Goal: Task Accomplishment & Management: Manage account settings

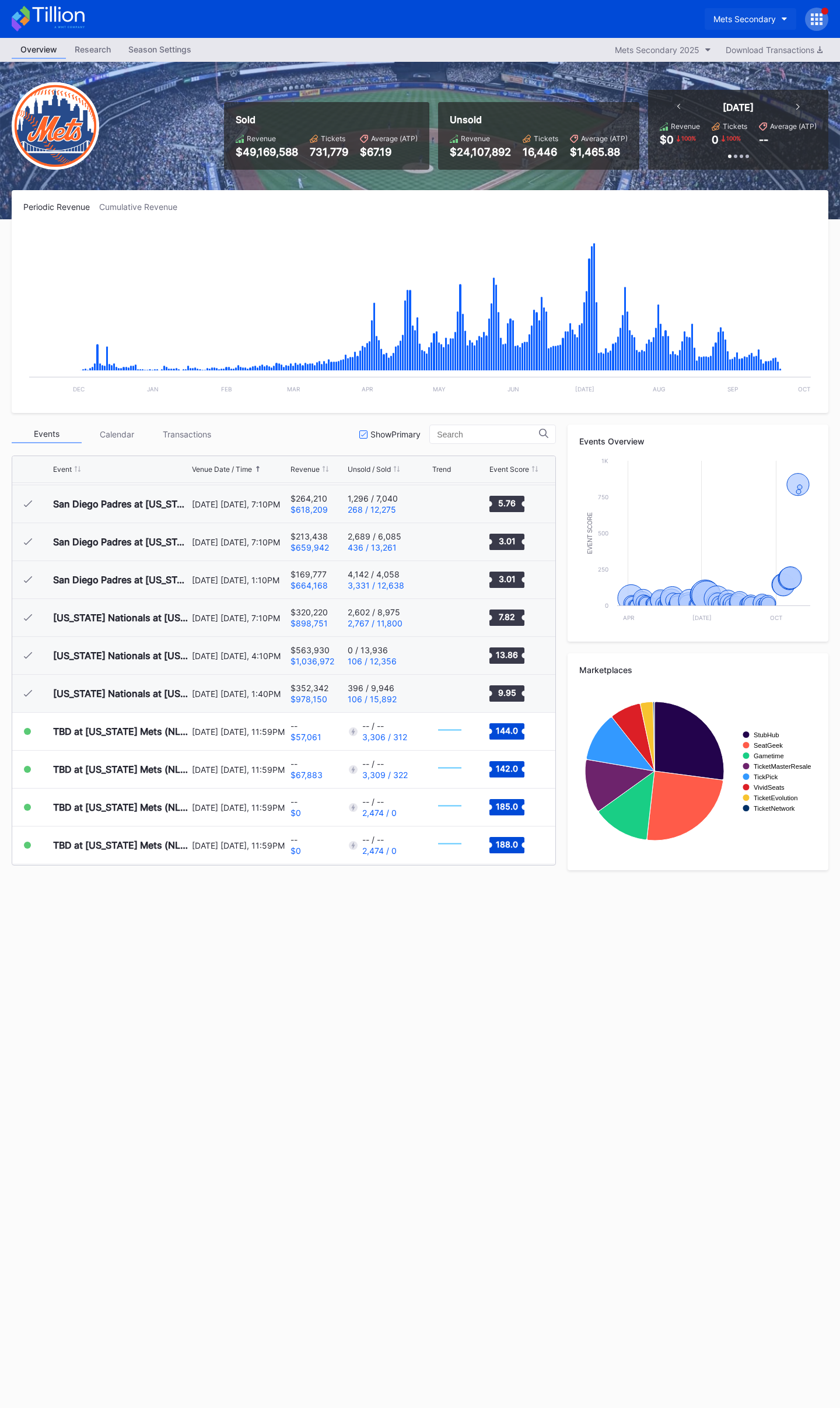
click at [749, 17] on div "Mets Secondary" at bounding box center [744, 19] width 62 height 10
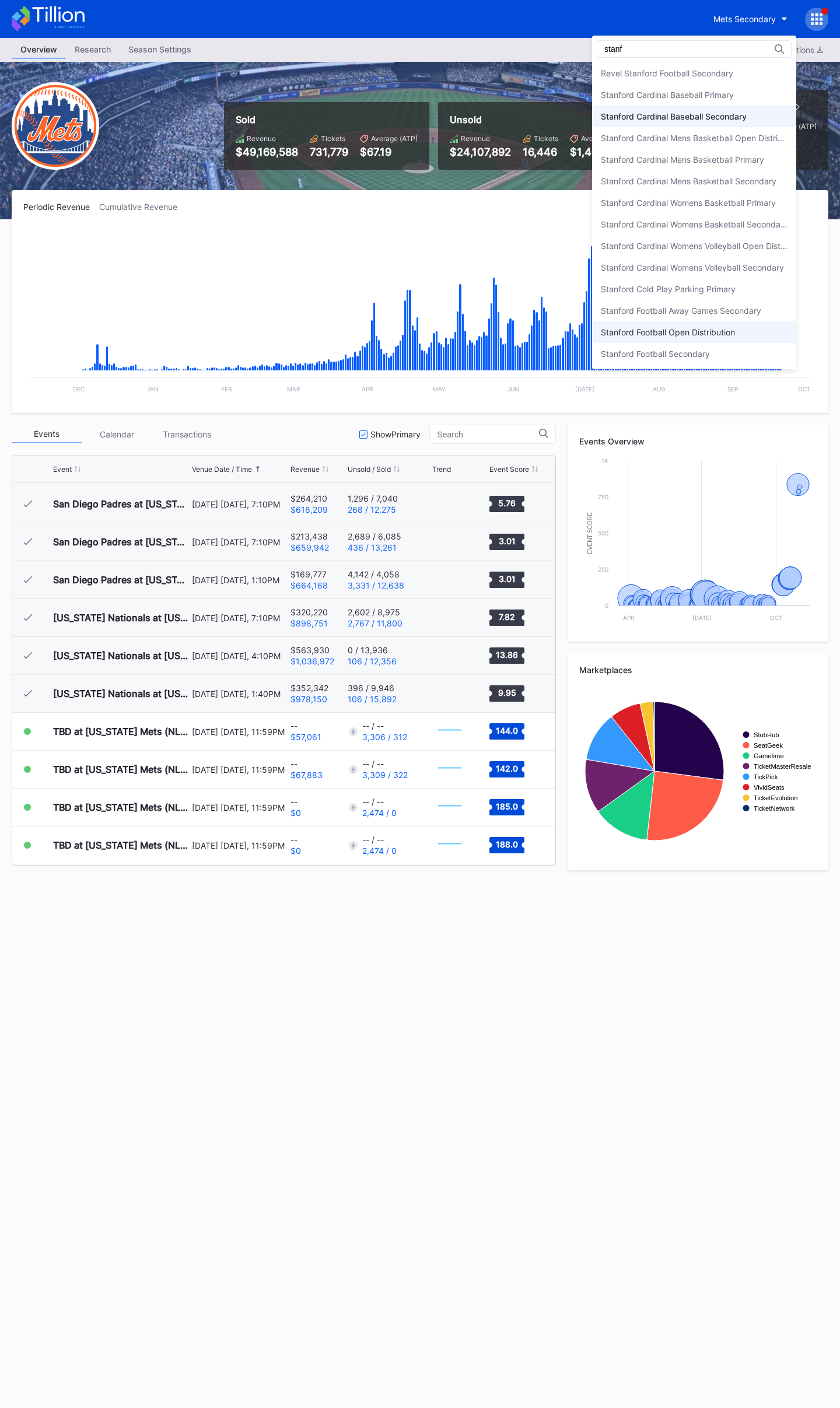
type input "stanf"
click at [674, 328] on div "Stanford Football Open Distribution" at bounding box center [668, 332] width 134 height 10
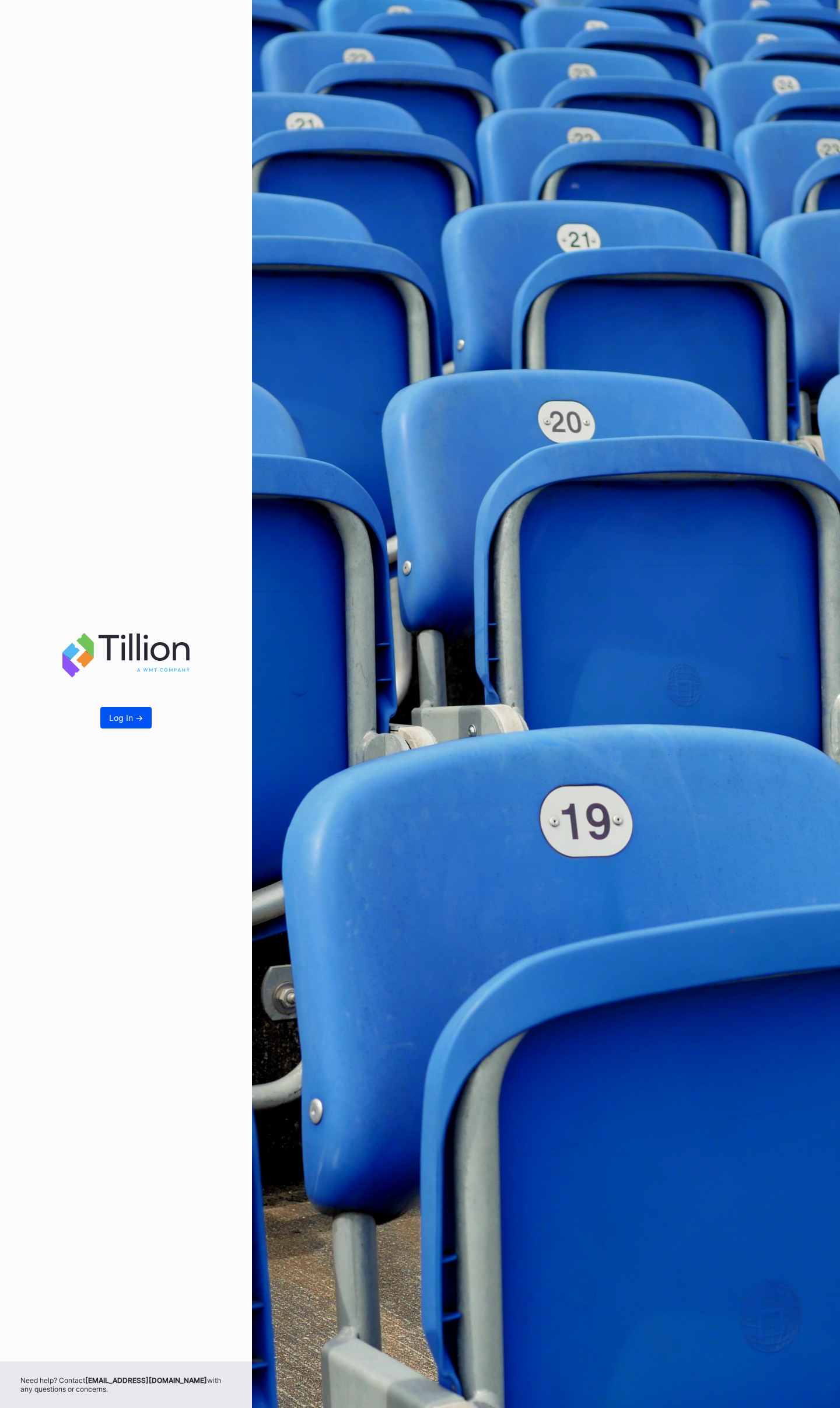
click at [138, 720] on div "Log In ->" at bounding box center [126, 718] width 34 height 10
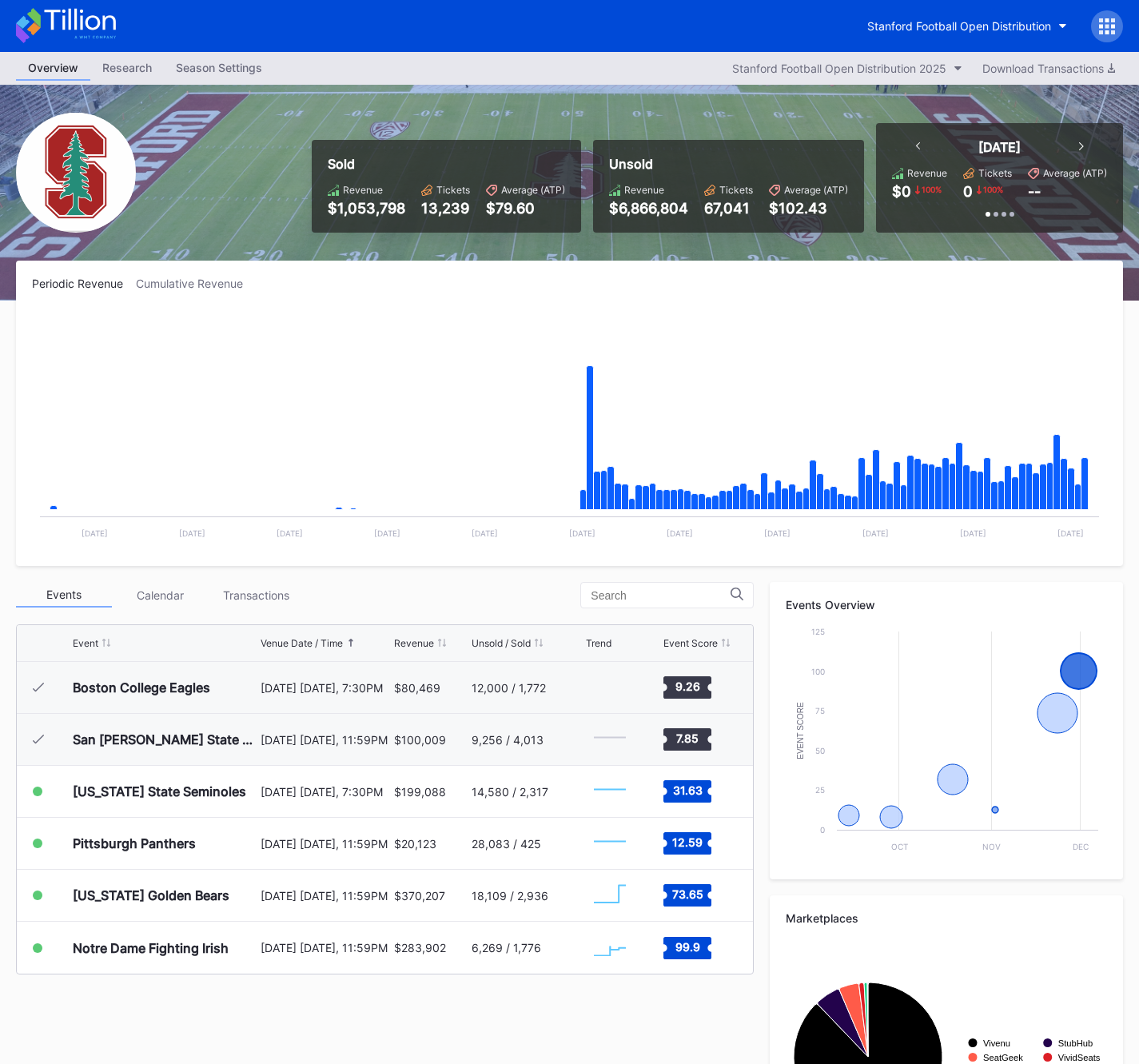
click at [349, 999] on div "Events Calendar Transactions Event Venue Date / Time Revenue Unsold / Sold Tren…" at bounding box center [570, 887] width 1108 height 611
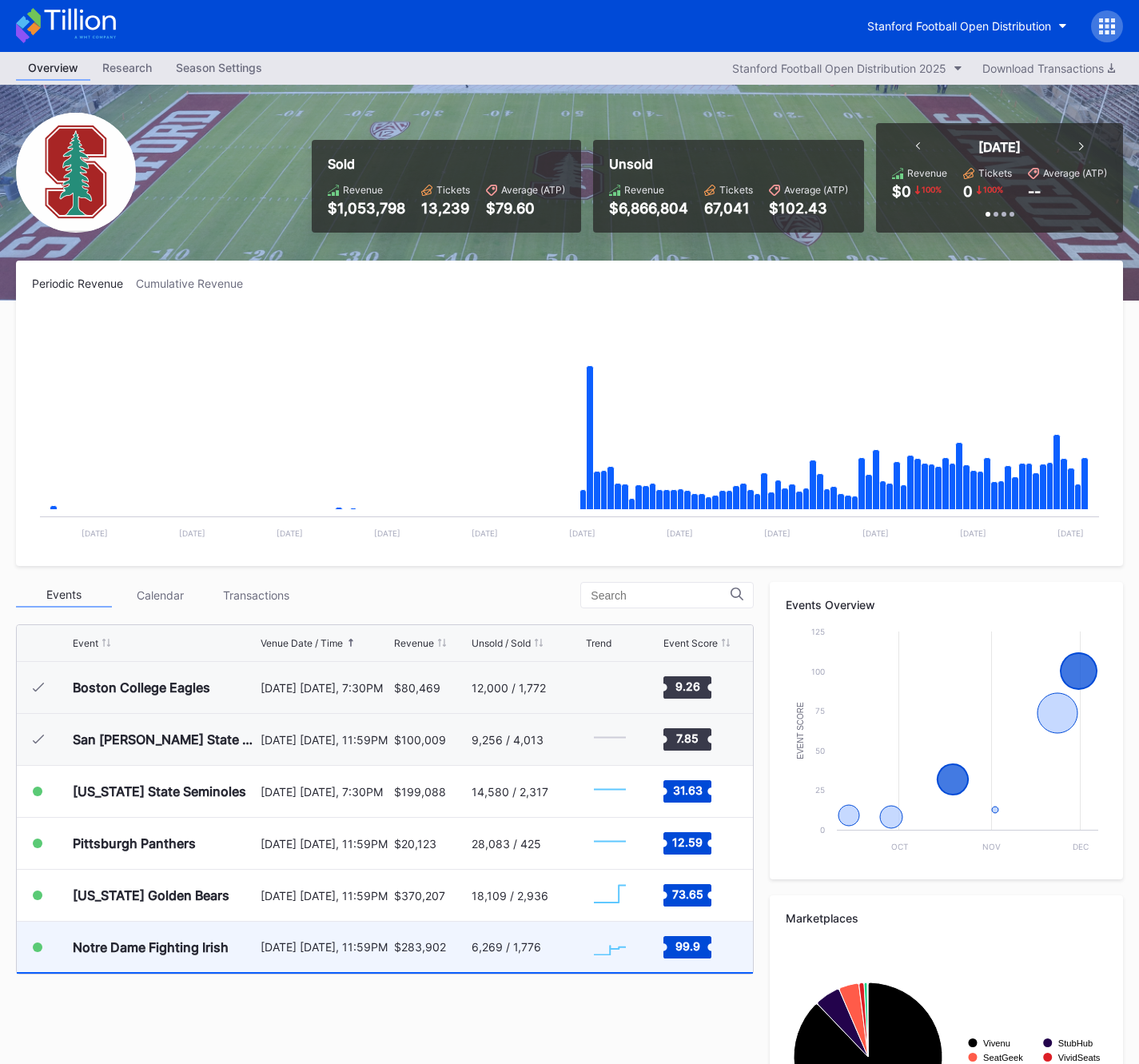
click at [351, 955] on div "[DATE] [DATE], 11:59PM" at bounding box center [326, 946] width 129 height 50
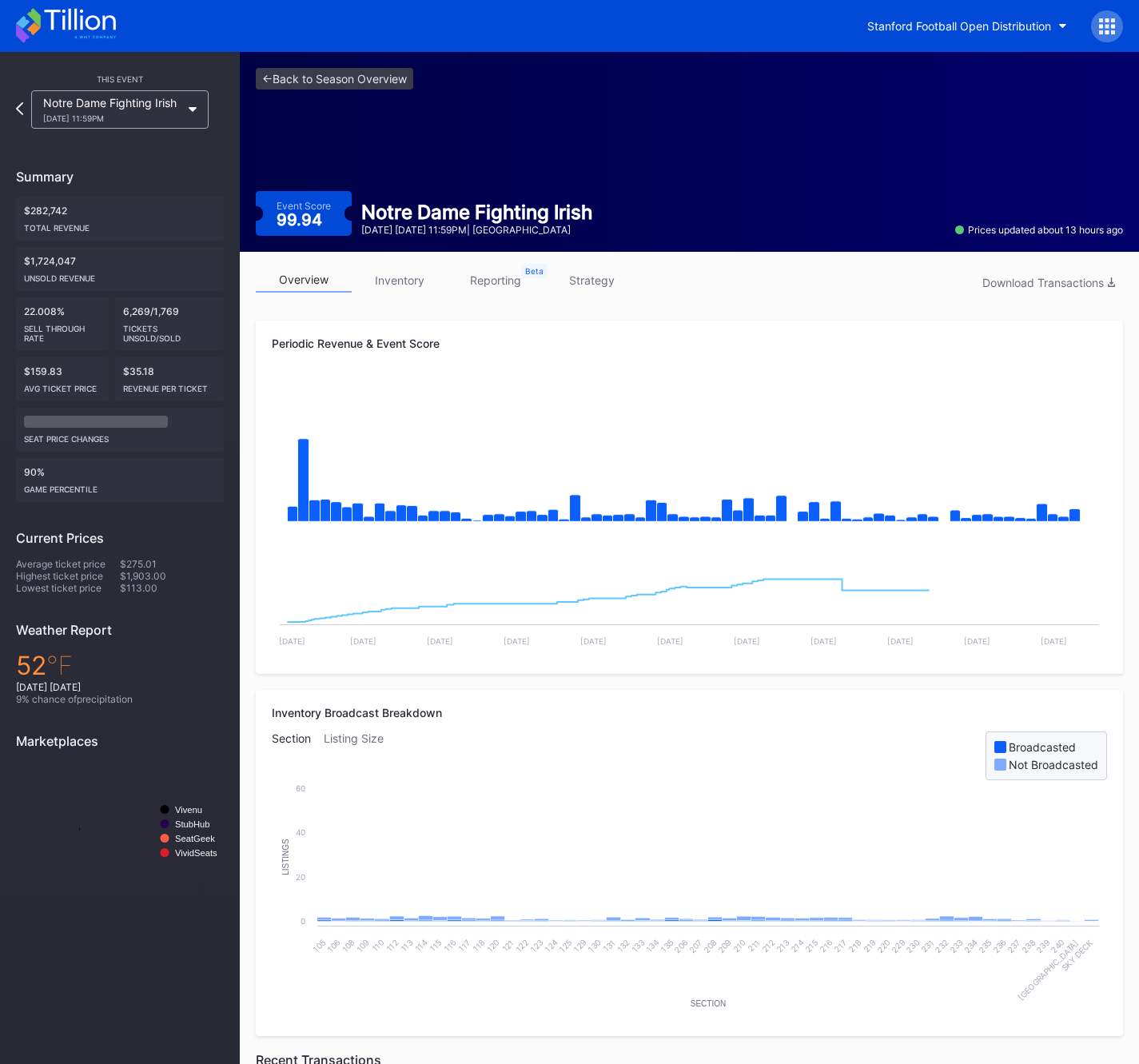
click at [476, 282] on link "reporting" at bounding box center [495, 280] width 96 height 25
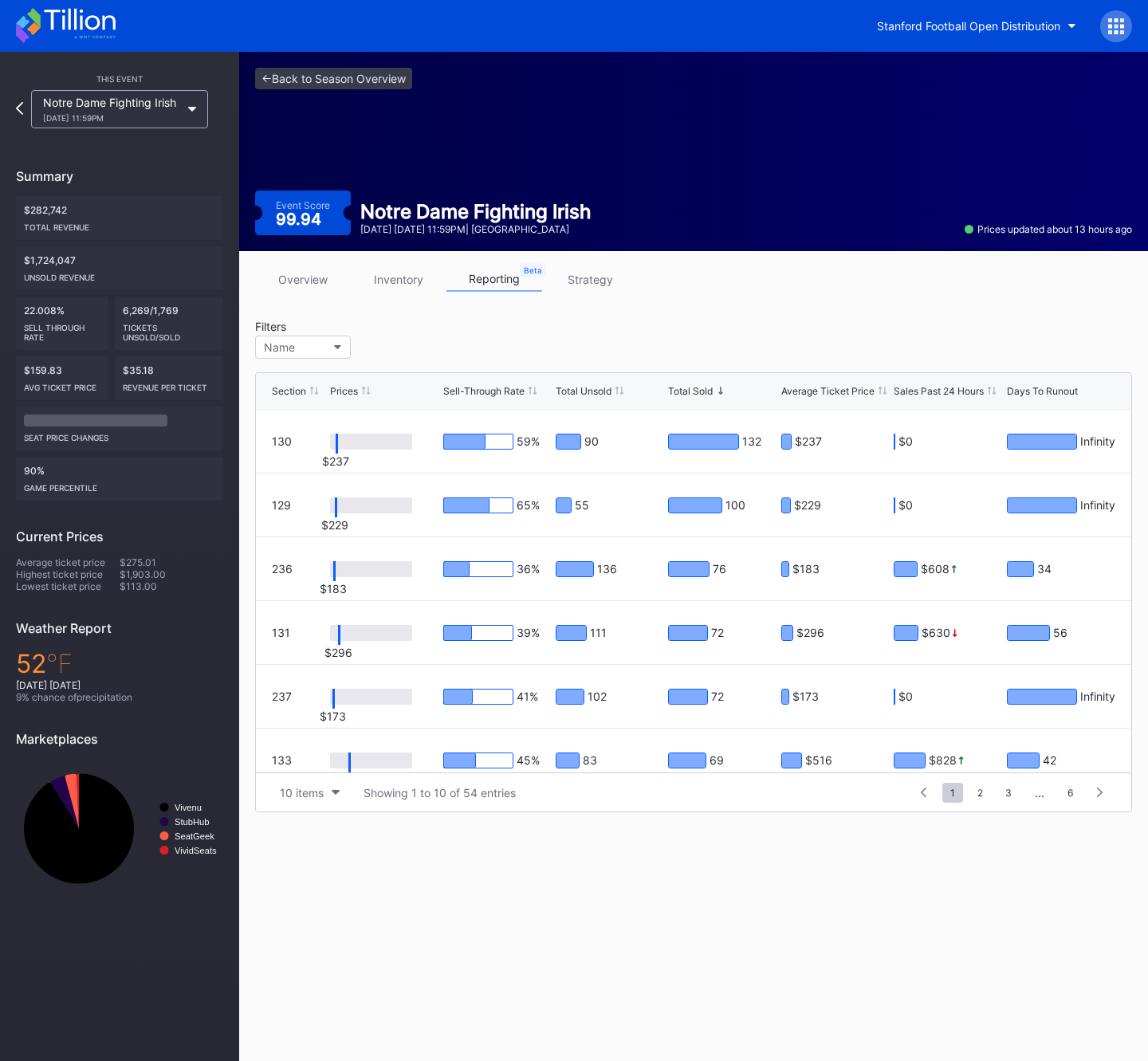
click at [588, 287] on link "strategy" at bounding box center [590, 279] width 96 height 25
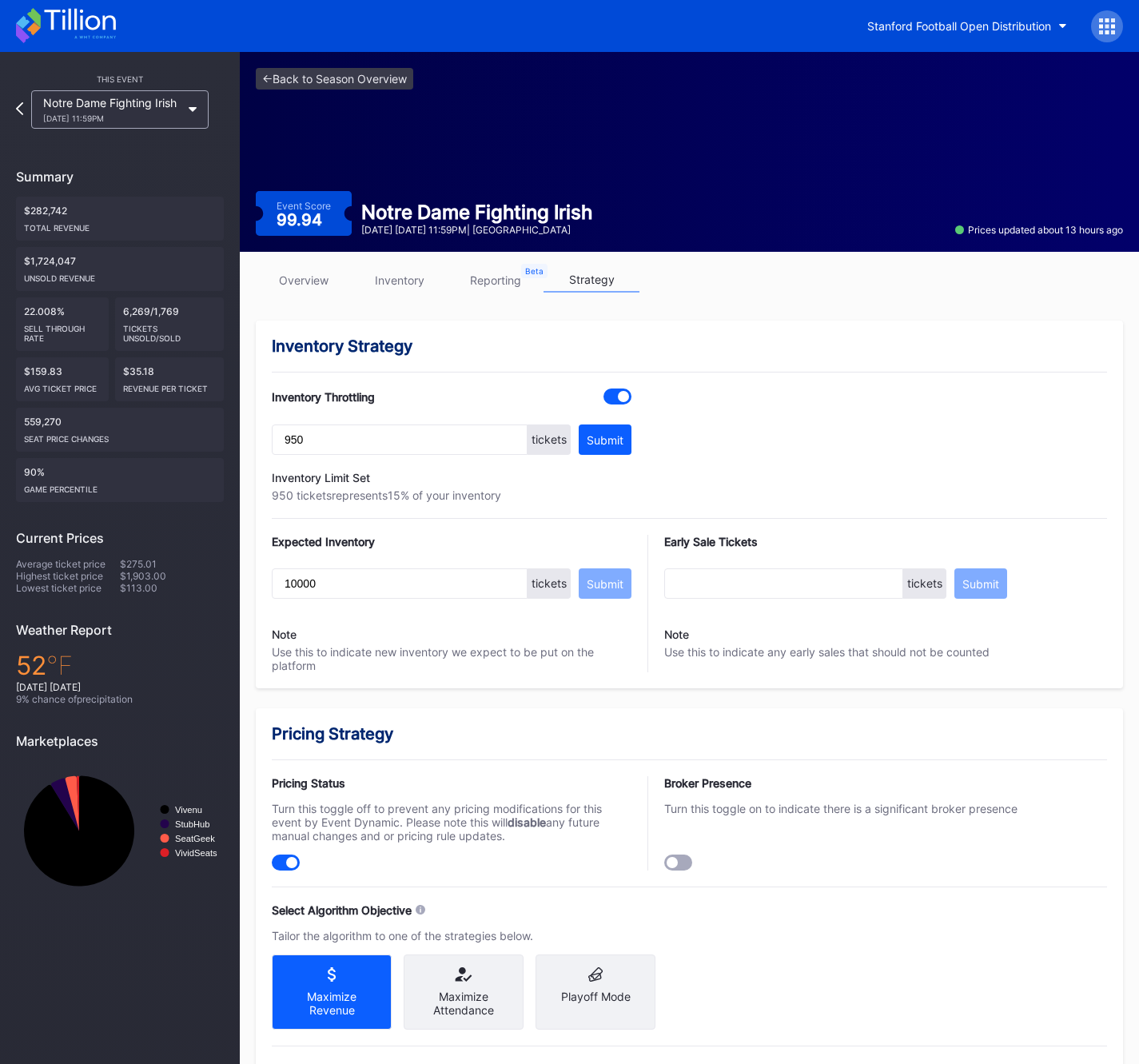
click at [25, 111] on div "Notre Dame Fighting Irish [DATE] 11:59PM" at bounding box center [120, 109] width 194 height 38
click at [20, 110] on icon at bounding box center [19, 108] width 9 height 15
click at [290, 278] on link "overview" at bounding box center [304, 280] width 96 height 25
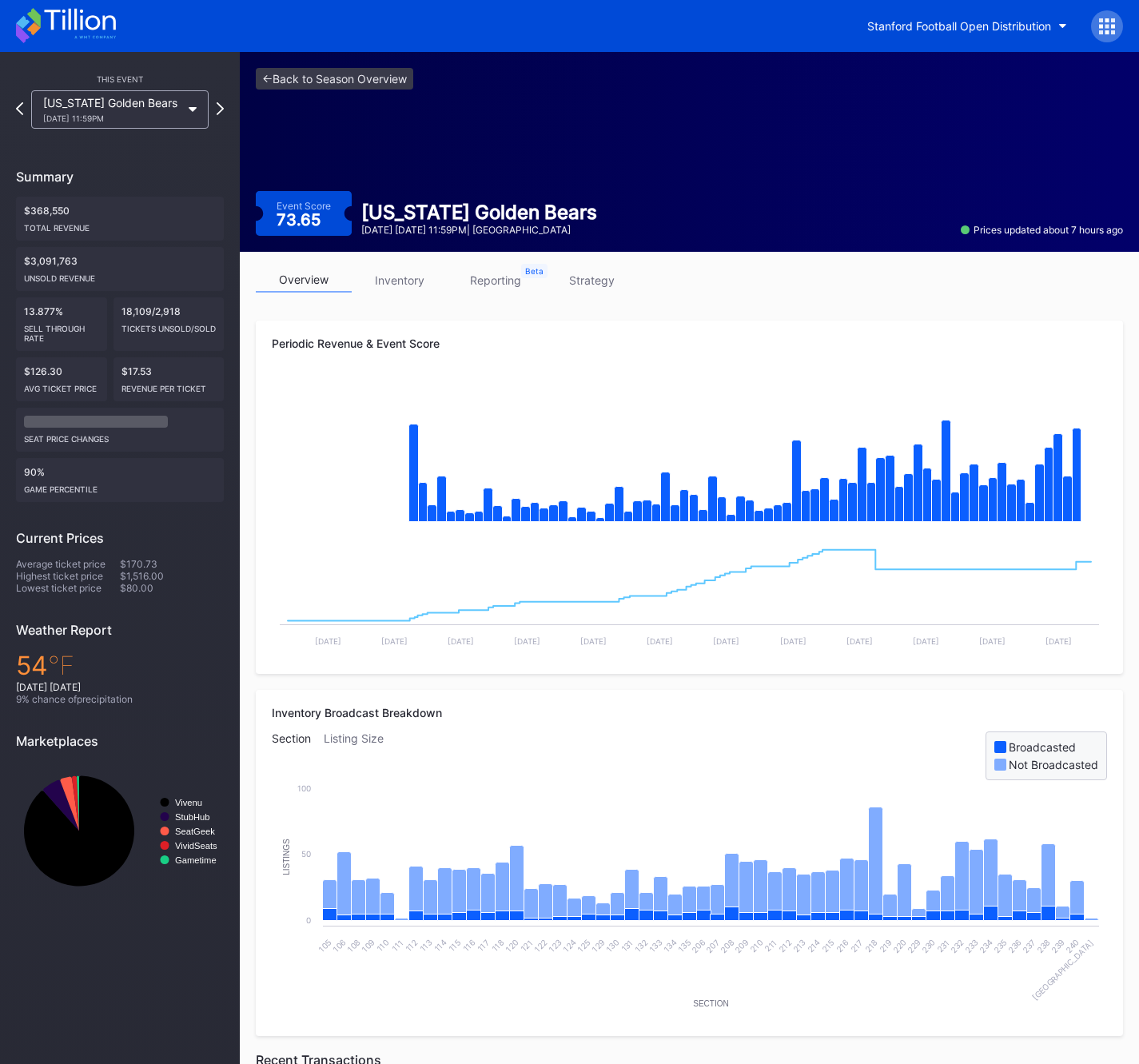
click at [611, 283] on link "strategy" at bounding box center [591, 280] width 96 height 25
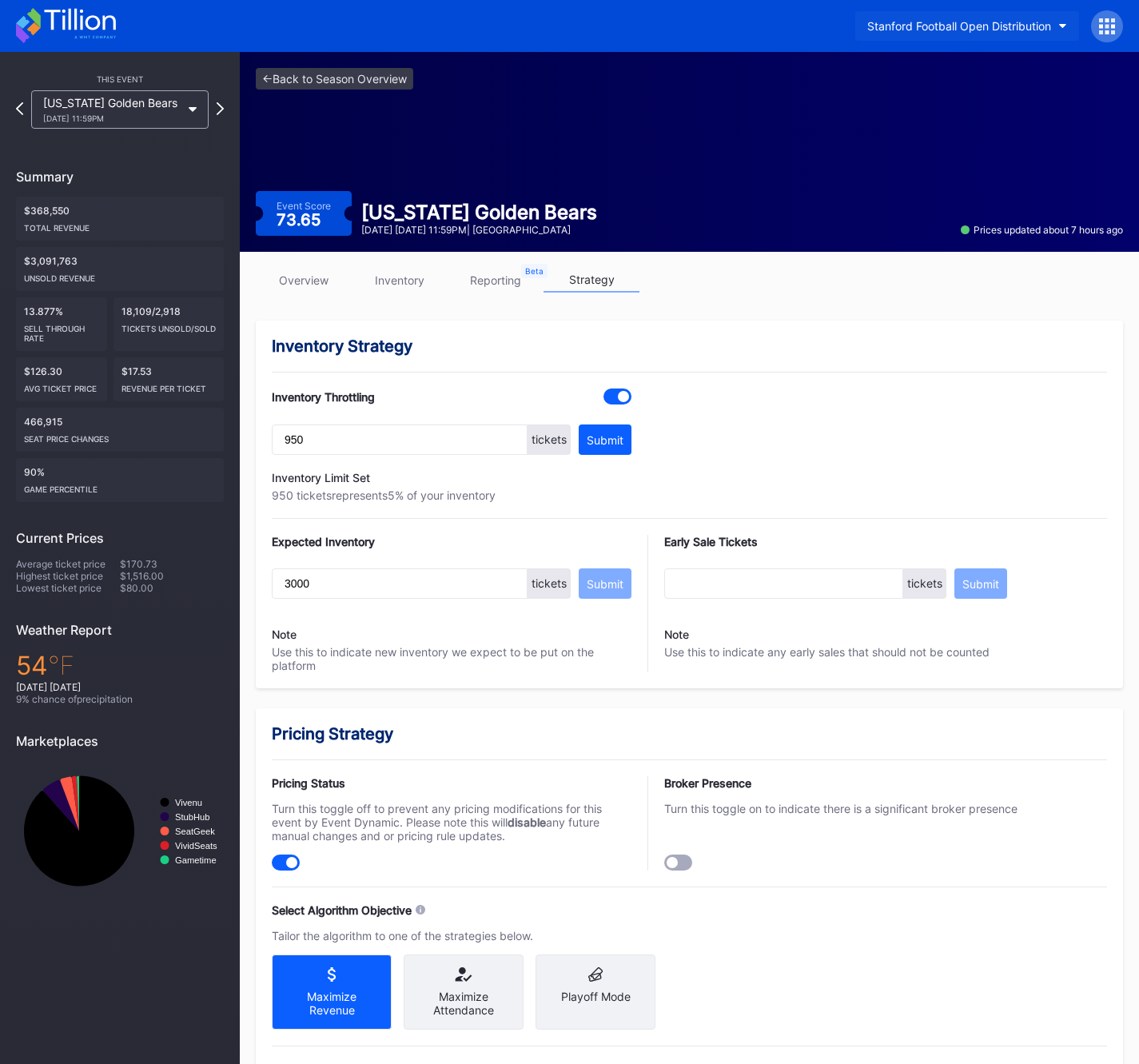
click at [1053, 28] on button "Stanford Football Open Distribution" at bounding box center [967, 26] width 224 height 29
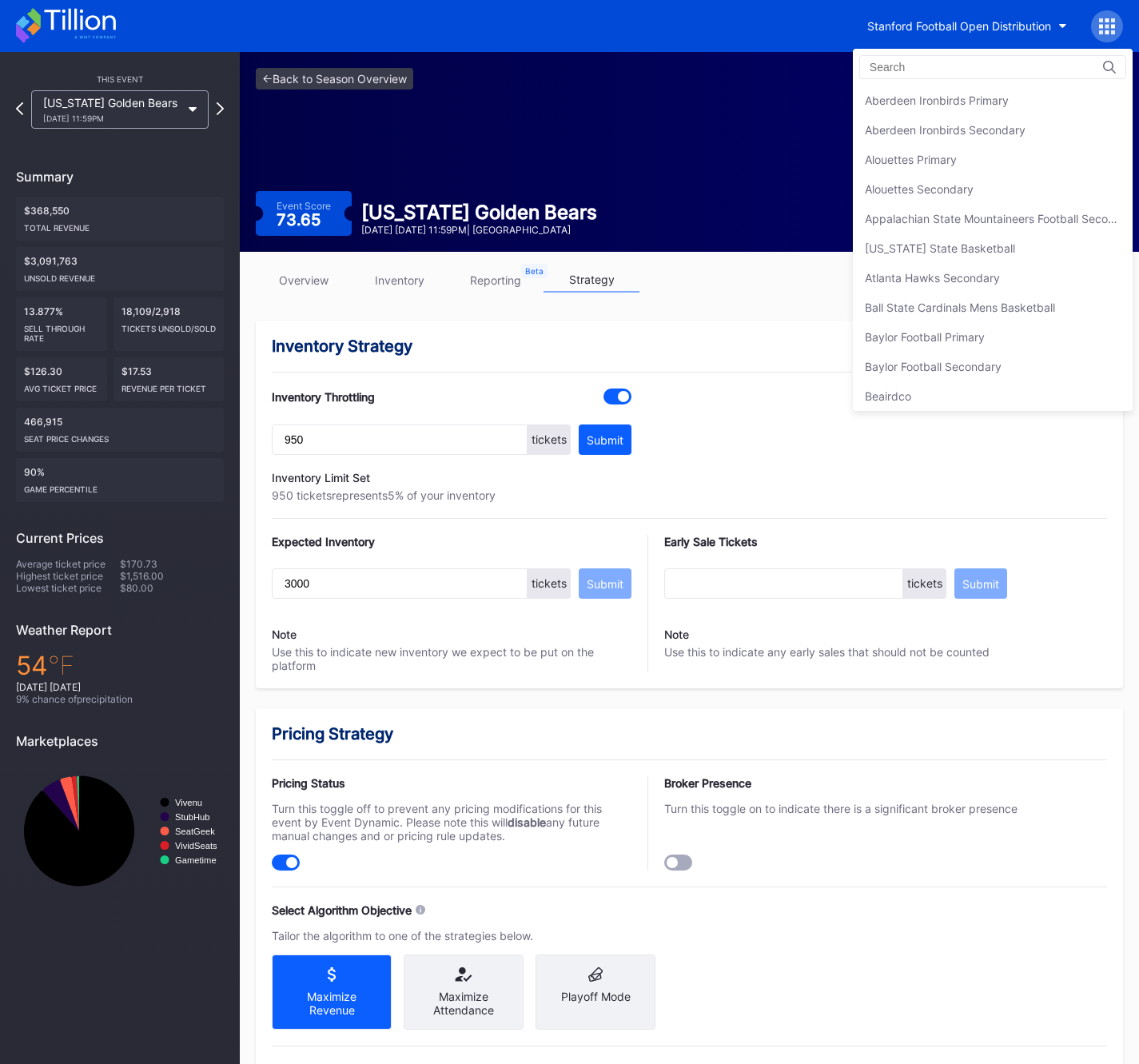
scroll to position [5029, 0]
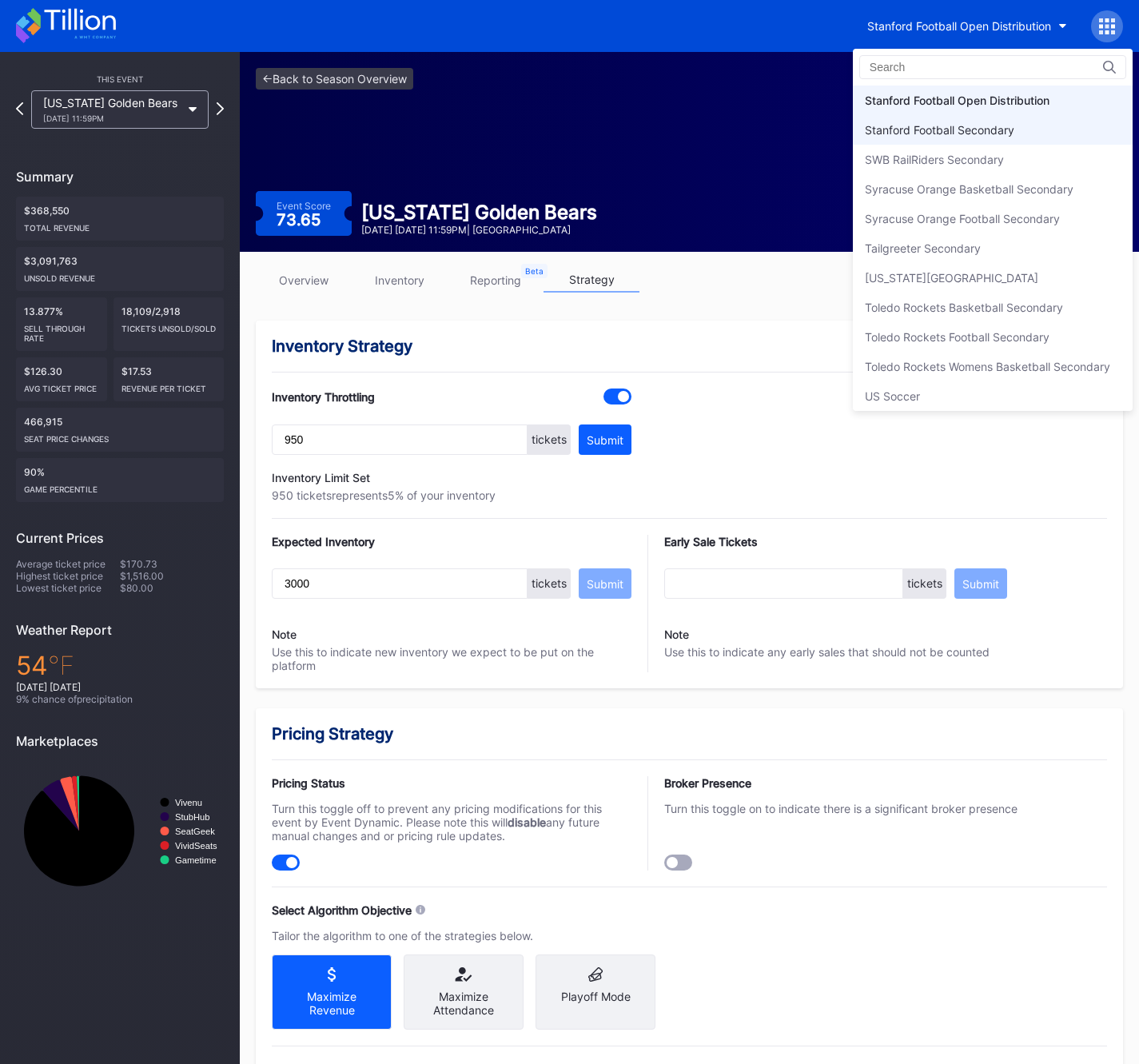
click at [974, 131] on div "Stanford Football Secondary" at bounding box center [940, 130] width 150 height 13
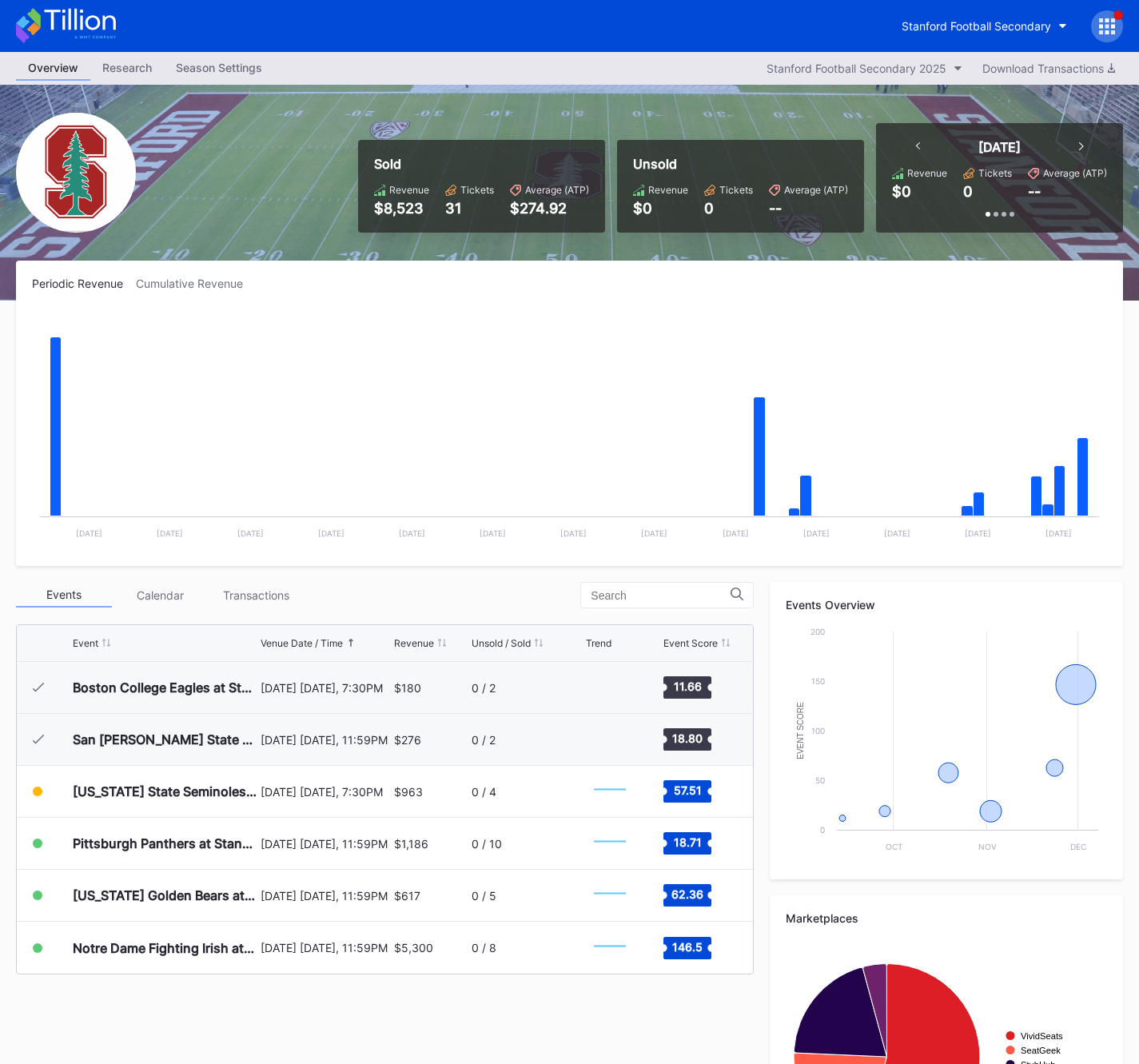
click at [1048, 9] on div "Stanford Football Secondary" at bounding box center [570, 26] width 1139 height 52
click at [1042, 19] on div "Stanford Football Secondary" at bounding box center [977, 26] width 150 height 13
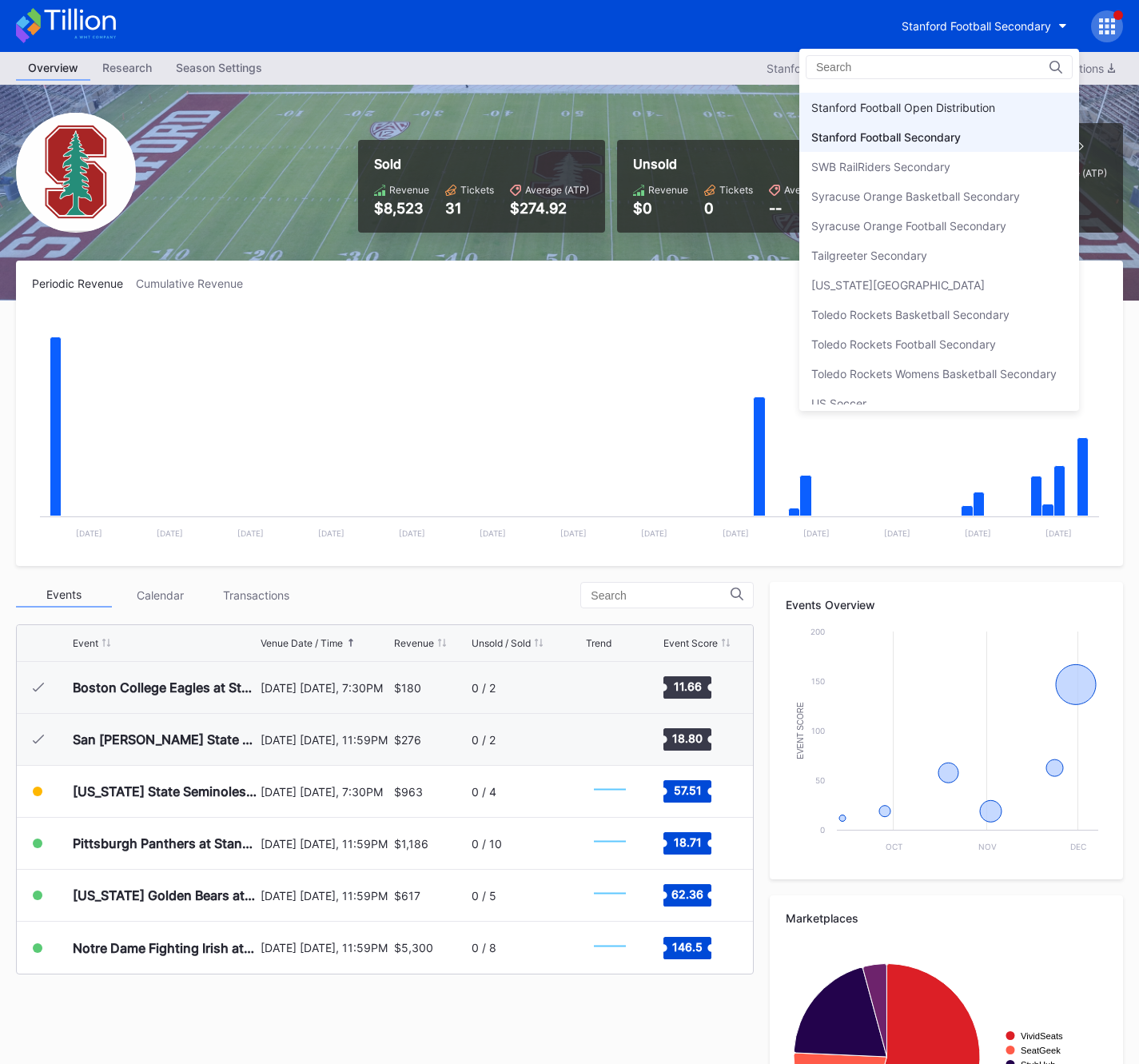
scroll to position [5006, 0]
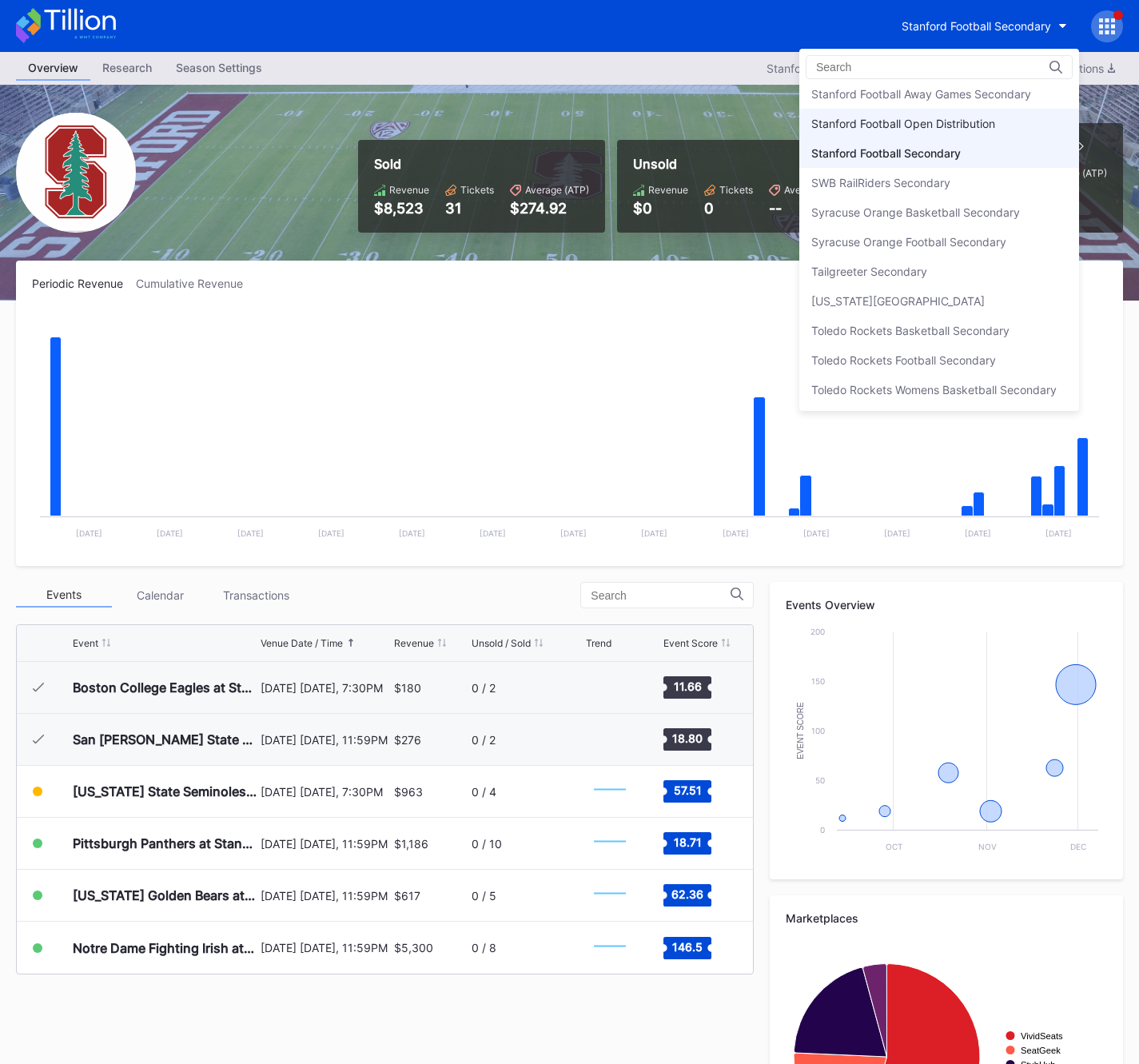
click at [969, 121] on div "Stanford Football Open Distribution" at bounding box center [904, 123] width 184 height 13
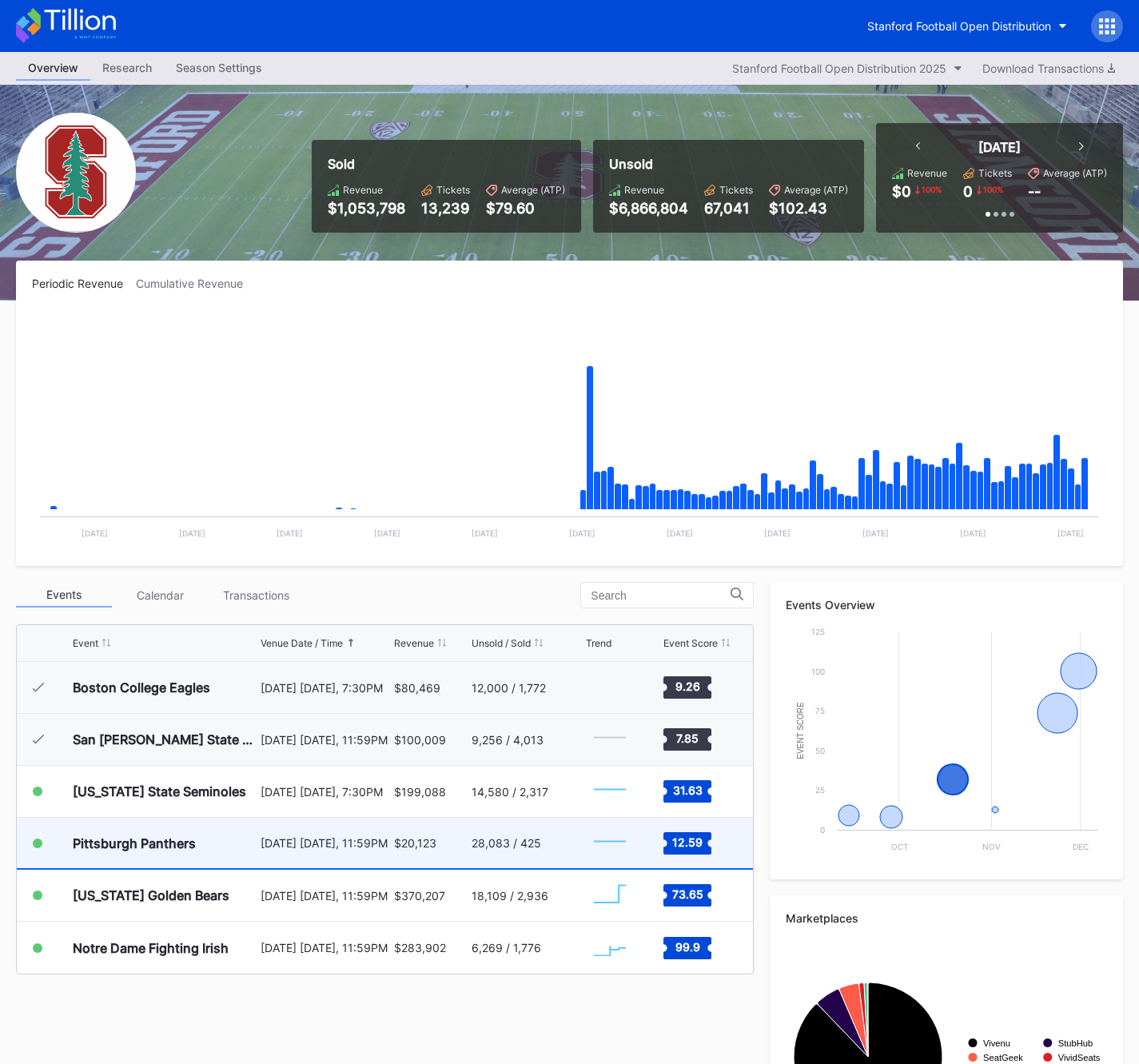
click at [226, 842] on div "Pittsburgh Panthers" at bounding box center [165, 843] width 184 height 50
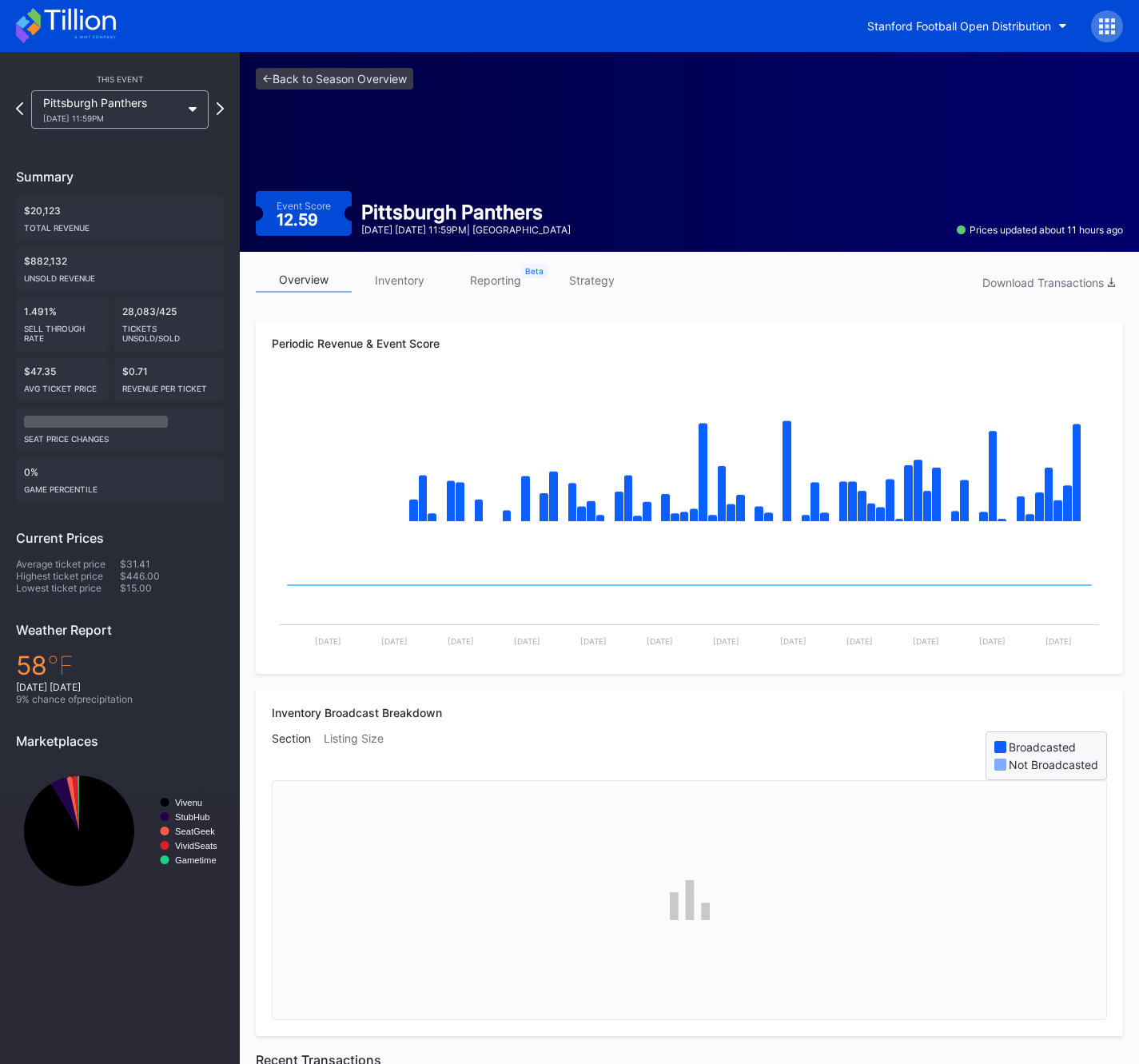
click at [572, 284] on link "strategy" at bounding box center [591, 280] width 96 height 25
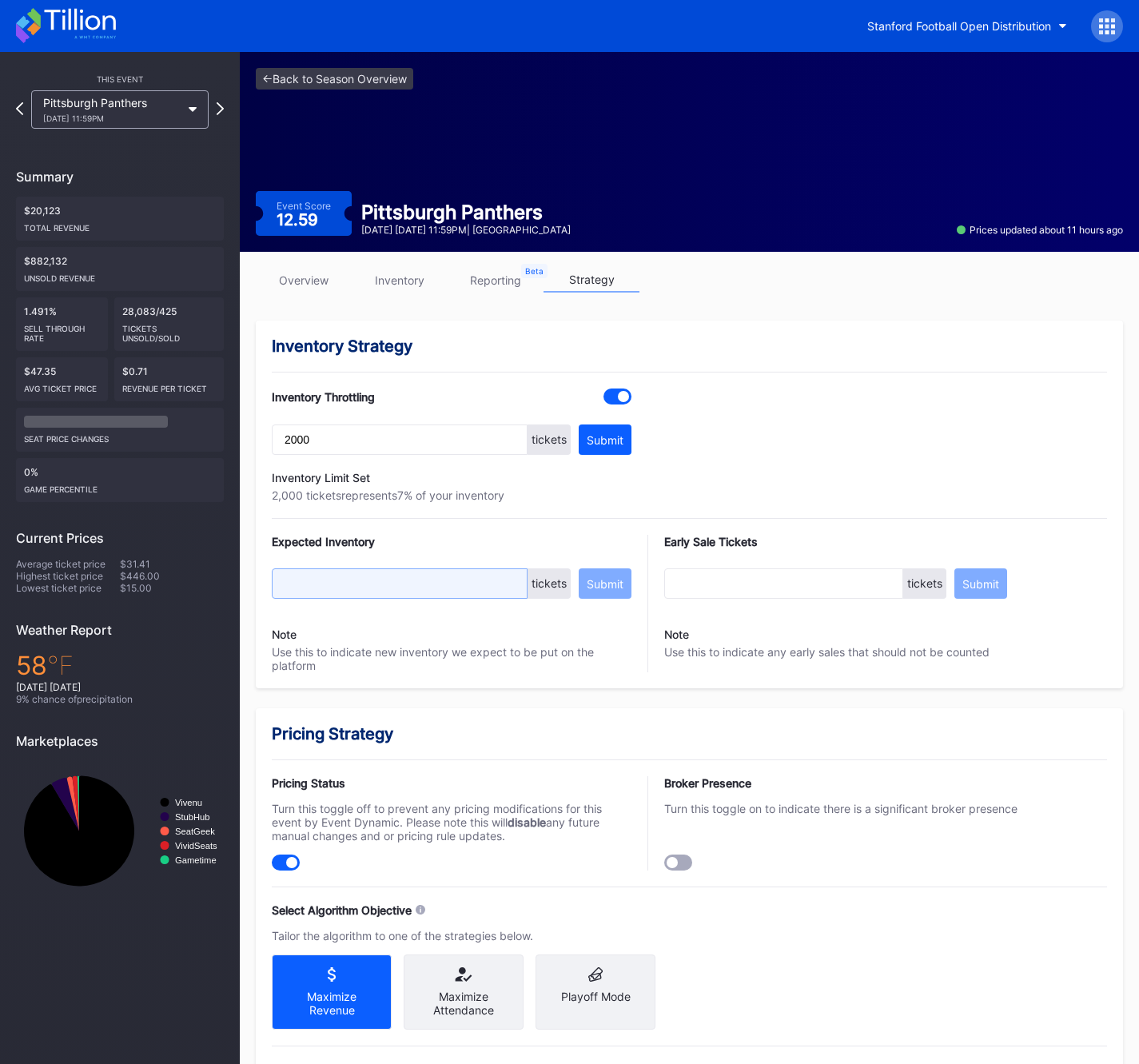
click at [372, 584] on input "text" at bounding box center [400, 584] width 256 height 30
type input "50"
click at [611, 591] on button "Submit" at bounding box center [606, 584] width 53 height 30
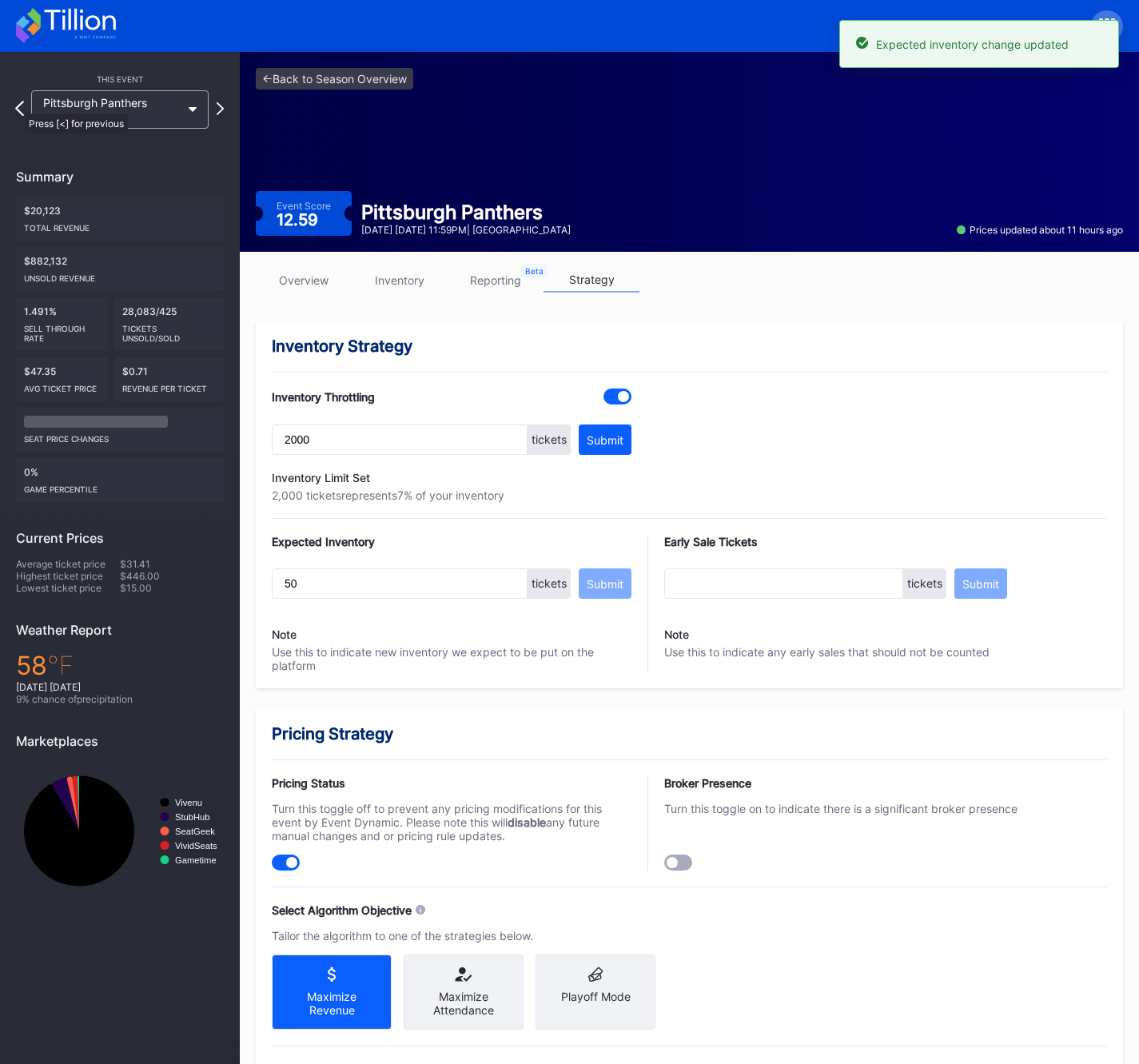
click at [17, 105] on icon at bounding box center [19, 108] width 9 height 15
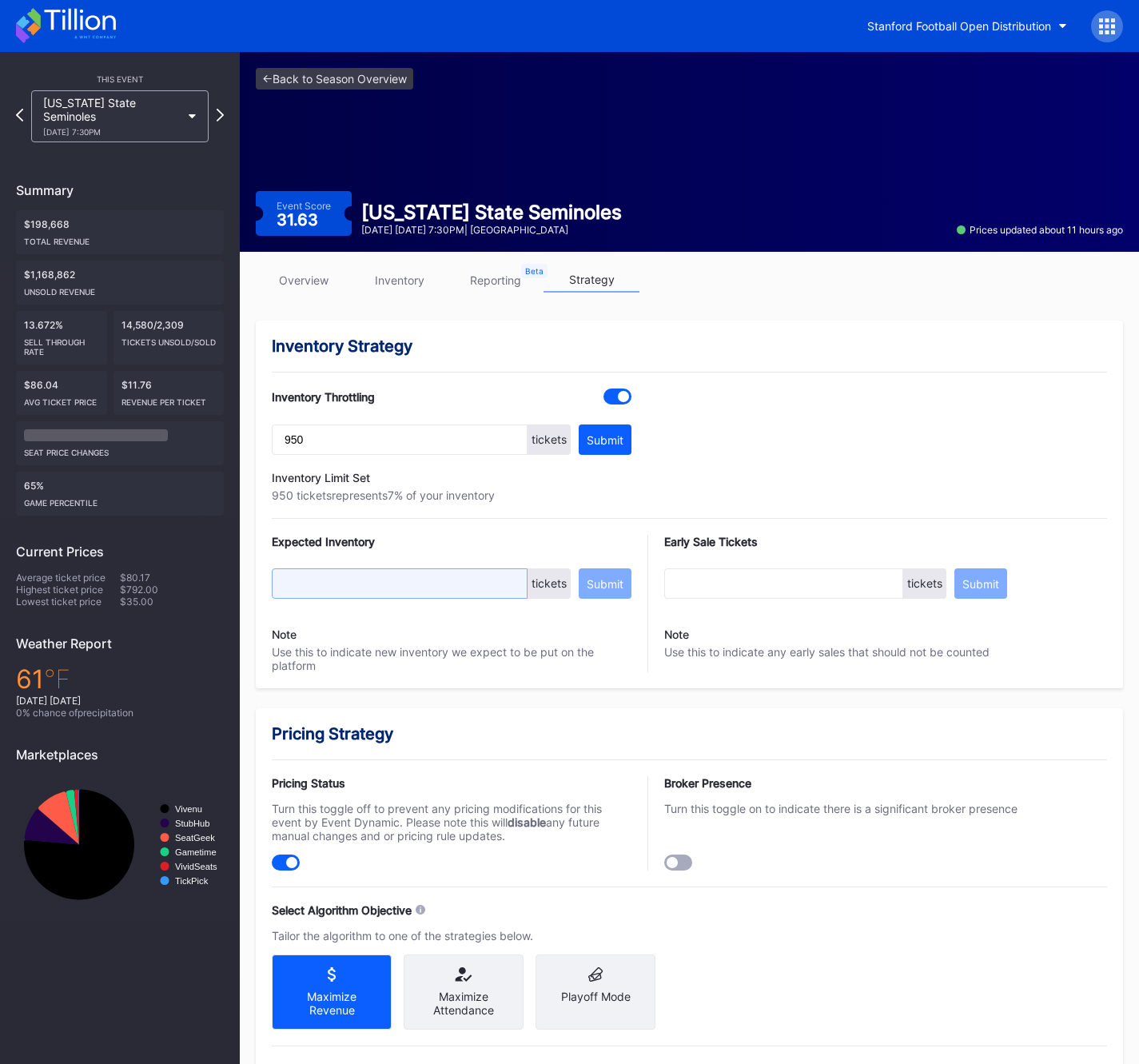
click at [339, 582] on input "text" at bounding box center [400, 584] width 256 height 30
type input "50"
click at [616, 587] on div "Submit" at bounding box center [605, 584] width 37 height 13
click at [310, 73] on link "<- Back to Season Overview" at bounding box center [335, 79] width 158 height 22
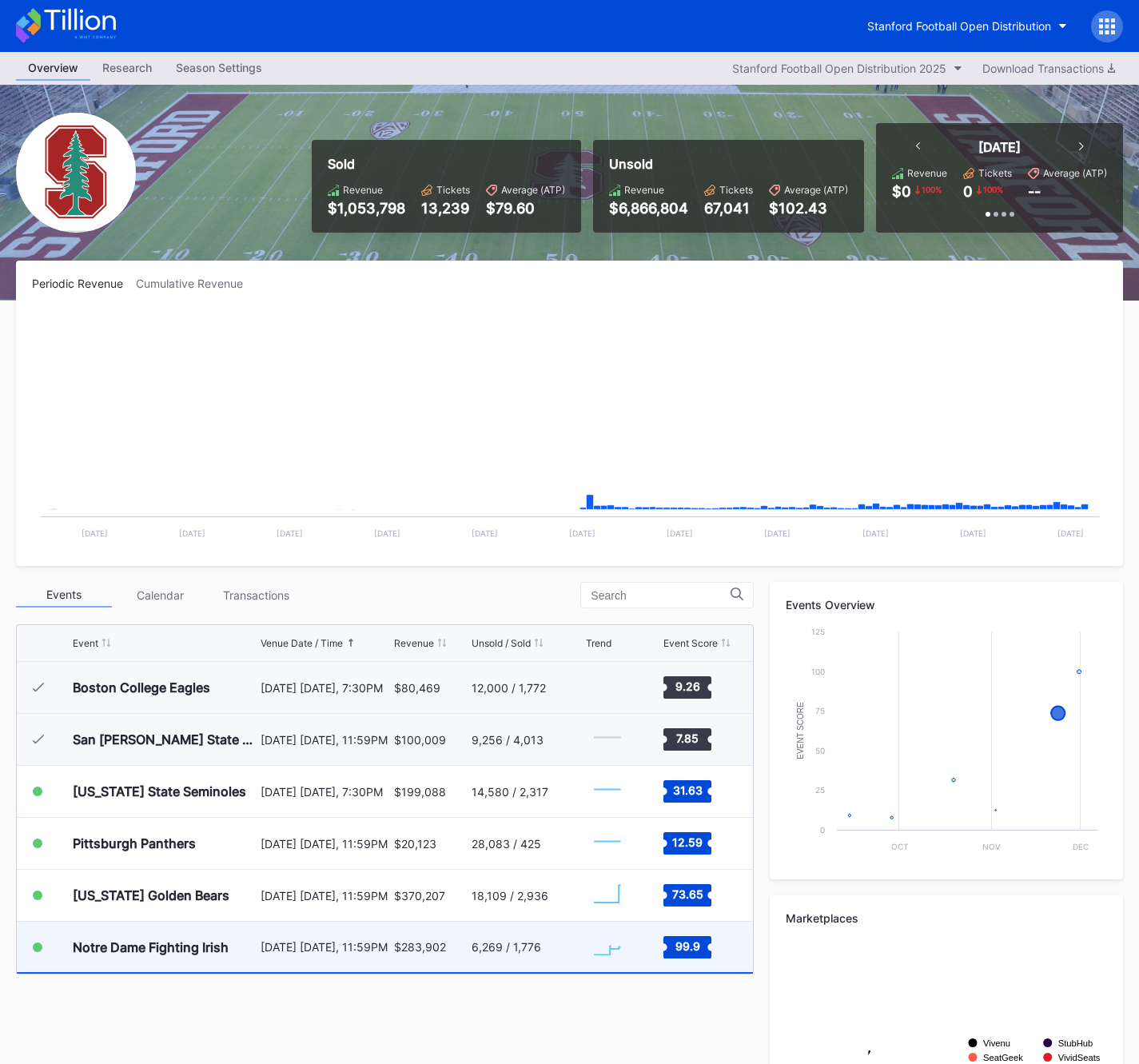
click at [190, 947] on div "Notre Dame Fighting Irish" at bounding box center [151, 947] width 156 height 16
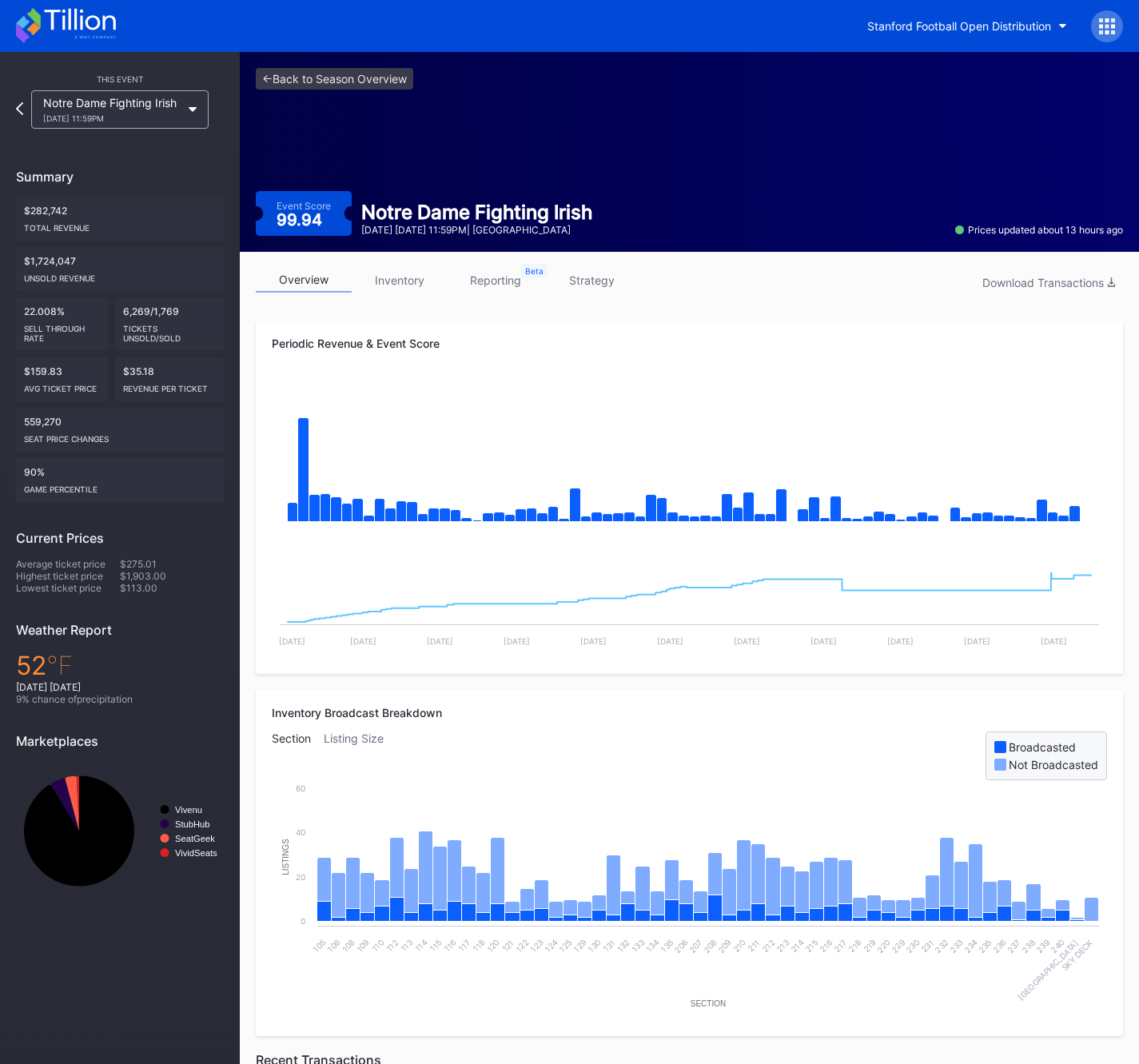
click at [590, 282] on link "strategy" at bounding box center [591, 280] width 96 height 25
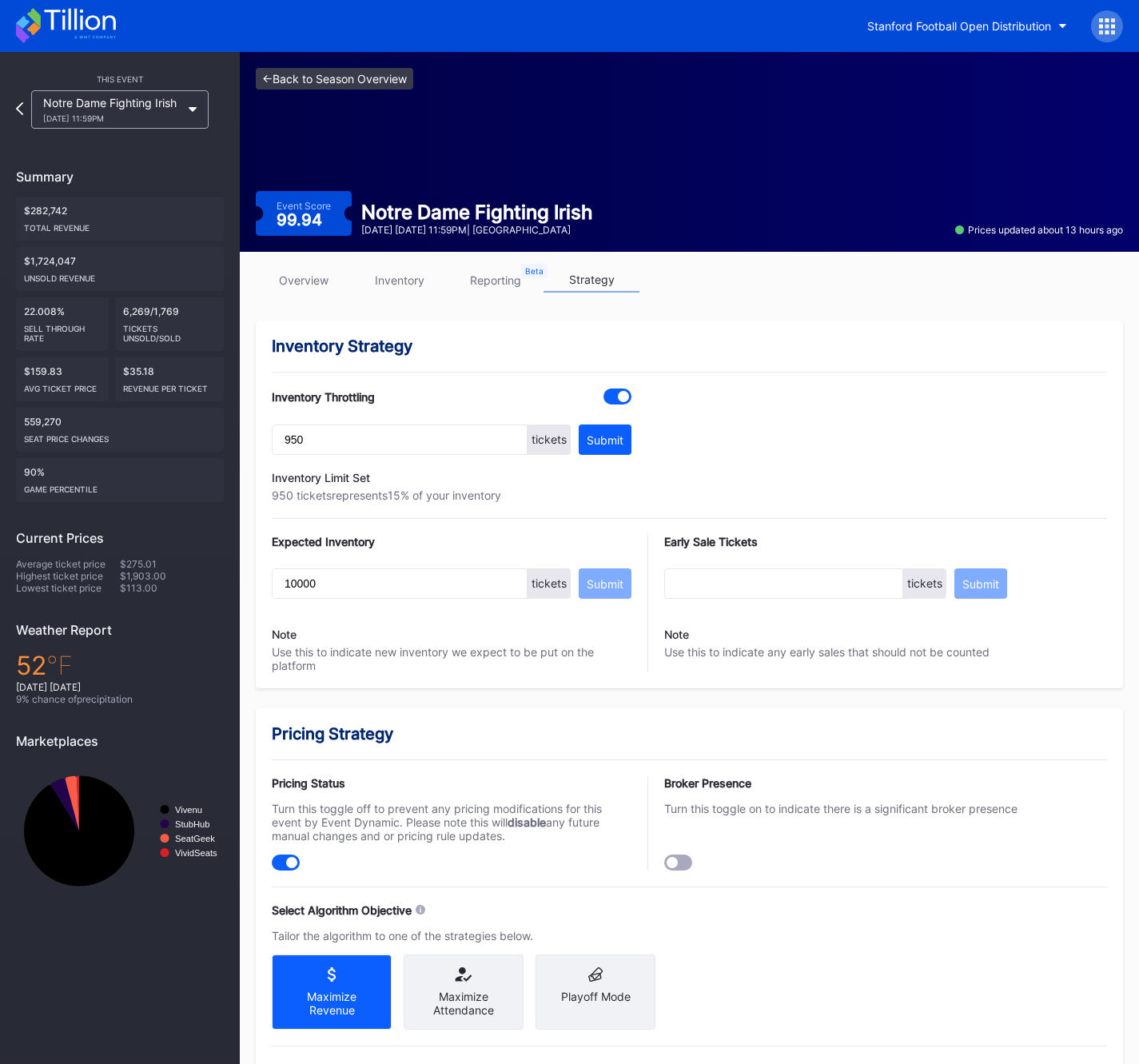
click at [307, 80] on link "<- Back to Season Overview" at bounding box center [335, 79] width 158 height 22
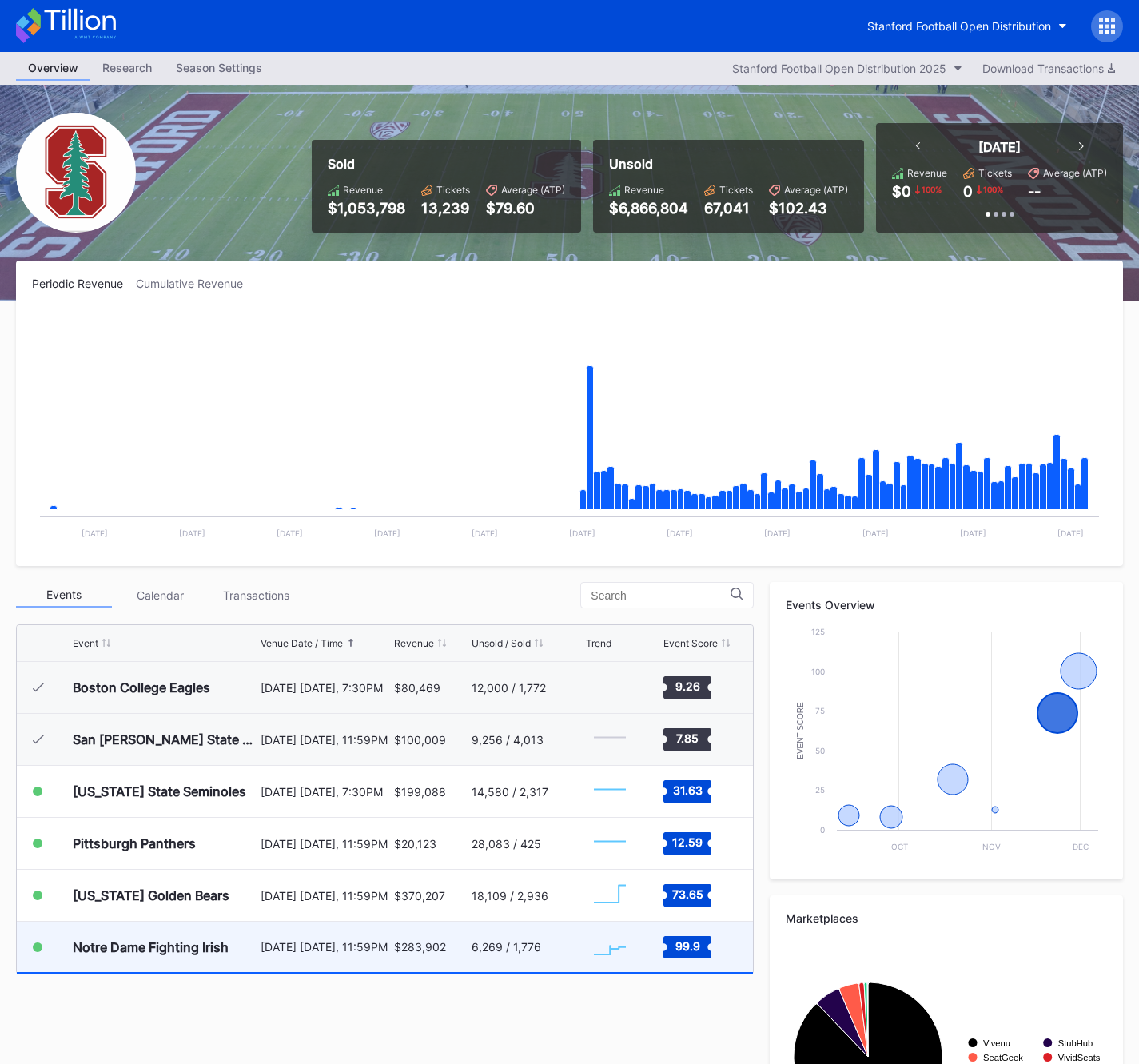
click at [216, 958] on div "Notre Dame Fighting Irish" at bounding box center [165, 946] width 184 height 50
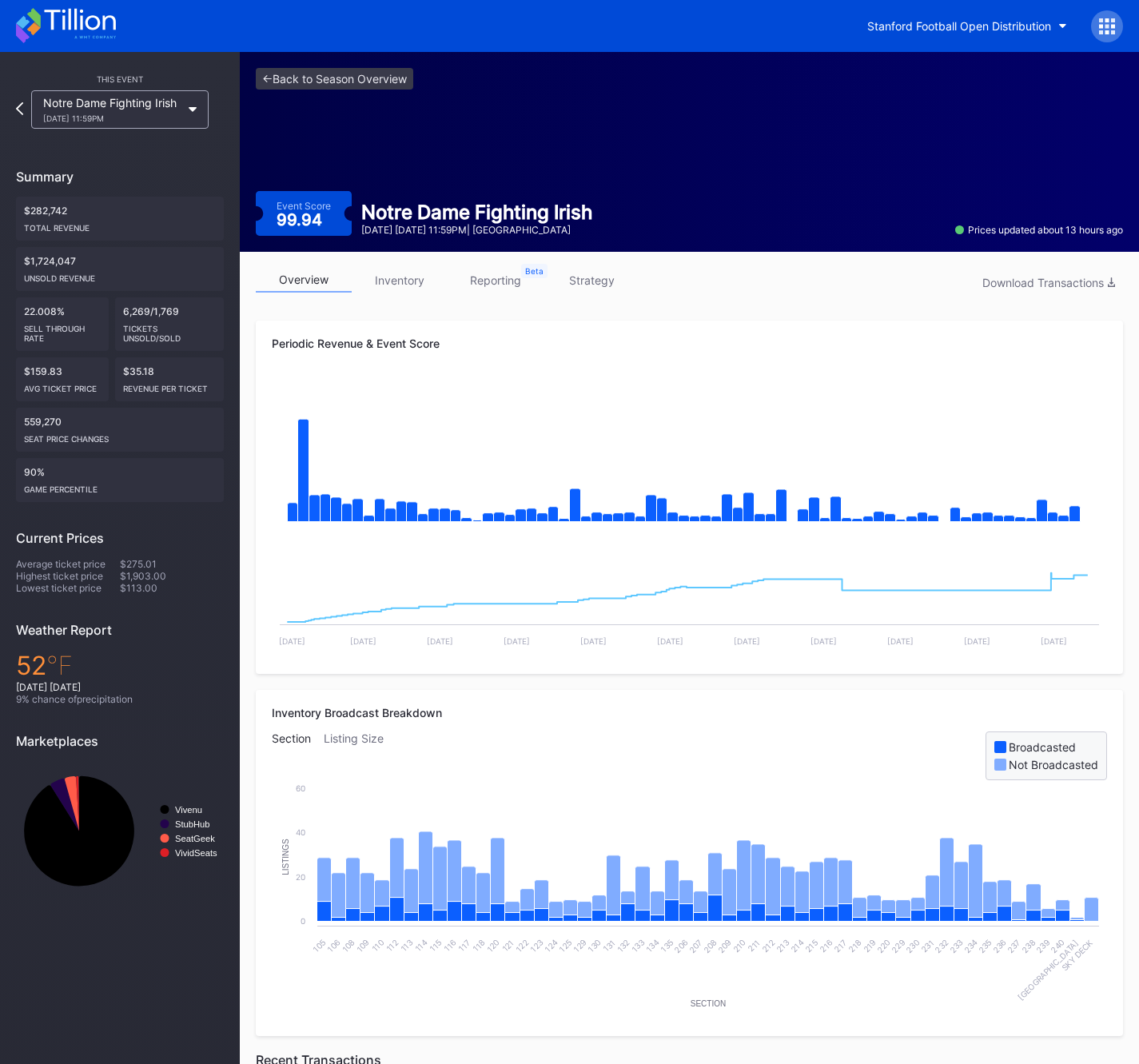
click at [581, 281] on link "strategy" at bounding box center [591, 280] width 96 height 25
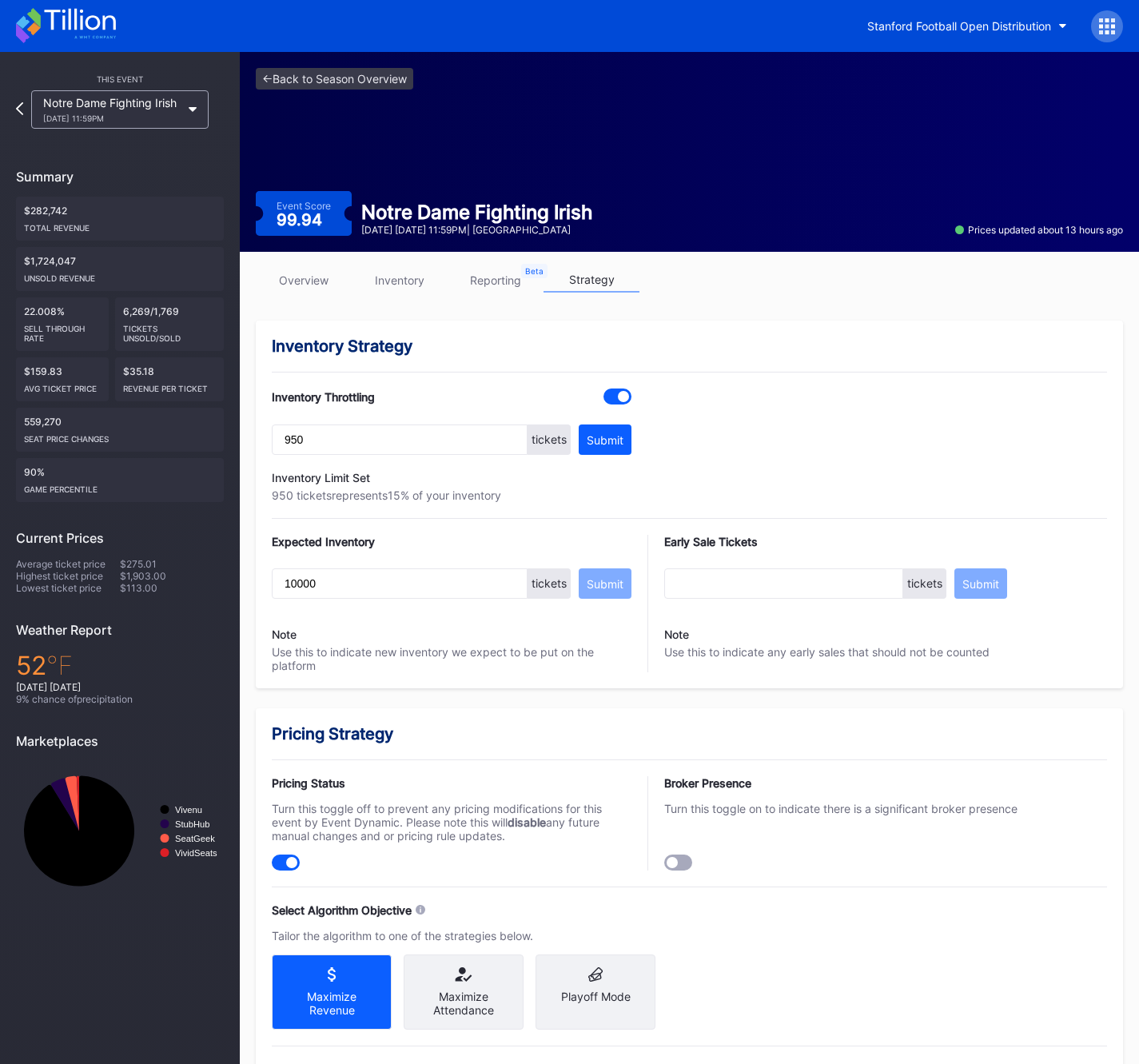
click at [23, 104] on div "Notre Dame Fighting Irish [DATE] 11:59PM" at bounding box center [120, 109] width 194 height 38
click at [18, 109] on icon at bounding box center [19, 108] width 9 height 15
click at [18, 109] on icon at bounding box center [20, 108] width 8 height 12
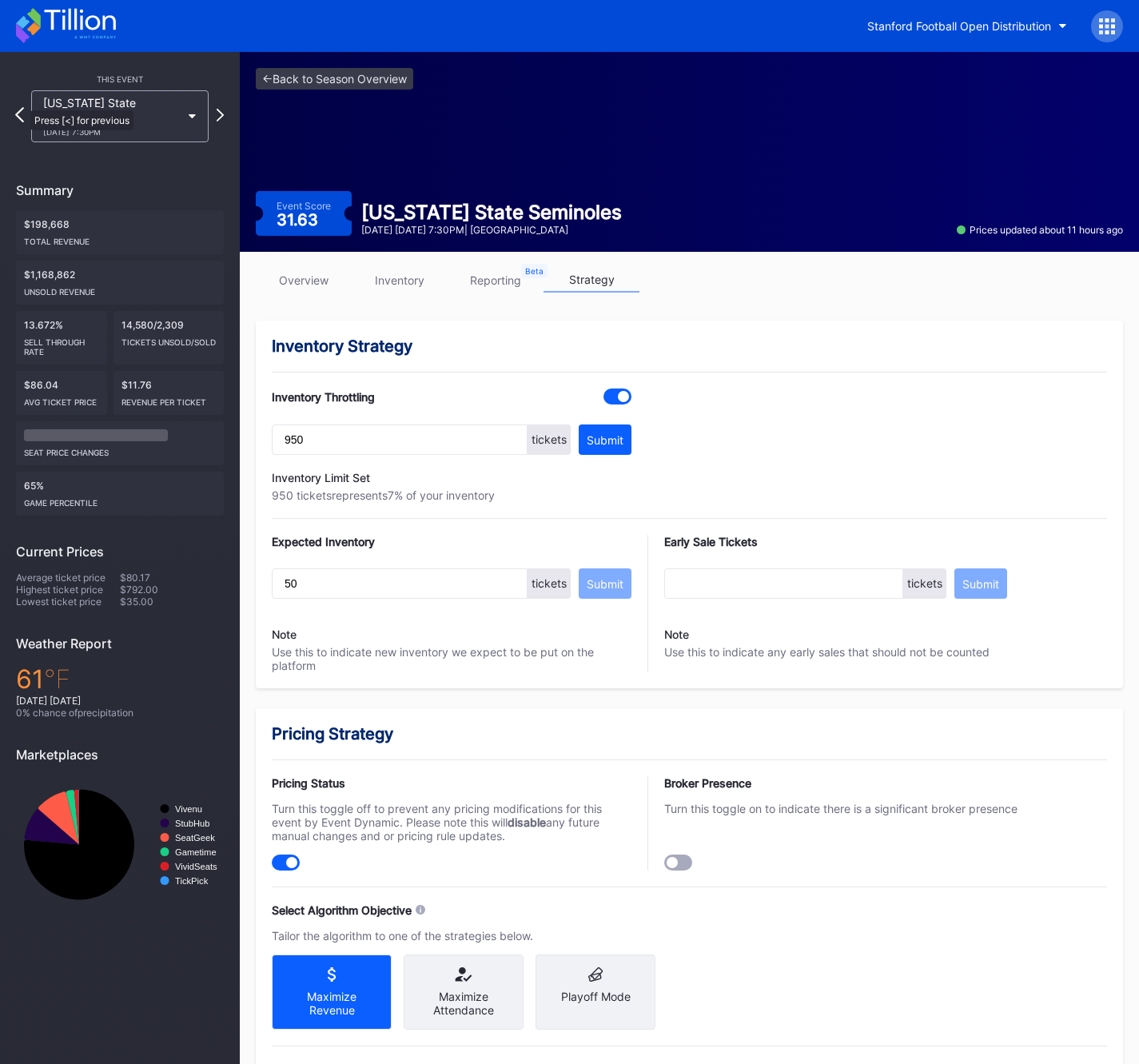
click at [22, 107] on icon at bounding box center [19, 115] width 9 height 15
click at [295, 81] on link "<- Back to Season Overview" at bounding box center [335, 79] width 158 height 22
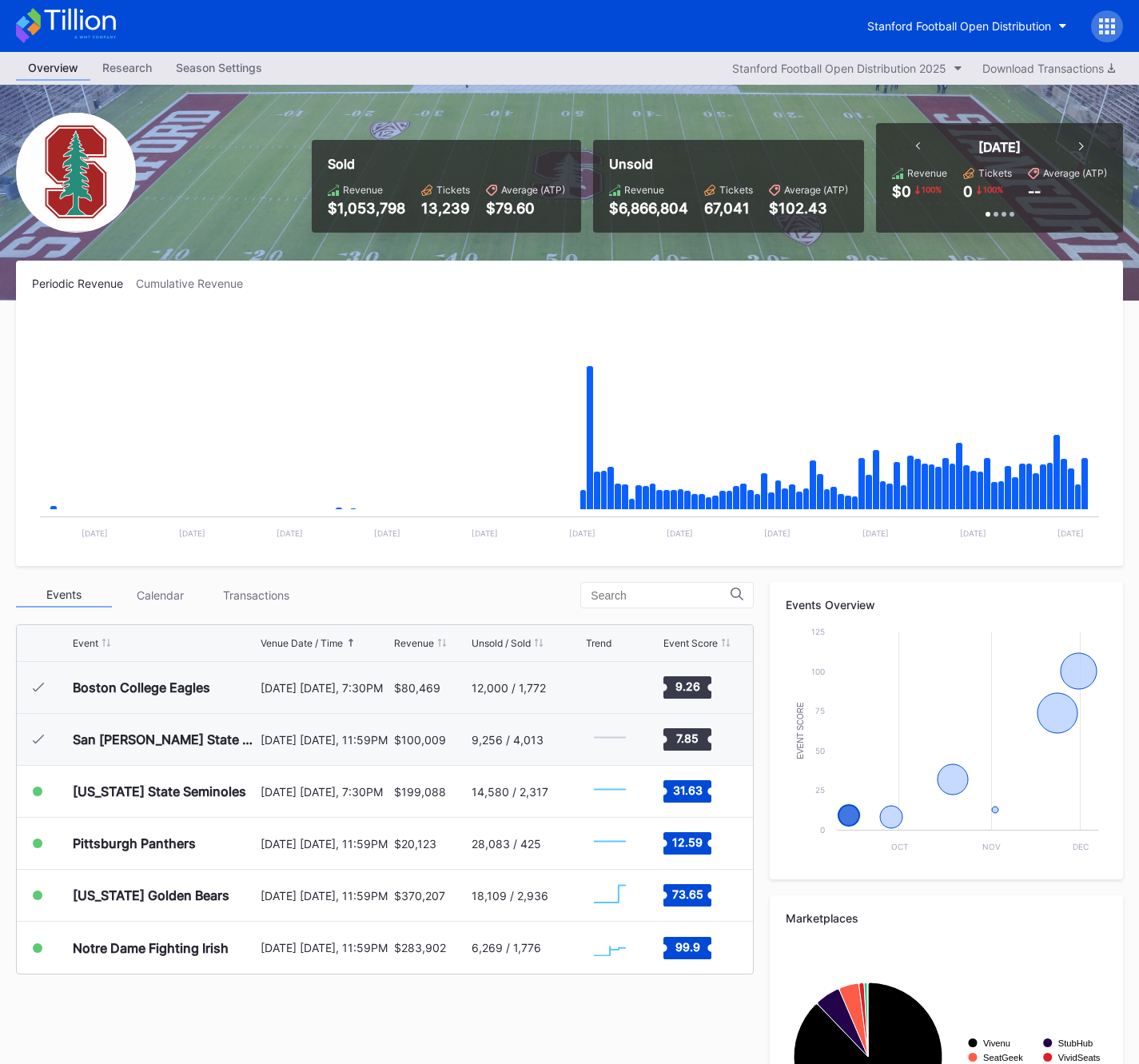
click at [356, 312] on rect "Chart title" at bounding box center [570, 430] width 1075 height 240
click at [472, 294] on div "Periodic Revenue Cumulative Revenue Created with Highcharts 11.2.0 Chart title …" at bounding box center [570, 414] width 1108 height 306
click at [900, 20] on div "Stanford Football Open Distribution" at bounding box center [960, 26] width 184 height 13
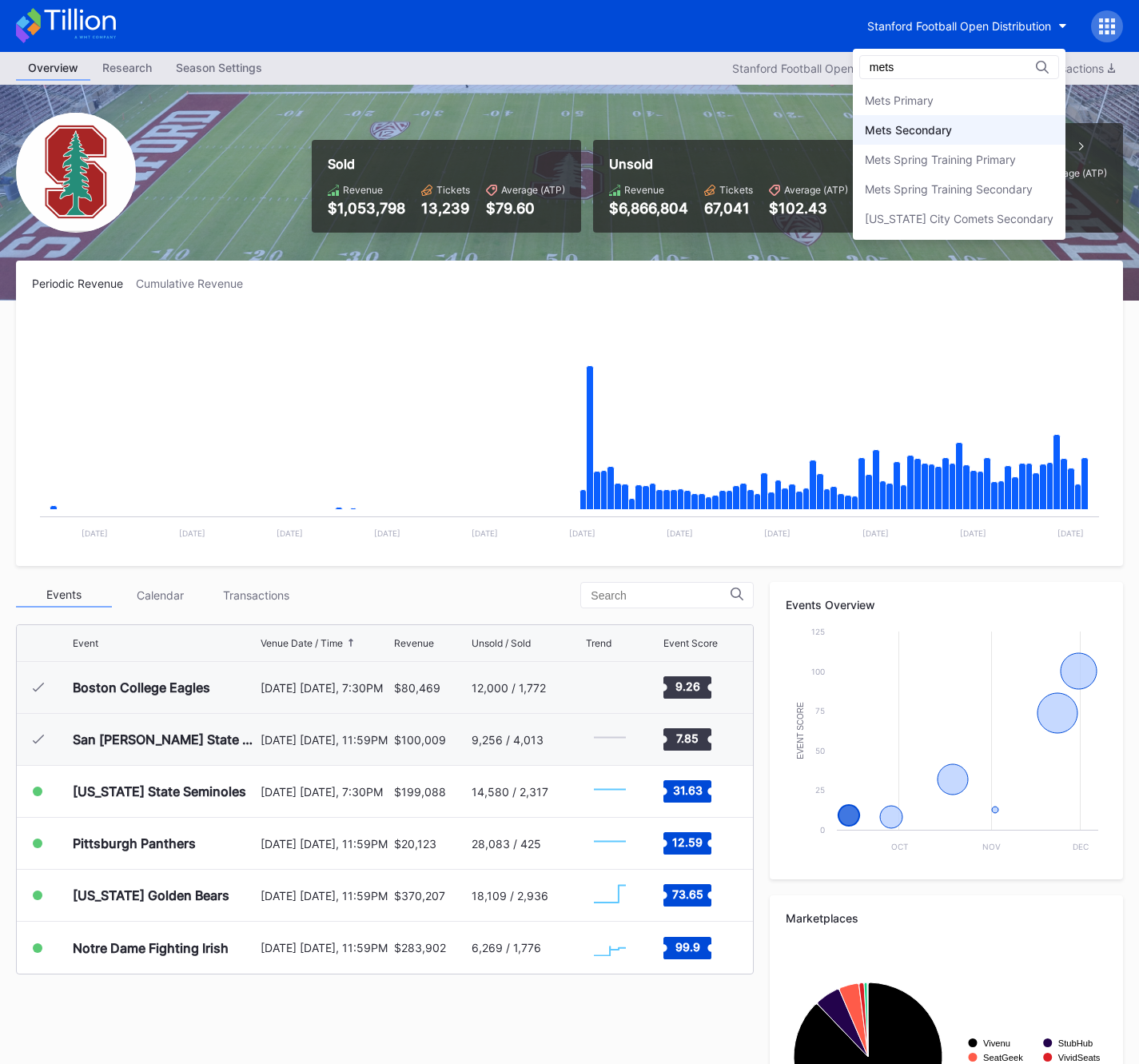
type input "mets"
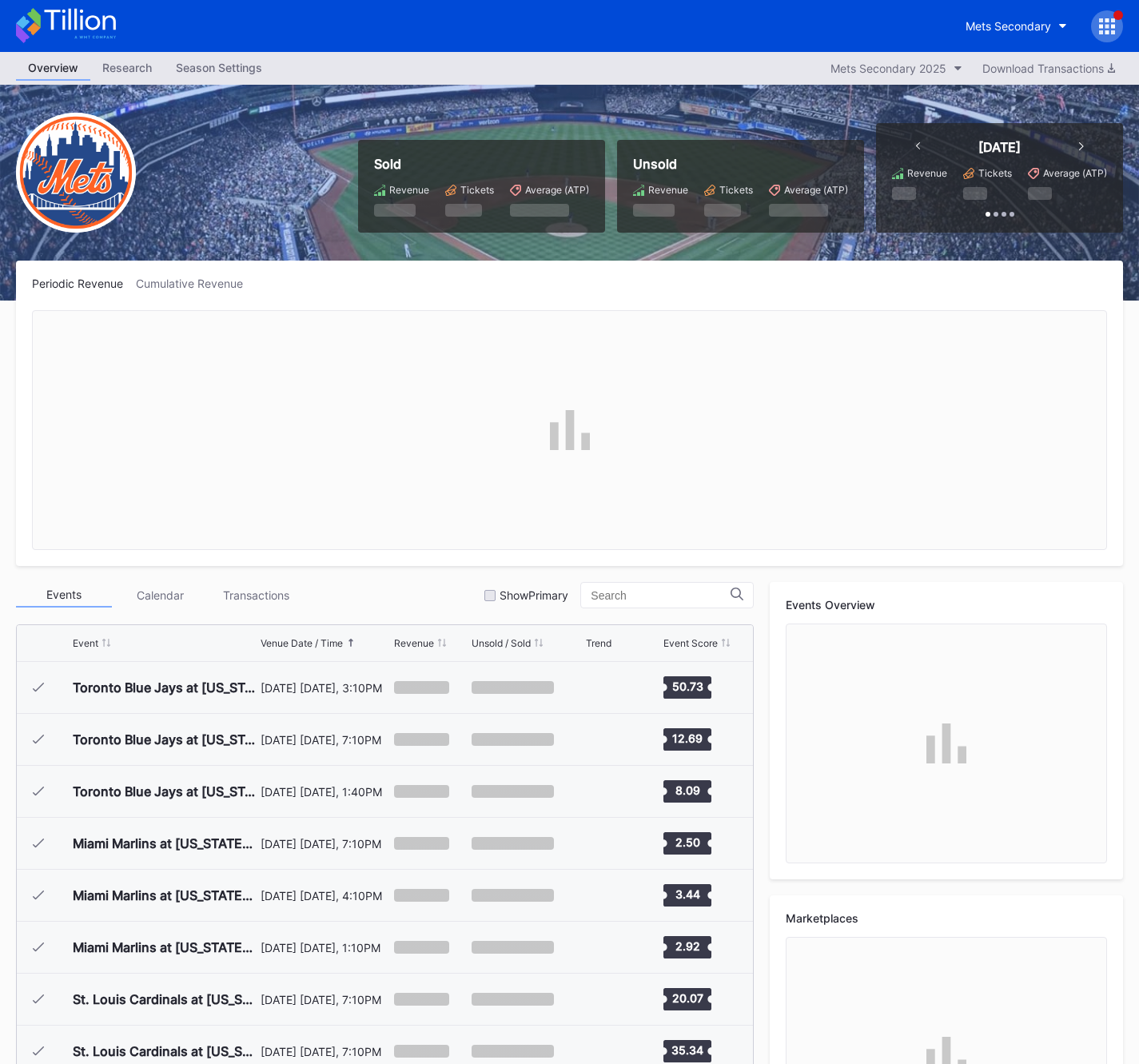
scroll to position [4050, 0]
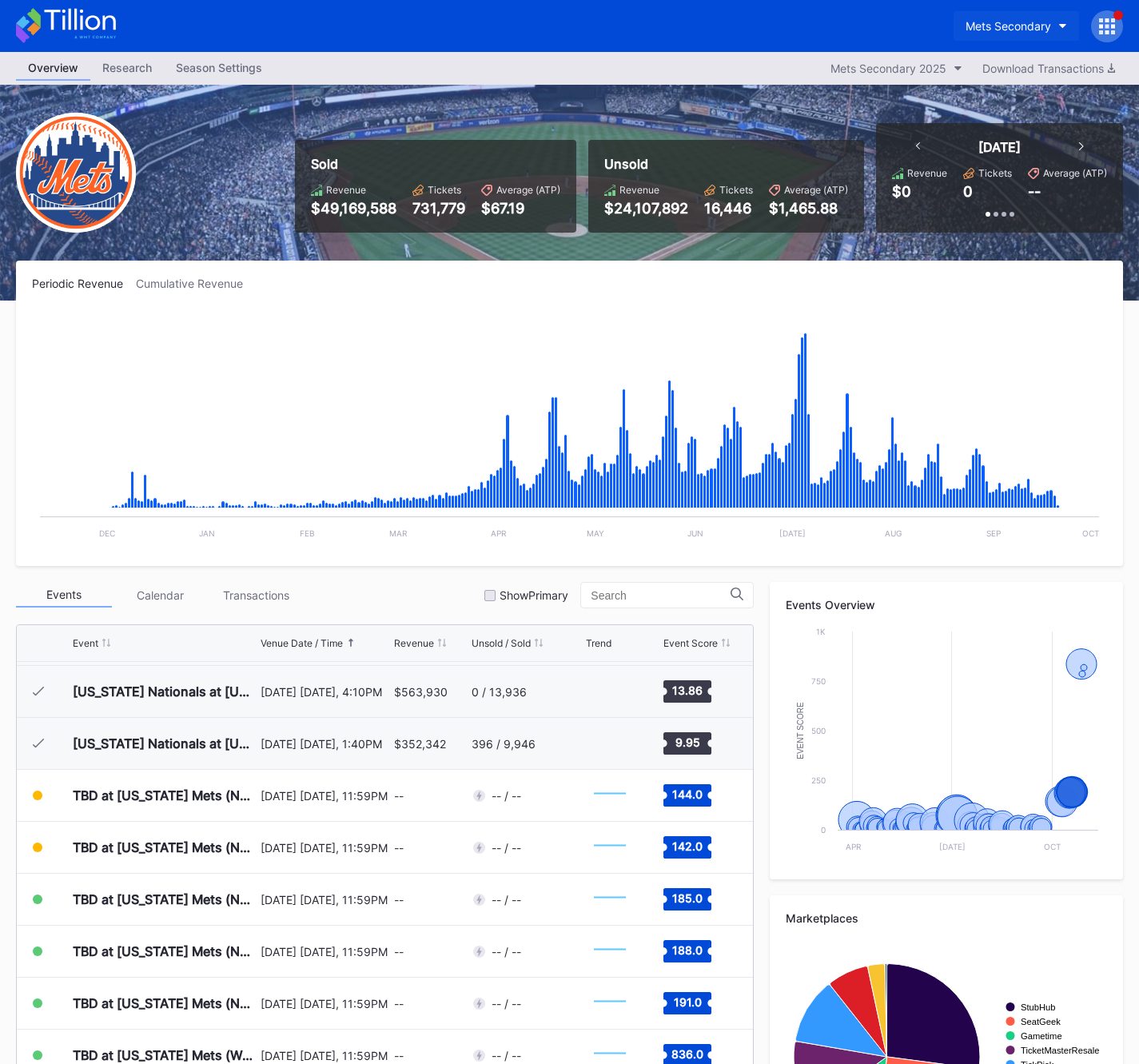
click at [1013, 27] on div "Mets Secondary" at bounding box center [1009, 26] width 85 height 13
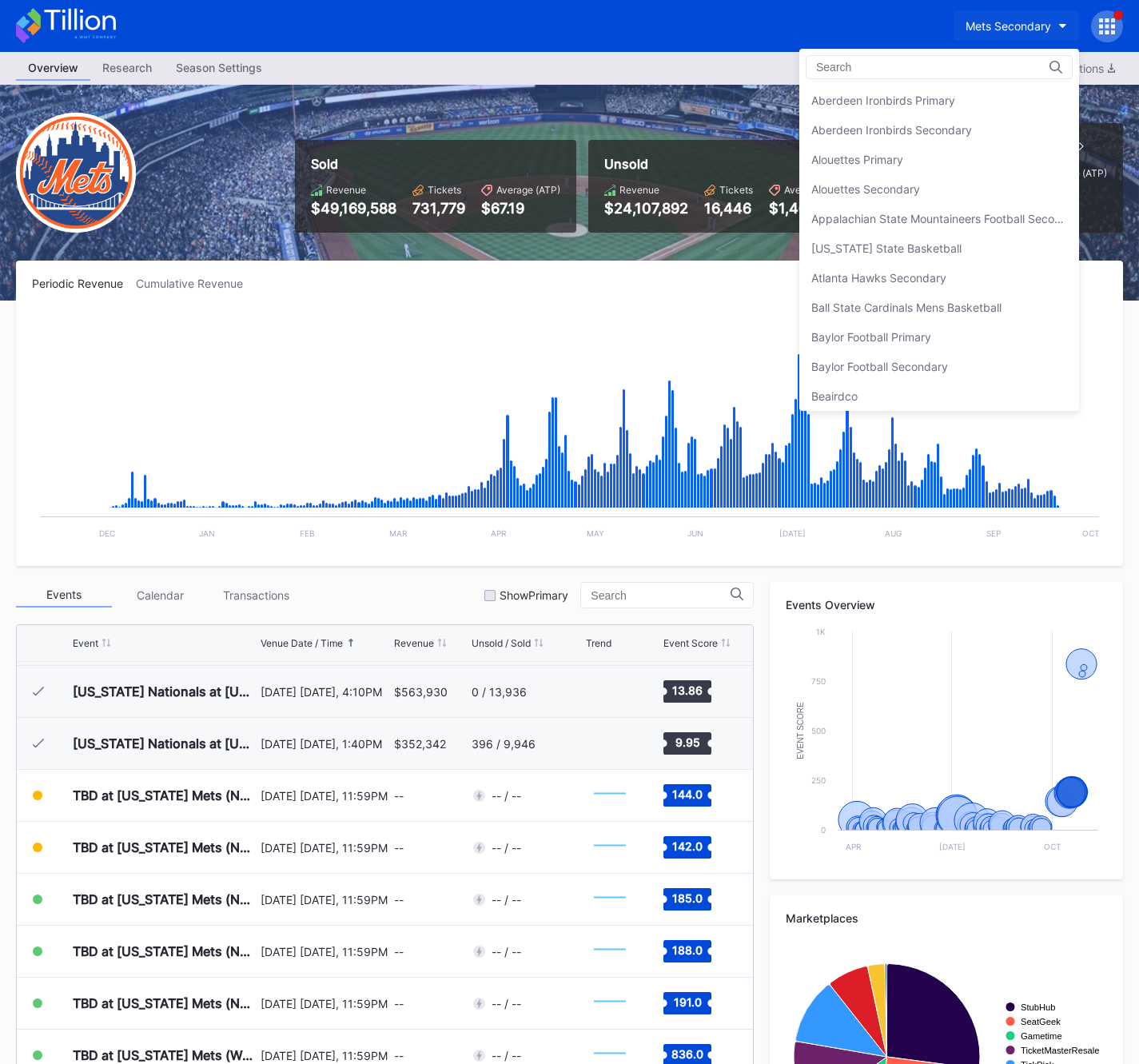
scroll to position [2514, 0]
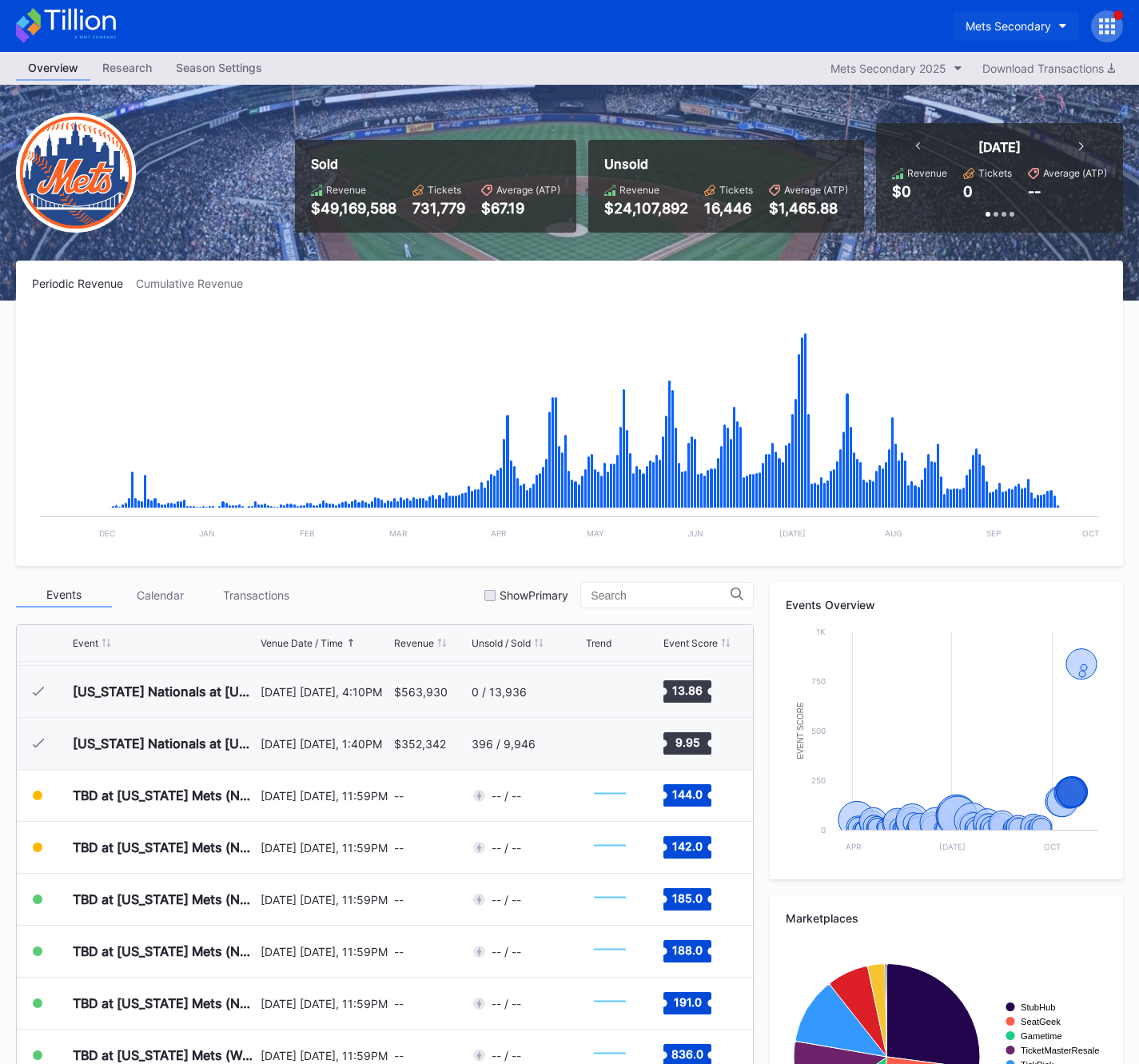
click at [1024, 23] on div "Mets Secondary" at bounding box center [1009, 26] width 85 height 13
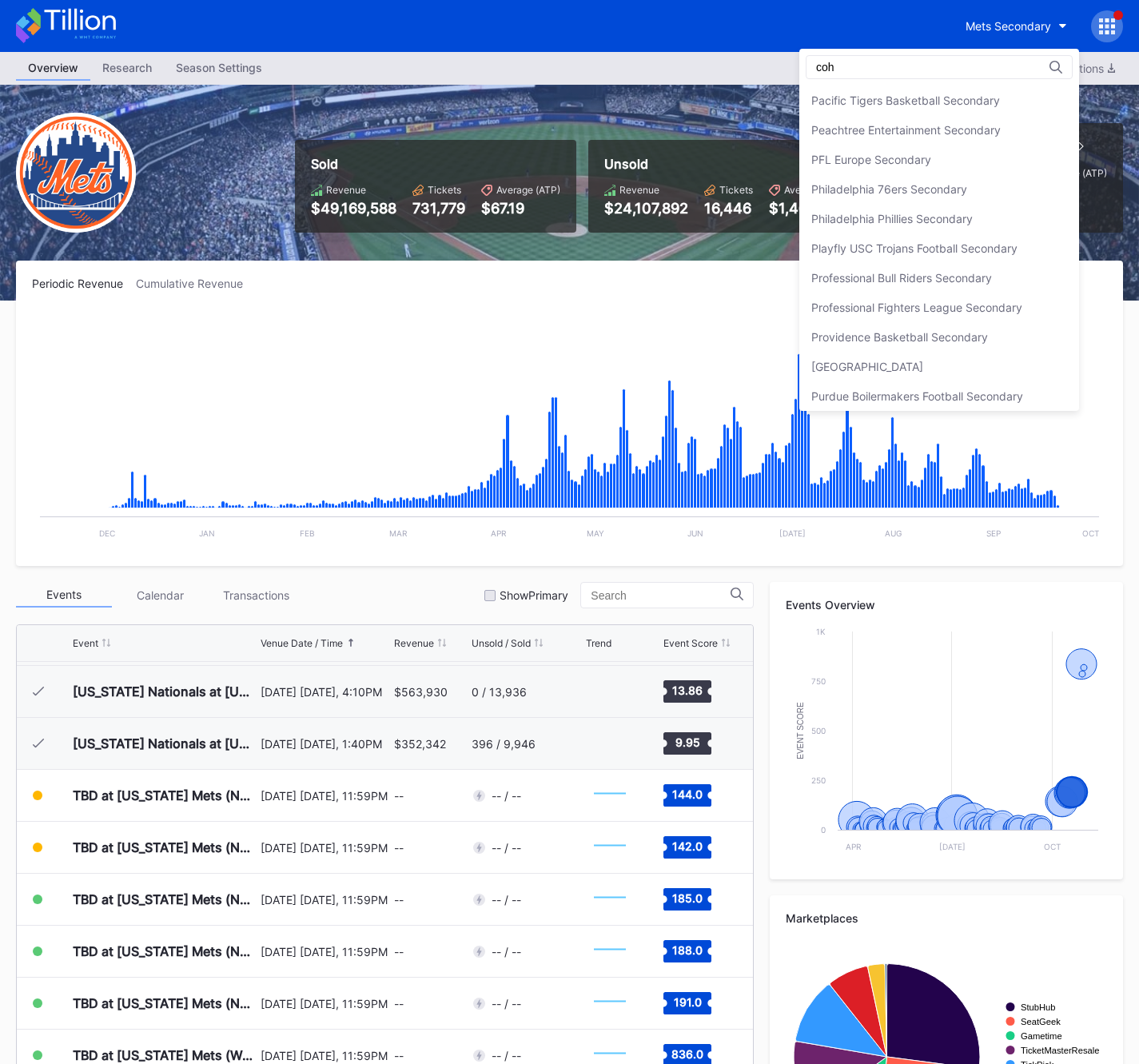
scroll to position [0, 0]
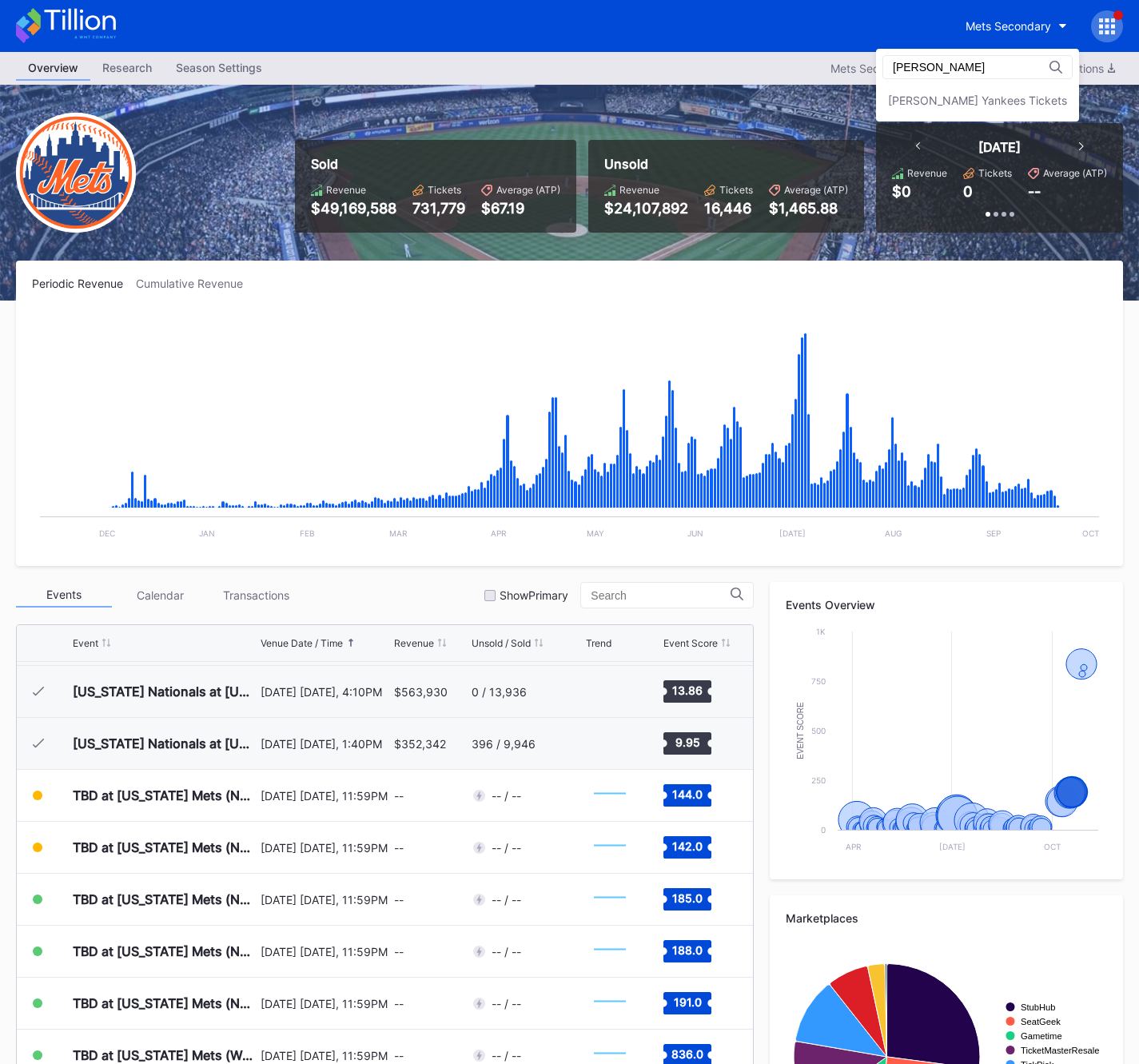
type input "[PERSON_NAME]"
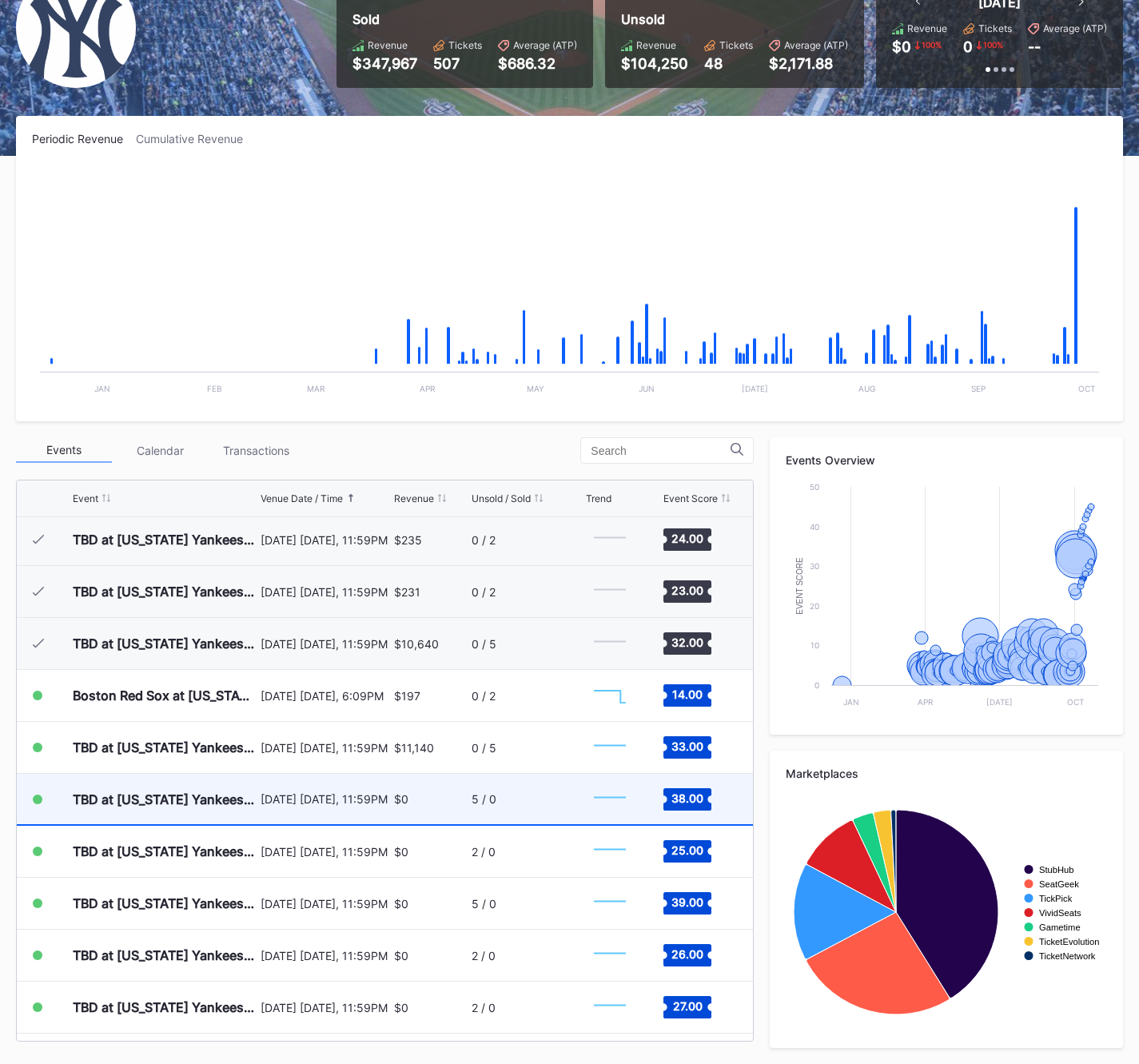
scroll to position [7641, 0]
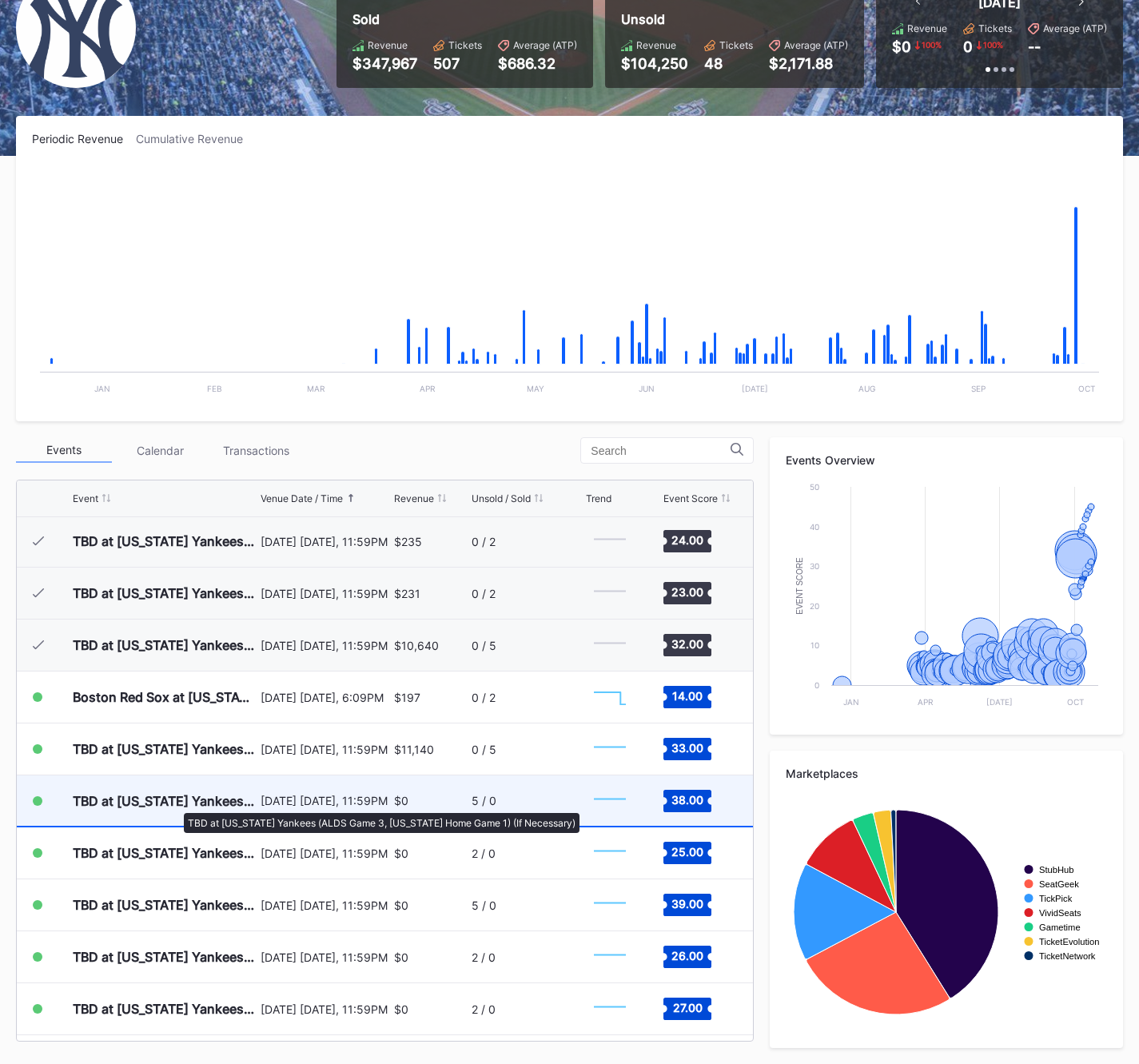
click at [176, 805] on div "TBD at [US_STATE] Yankees (ALDS Game 3, [US_STATE] Home Game 1) (If Necessary)" at bounding box center [165, 801] width 184 height 16
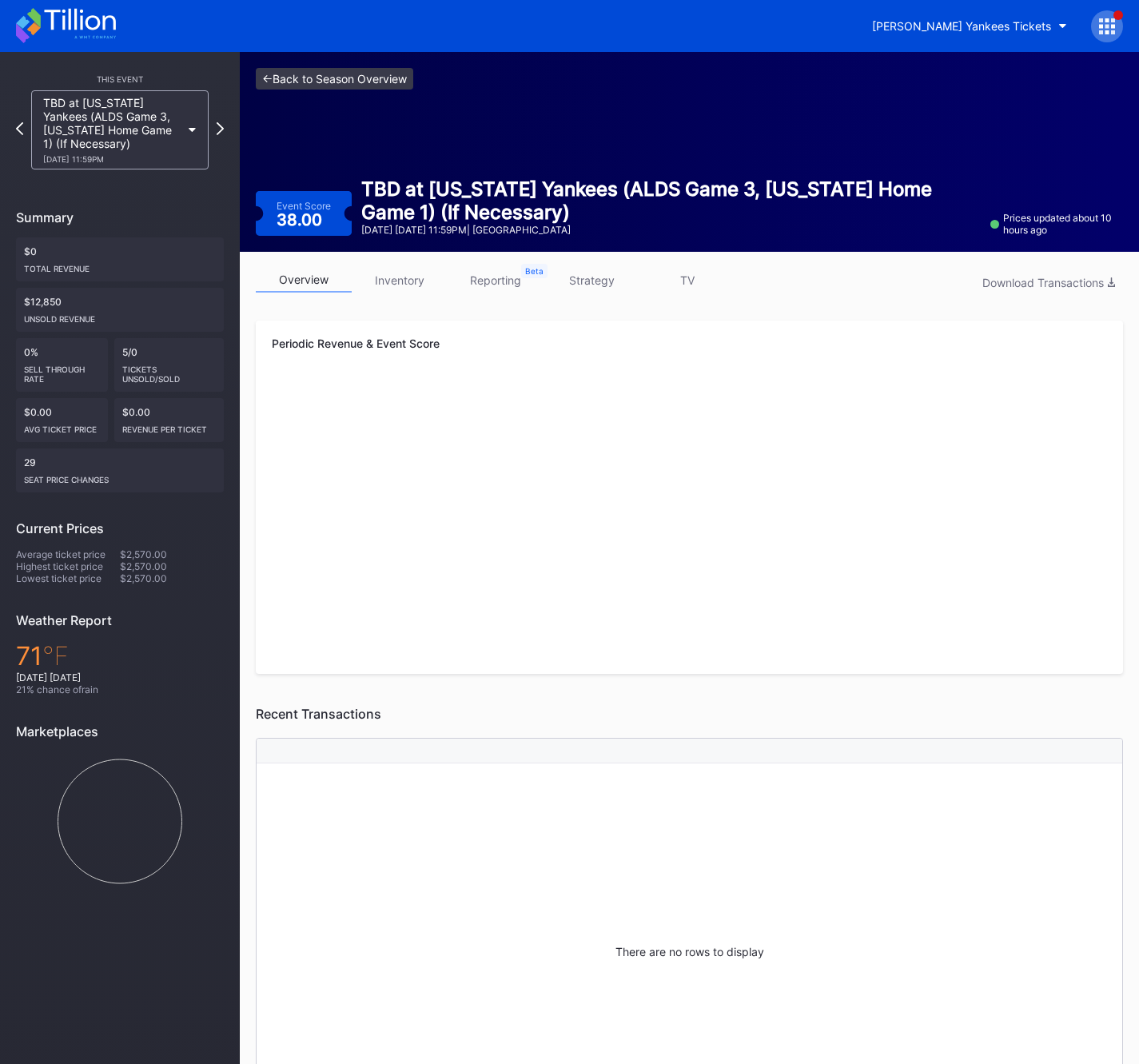
click at [305, 88] on link "<- Back to Season Overview" at bounding box center [335, 79] width 158 height 22
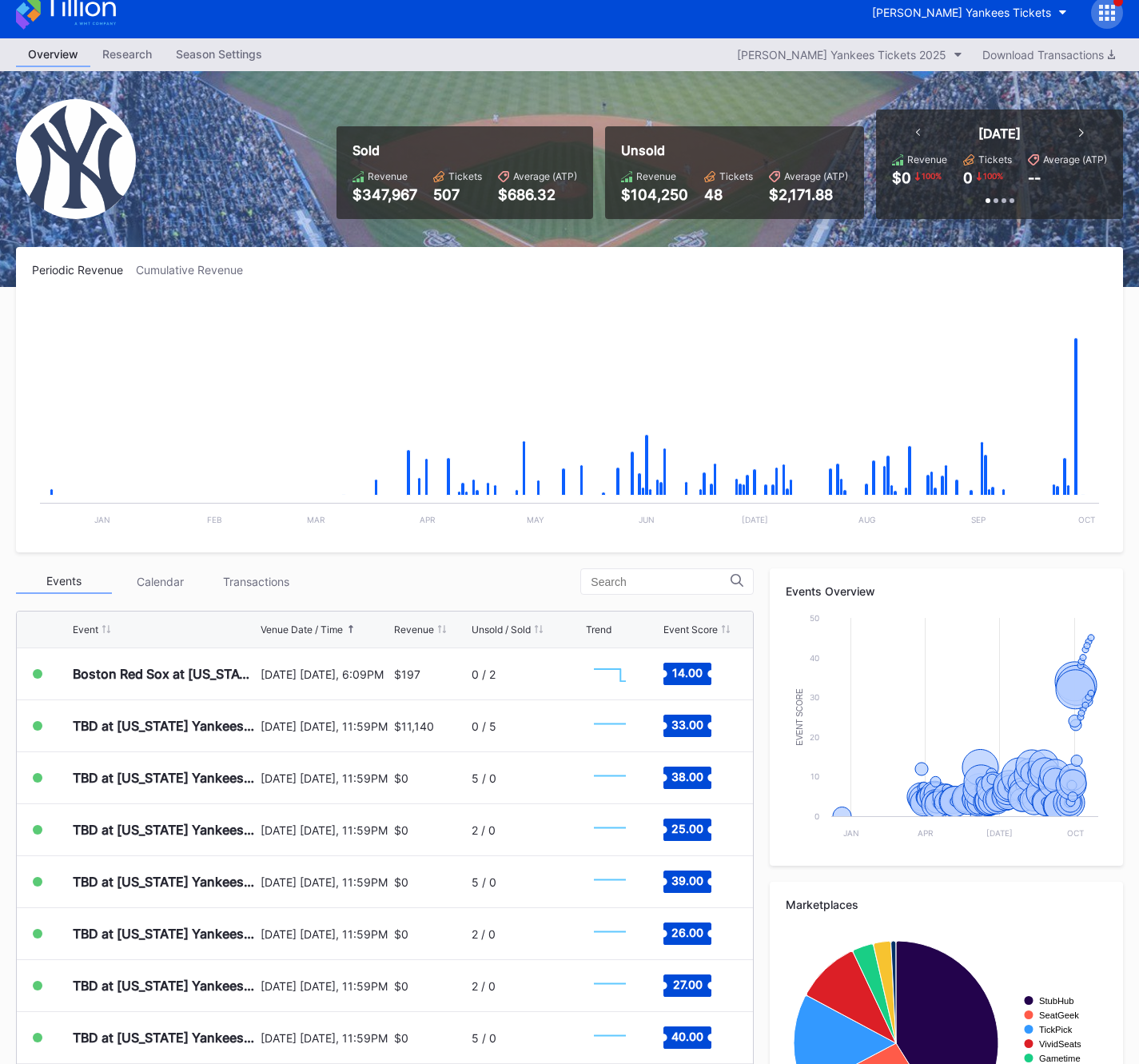
scroll to position [18, 0]
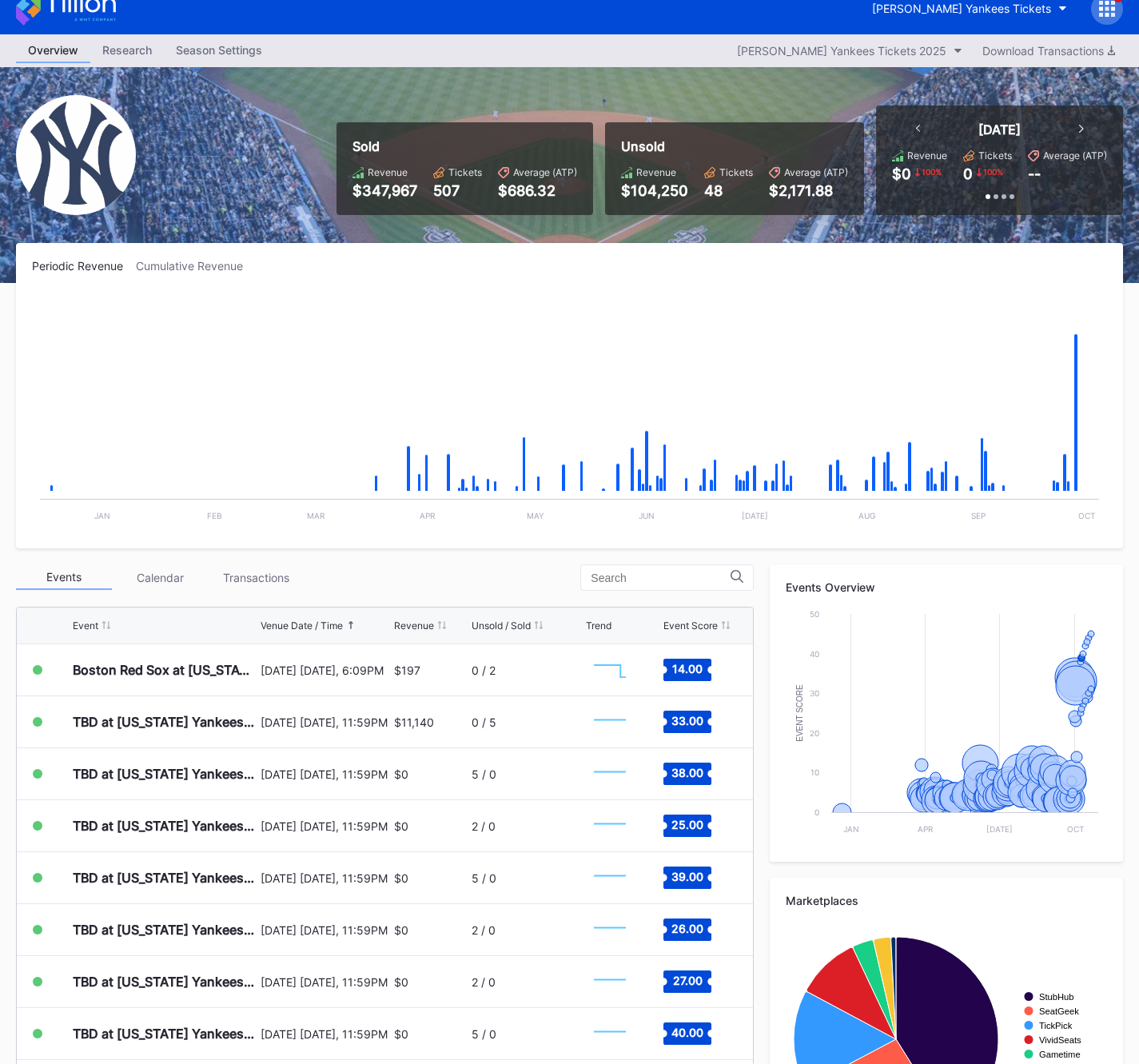
click at [1096, 9] on div at bounding box center [1108, 9] width 32 height 32
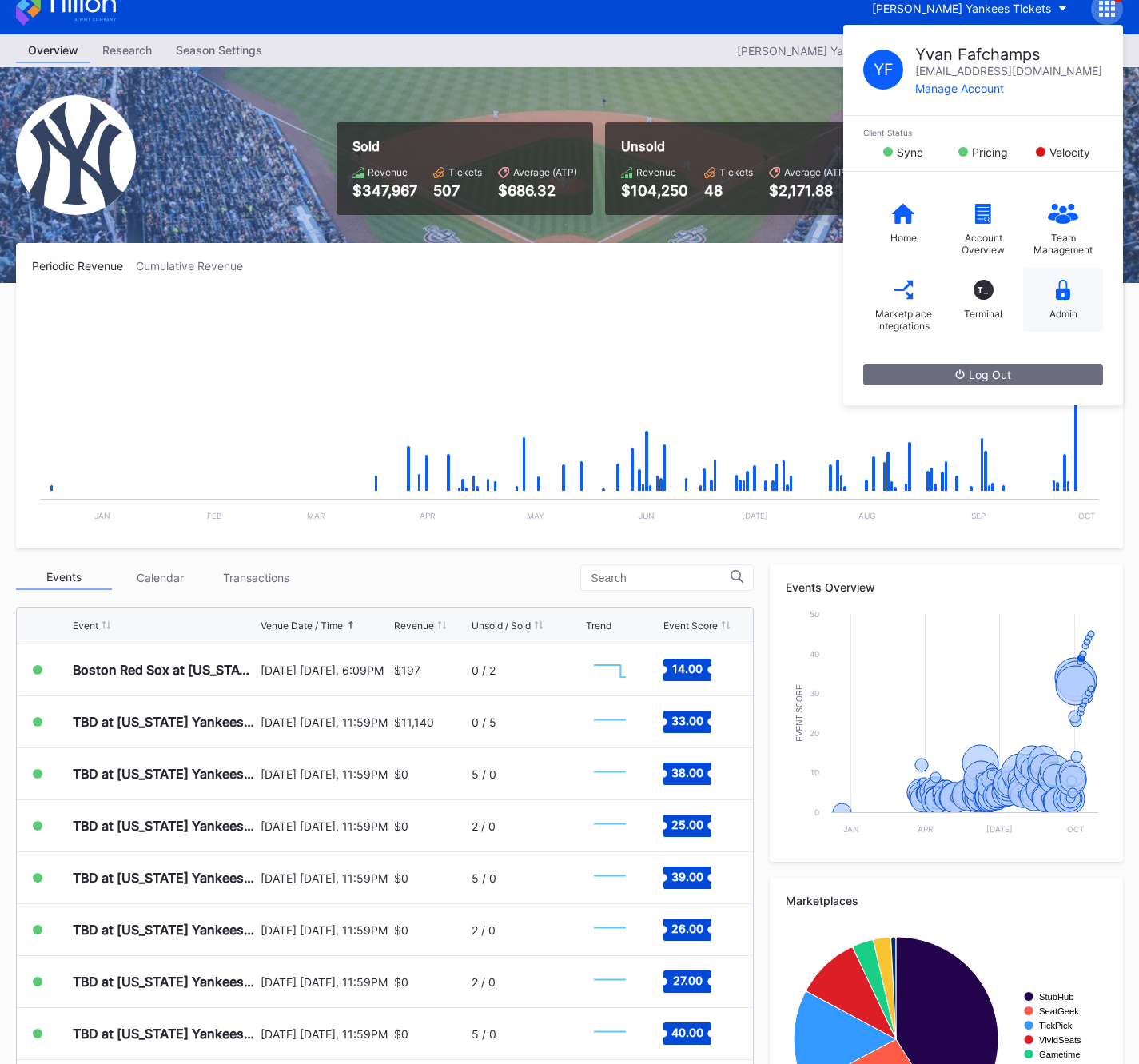
click at [1070, 317] on div "Admin" at bounding box center [1063, 313] width 28 height 12
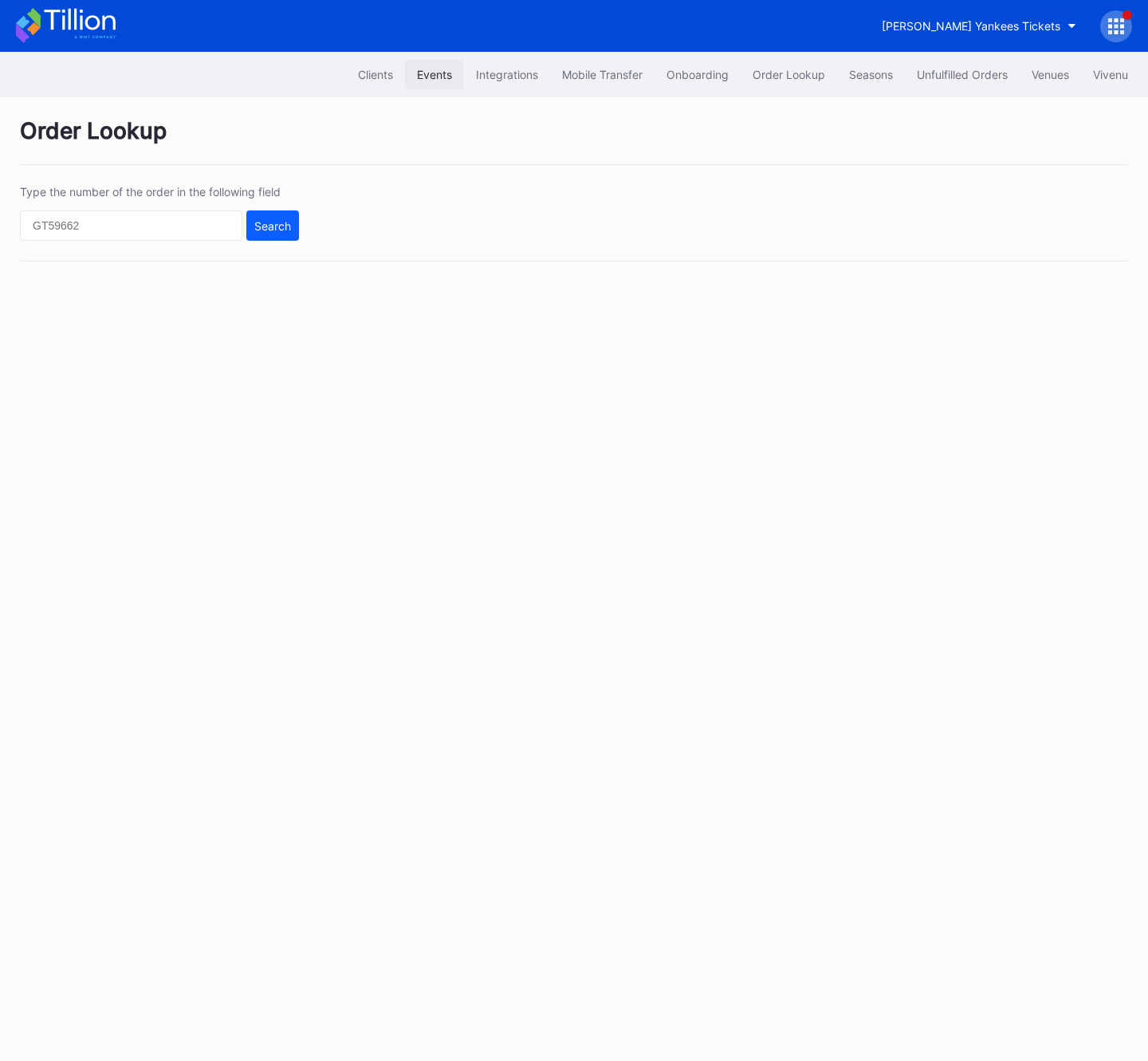
click at [414, 67] on button "Events" at bounding box center [434, 74] width 59 height 29
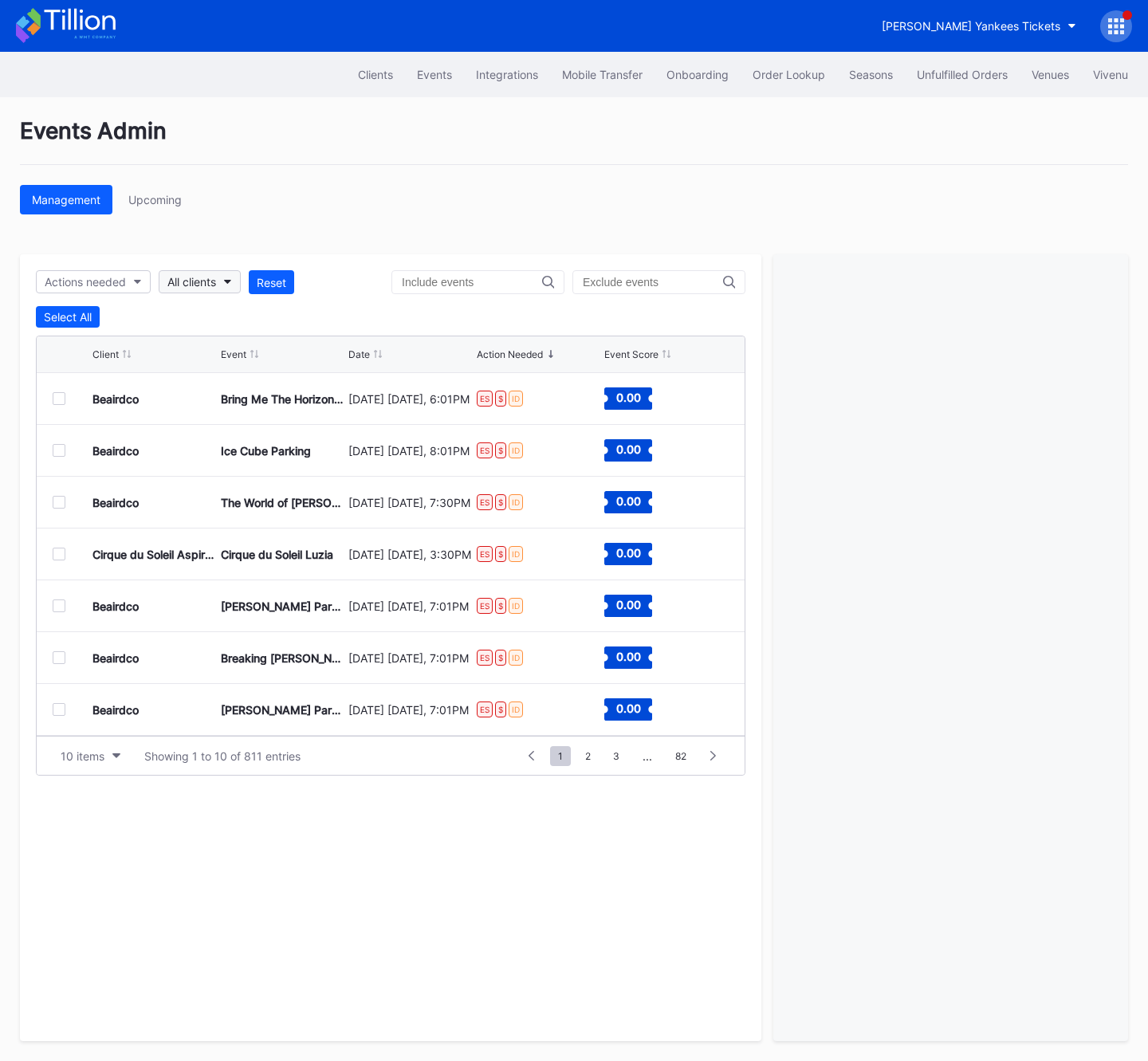
click at [225, 278] on button "All clients" at bounding box center [200, 282] width 82 height 23
type input "cohe"
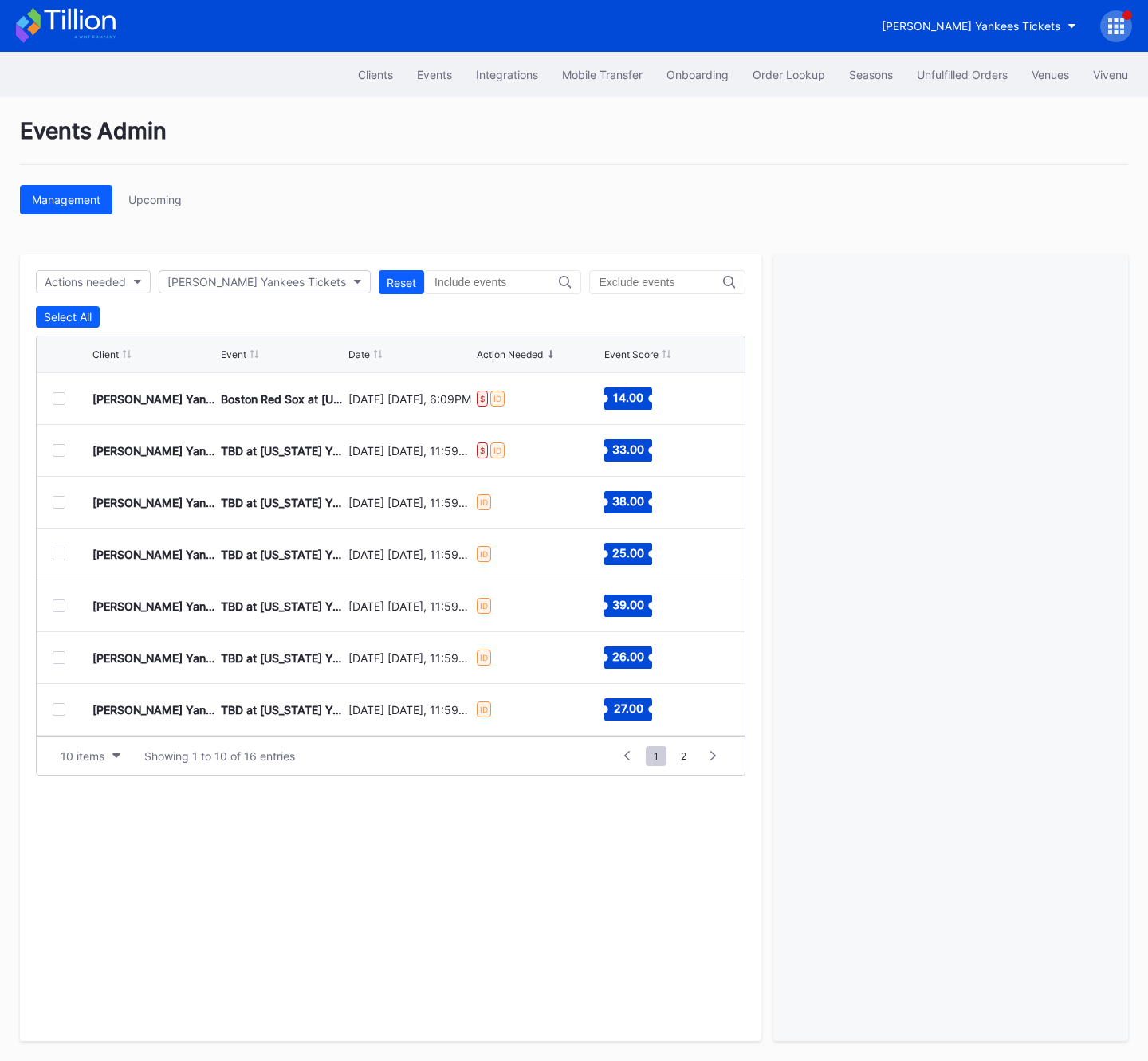
click at [362, 356] on div "Date" at bounding box center [359, 354] width 22 height 12
click at [60, 503] on div at bounding box center [59, 502] width 12 height 12
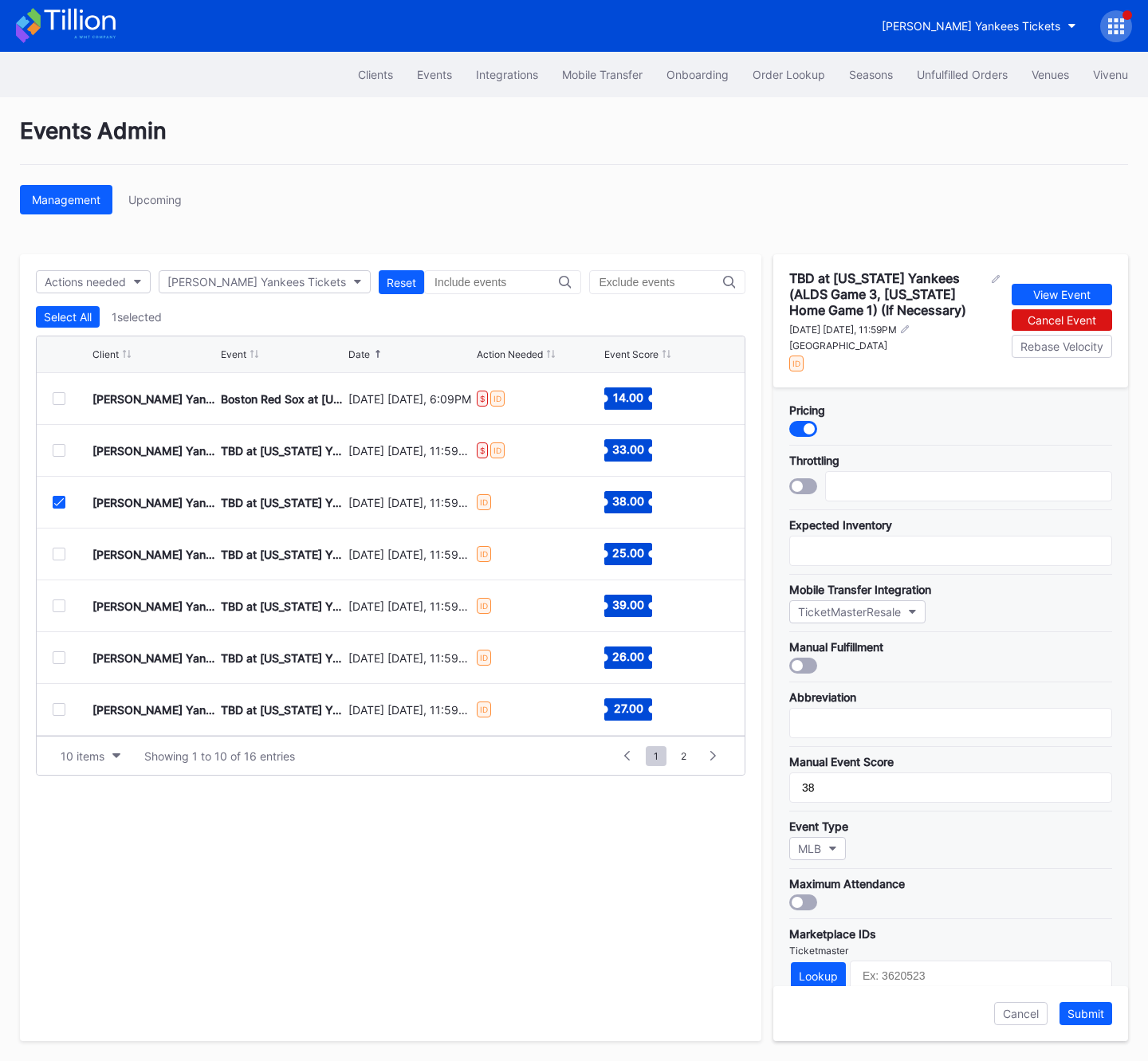
scroll to position [240, 0]
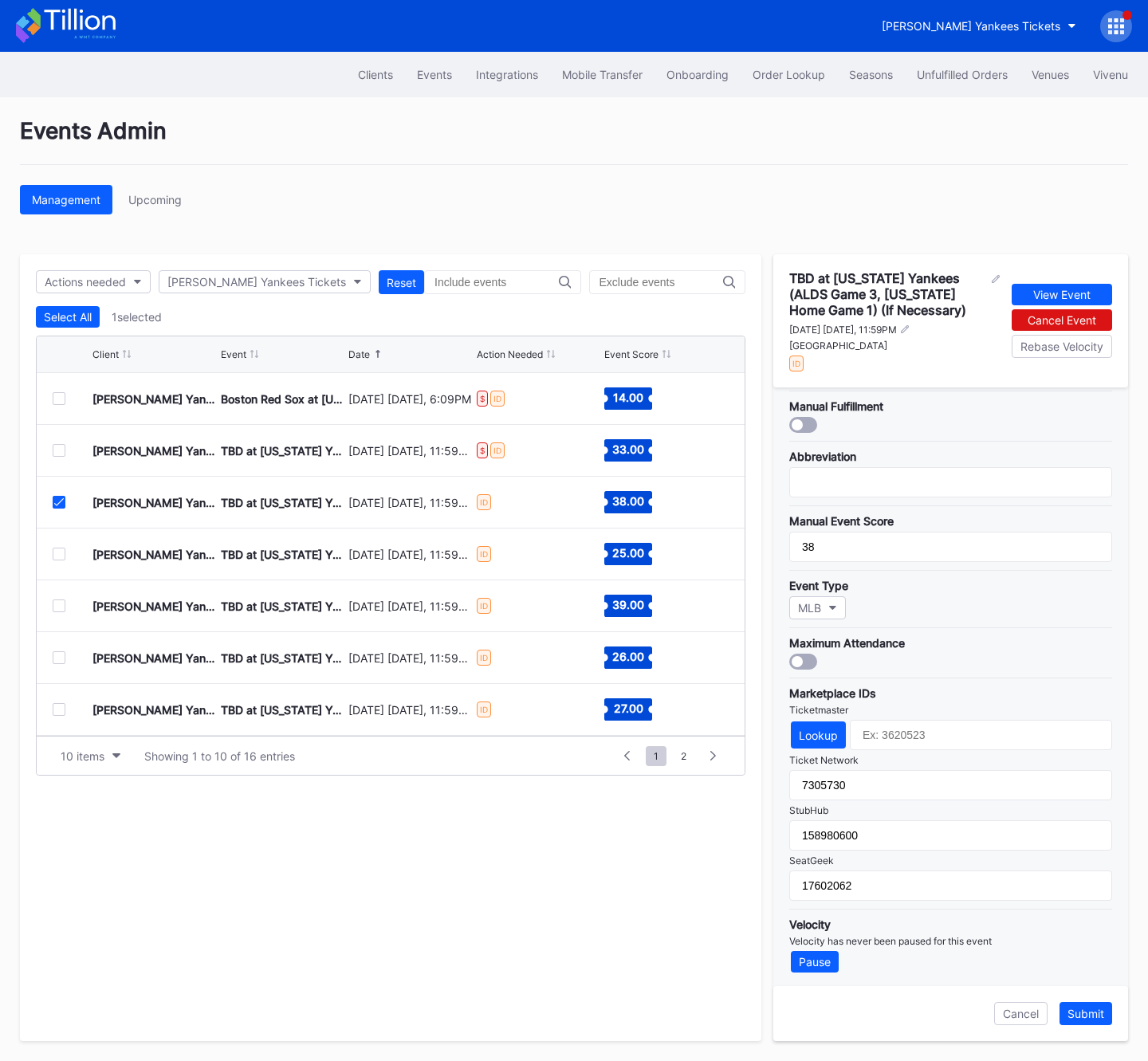
click at [56, 507] on div at bounding box center [59, 502] width 12 height 12
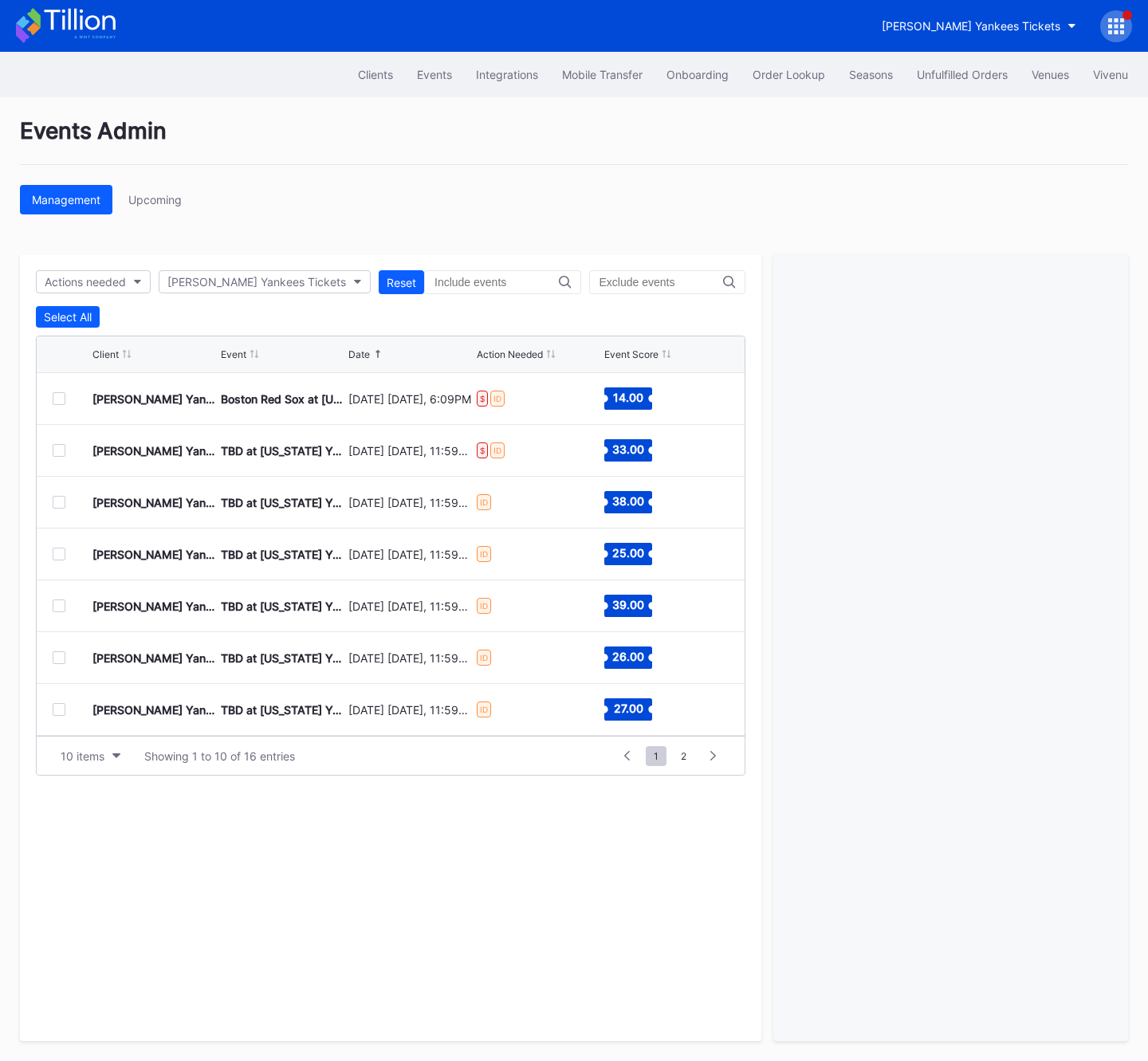
click at [61, 557] on div at bounding box center [59, 554] width 12 height 12
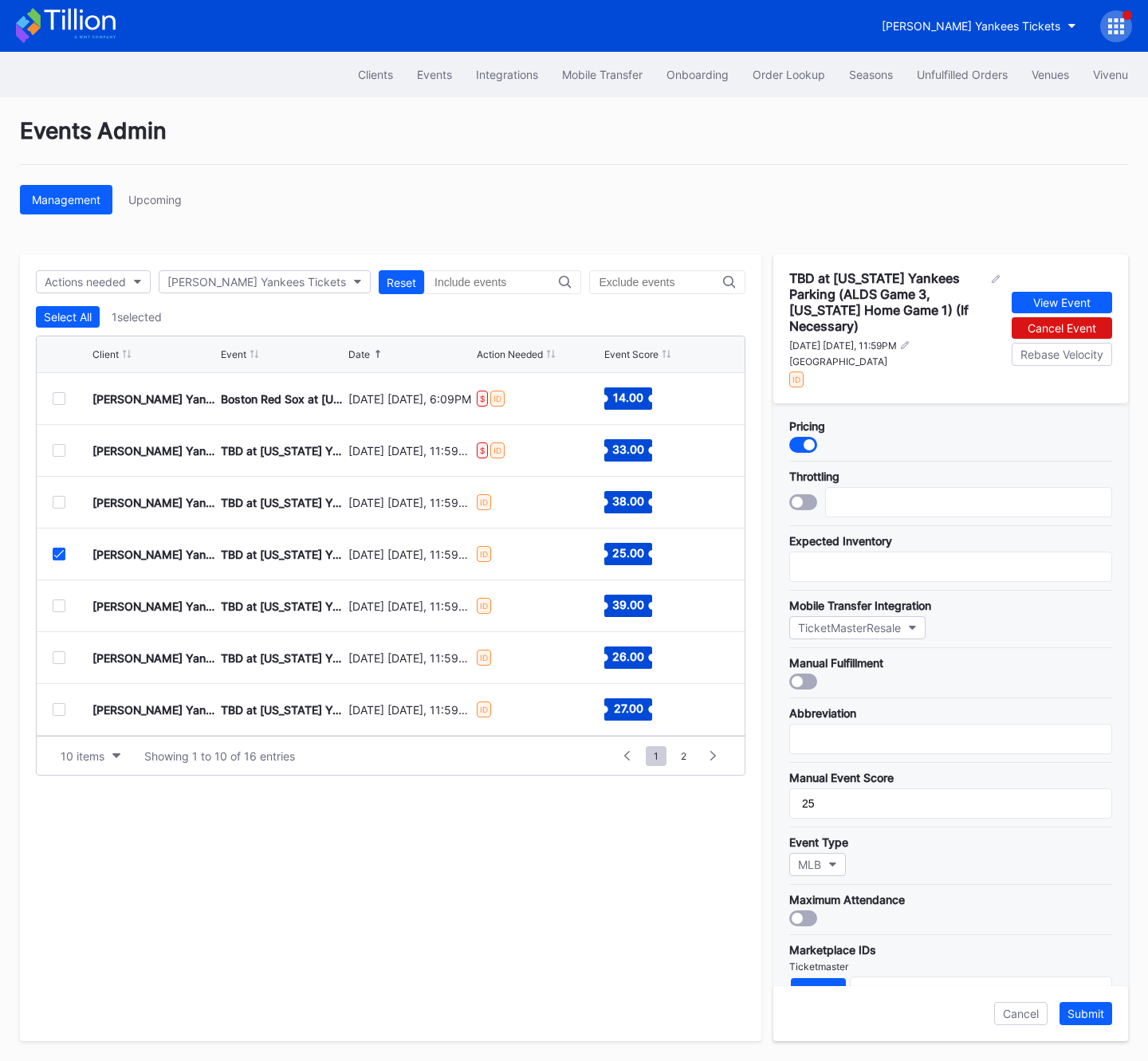
scroll to position [256, 0]
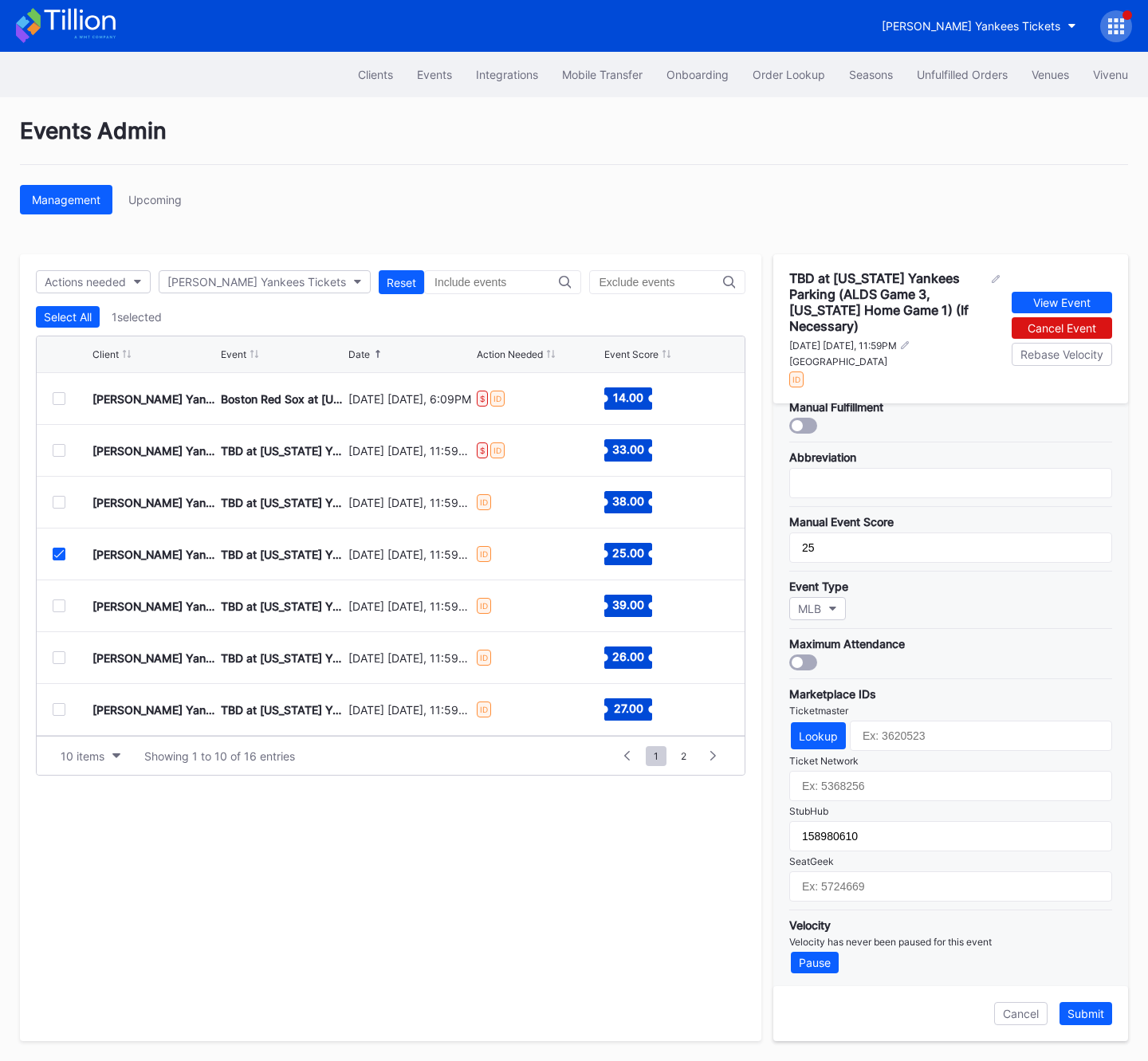
click at [832, 220] on div "Events Admin Management Upcoming Actions needed [PERSON_NAME] Yankees Tickets R…" at bounding box center [574, 579] width 1148 height 964
click at [488, 199] on div "Management Upcoming" at bounding box center [574, 199] width 1108 height 29
click at [57, 550] on icon at bounding box center [59, 554] width 9 height 8
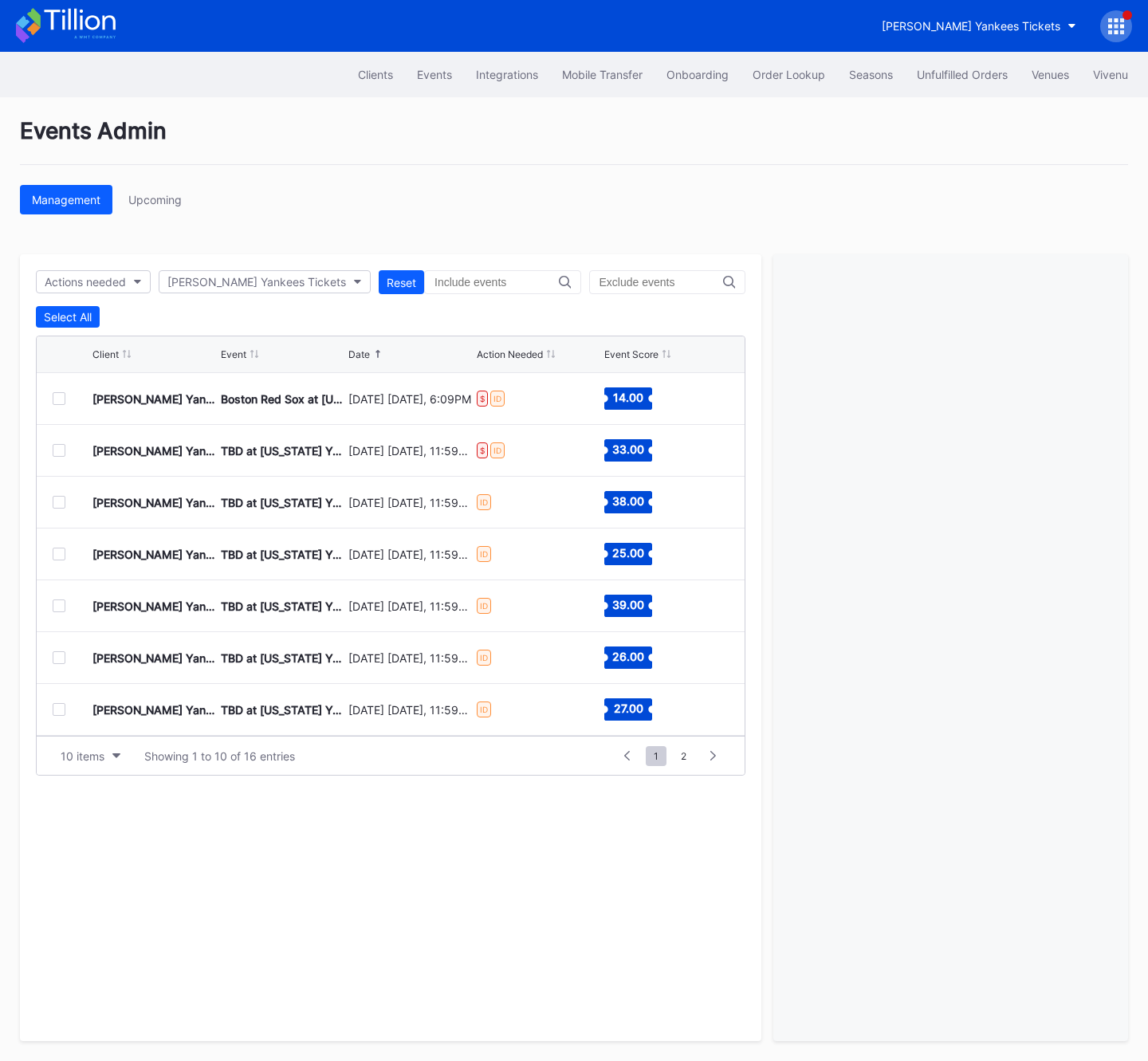
click at [63, 397] on div at bounding box center [59, 398] width 12 height 12
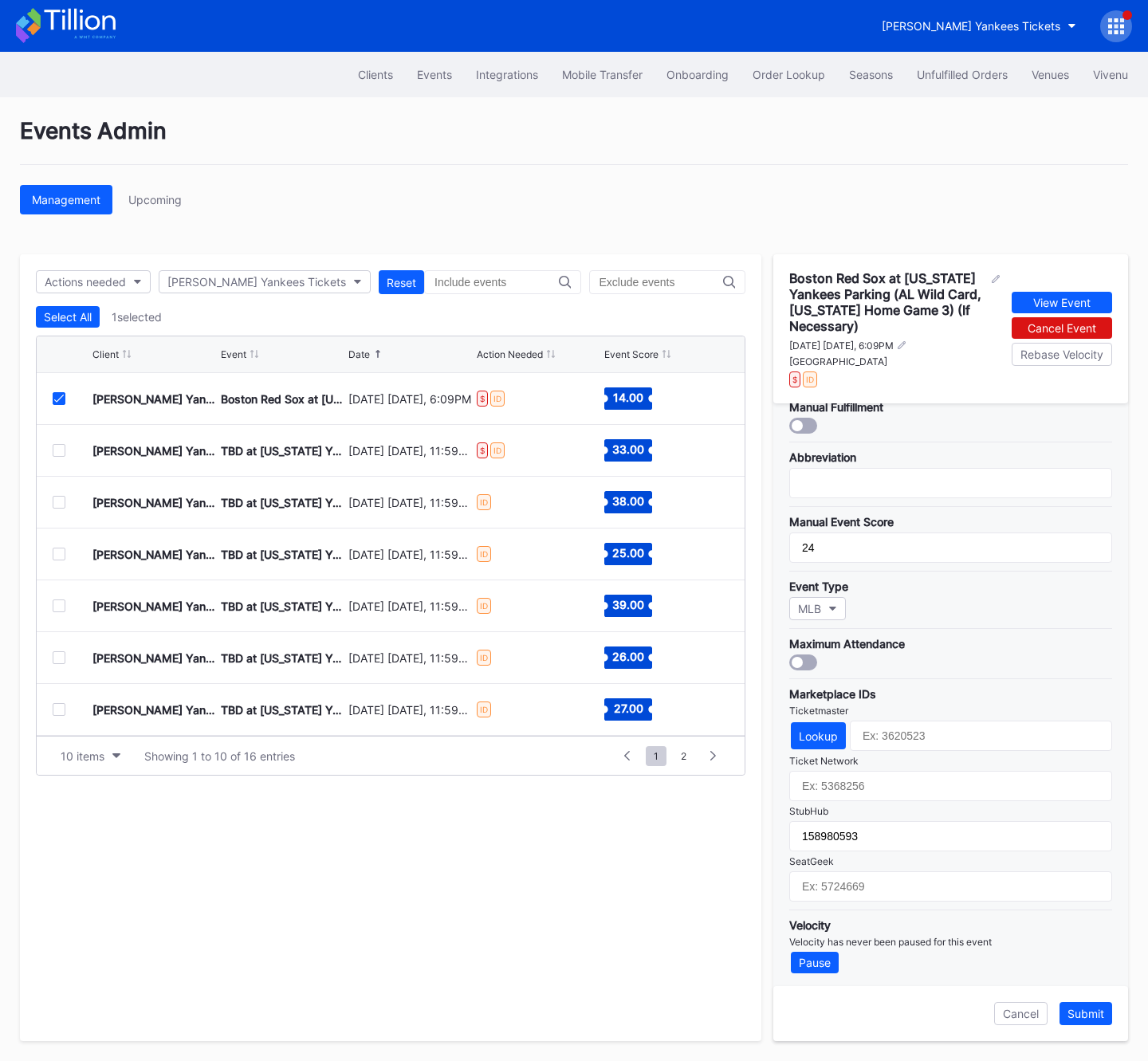
click at [61, 397] on icon at bounding box center [59, 398] width 9 height 8
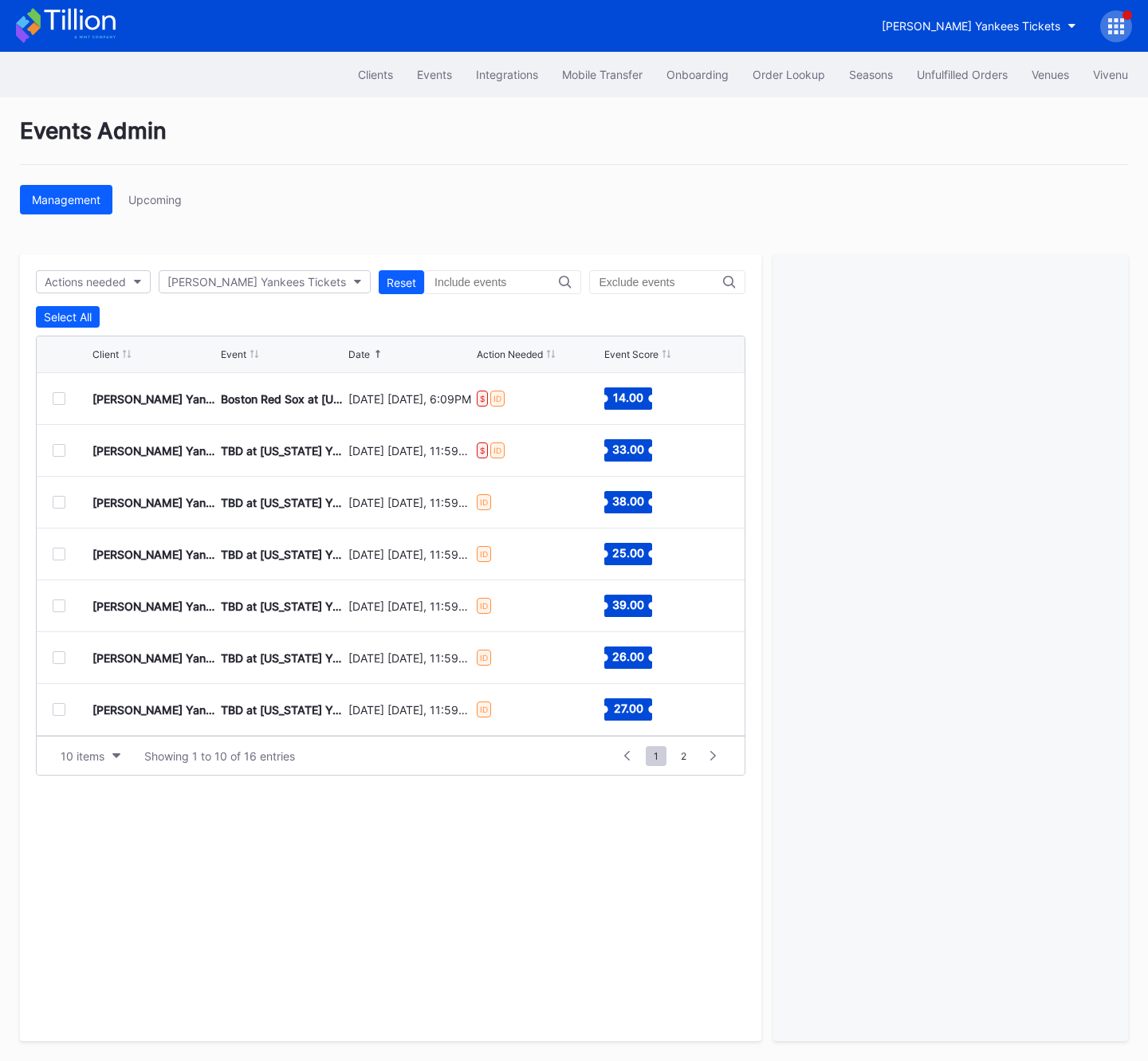
click at [63, 448] on div at bounding box center [59, 450] width 12 height 12
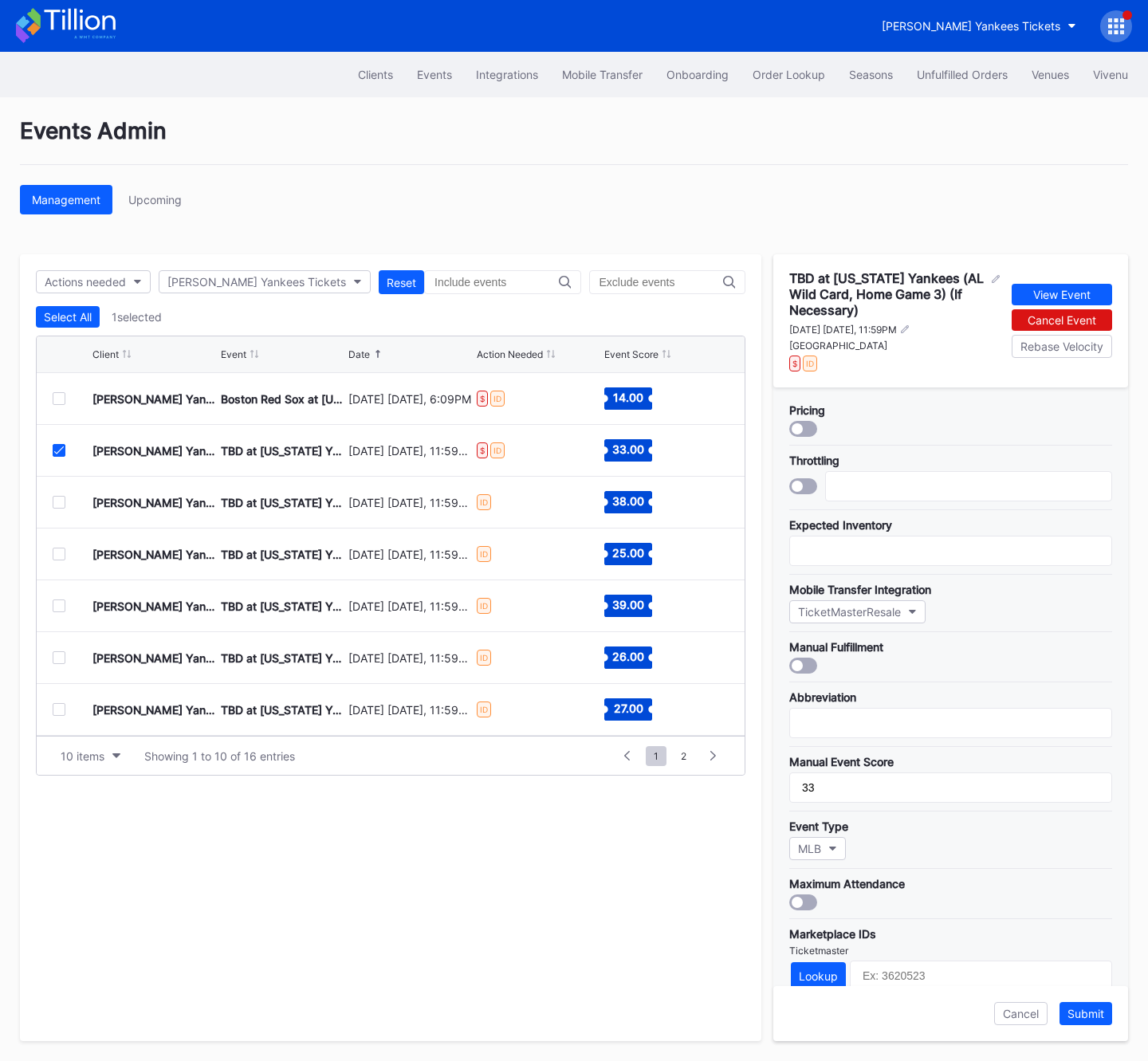
scroll to position [240, 0]
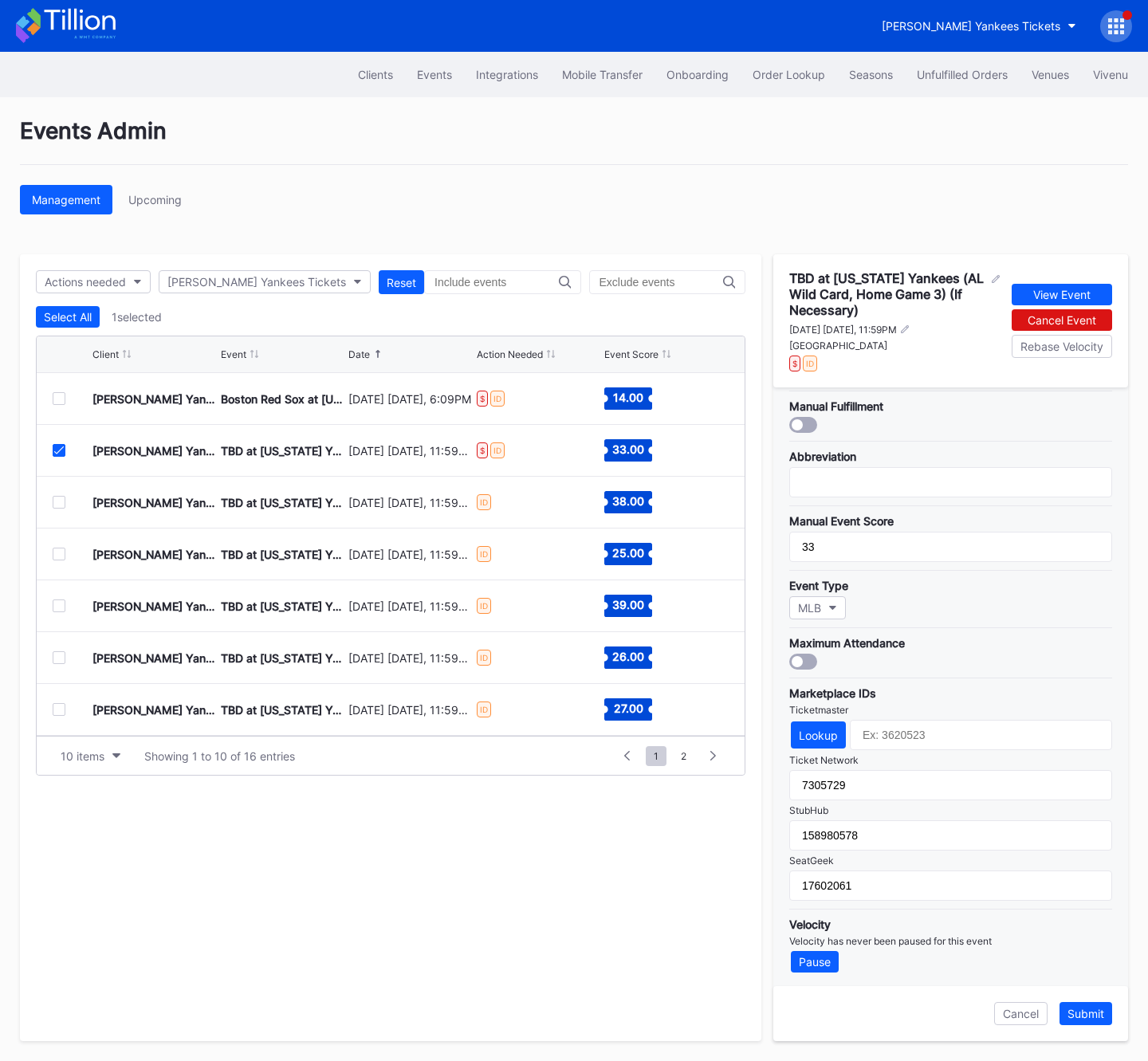
click at [61, 447] on icon at bounding box center [59, 451] width 9 height 8
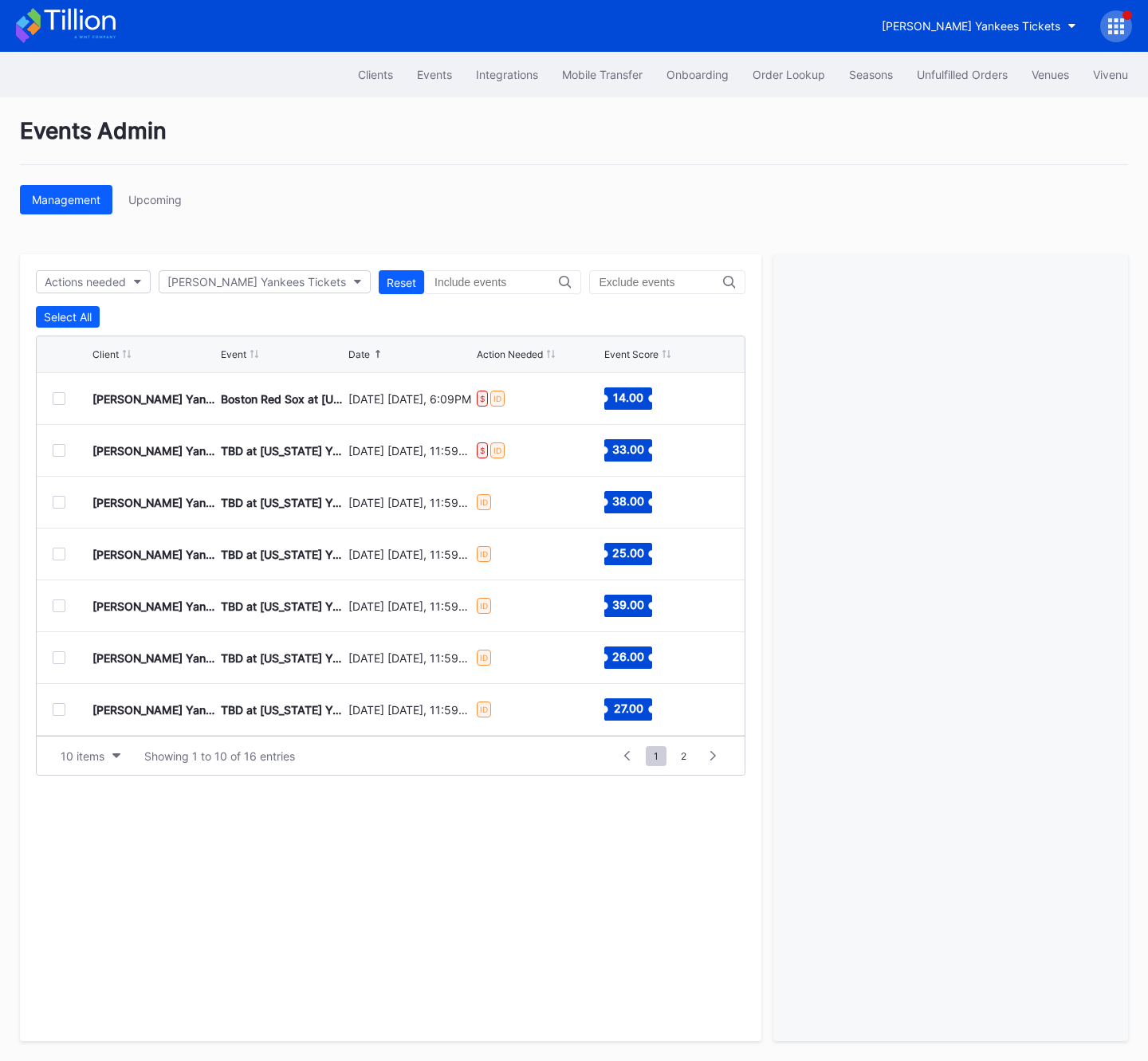
click at [59, 504] on div at bounding box center [59, 502] width 12 height 12
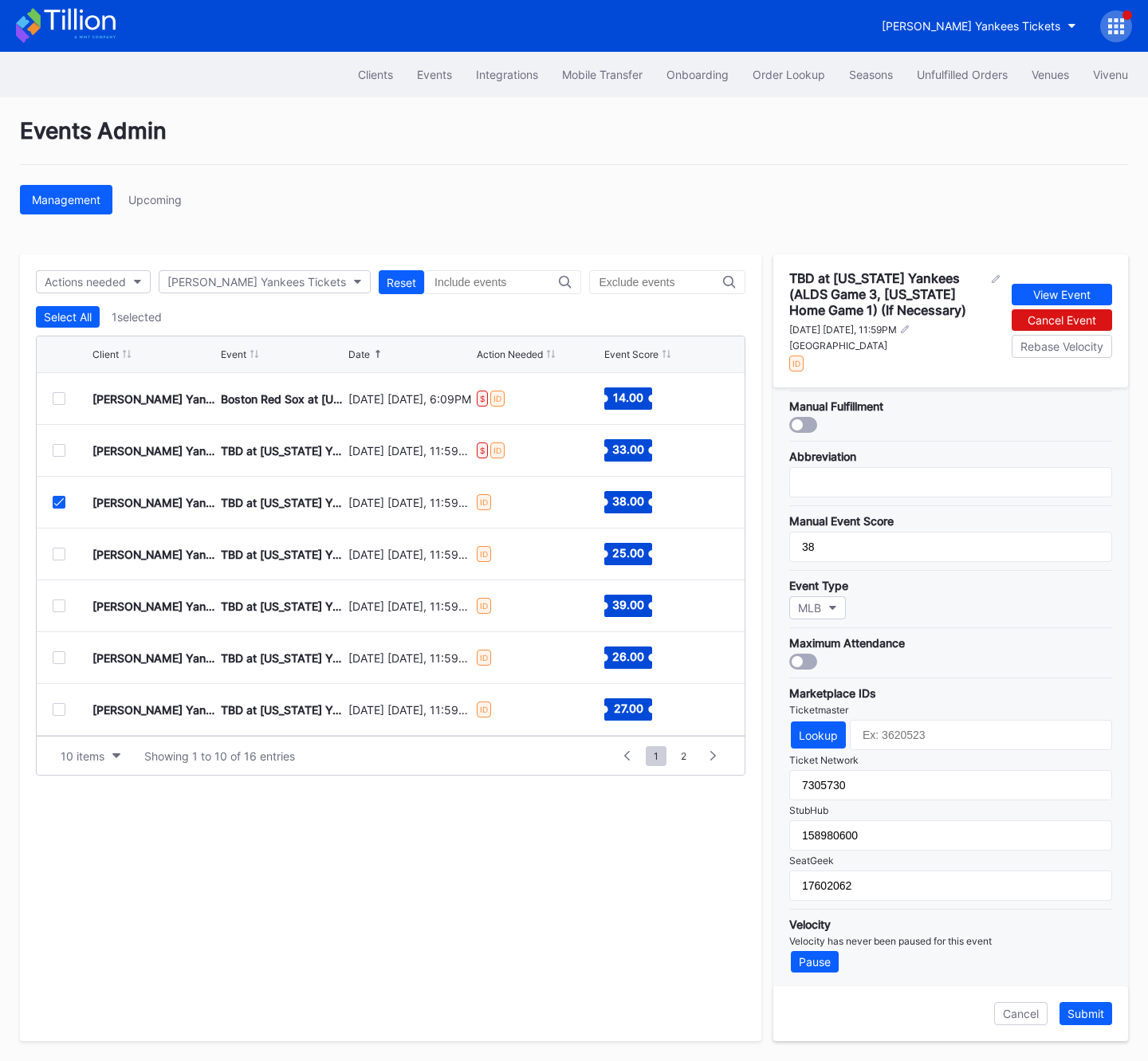
click at [56, 502] on icon at bounding box center [59, 502] width 9 height 8
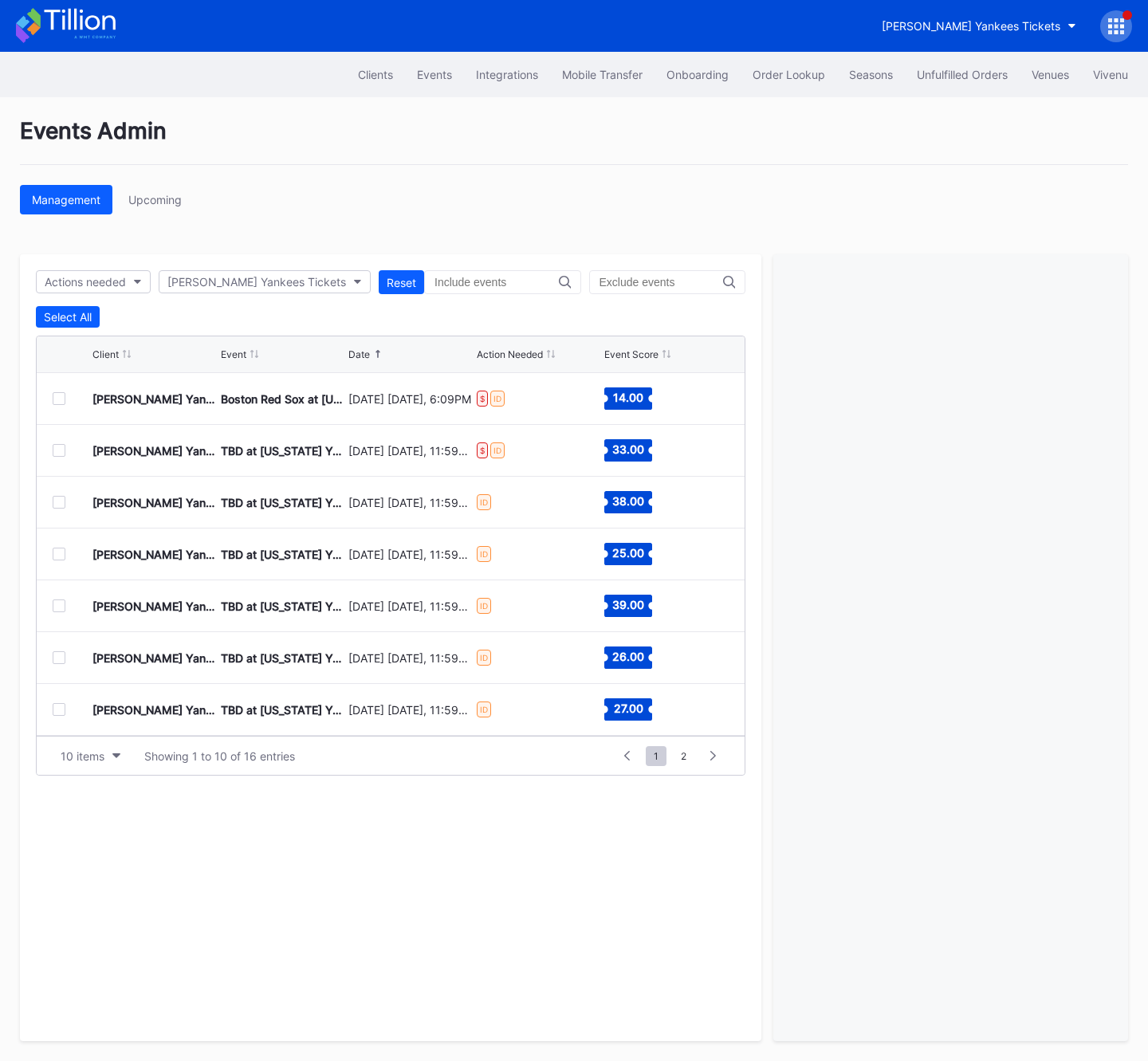
scroll to position [1, 0]
click at [62, 555] on div at bounding box center [59, 553] width 12 height 12
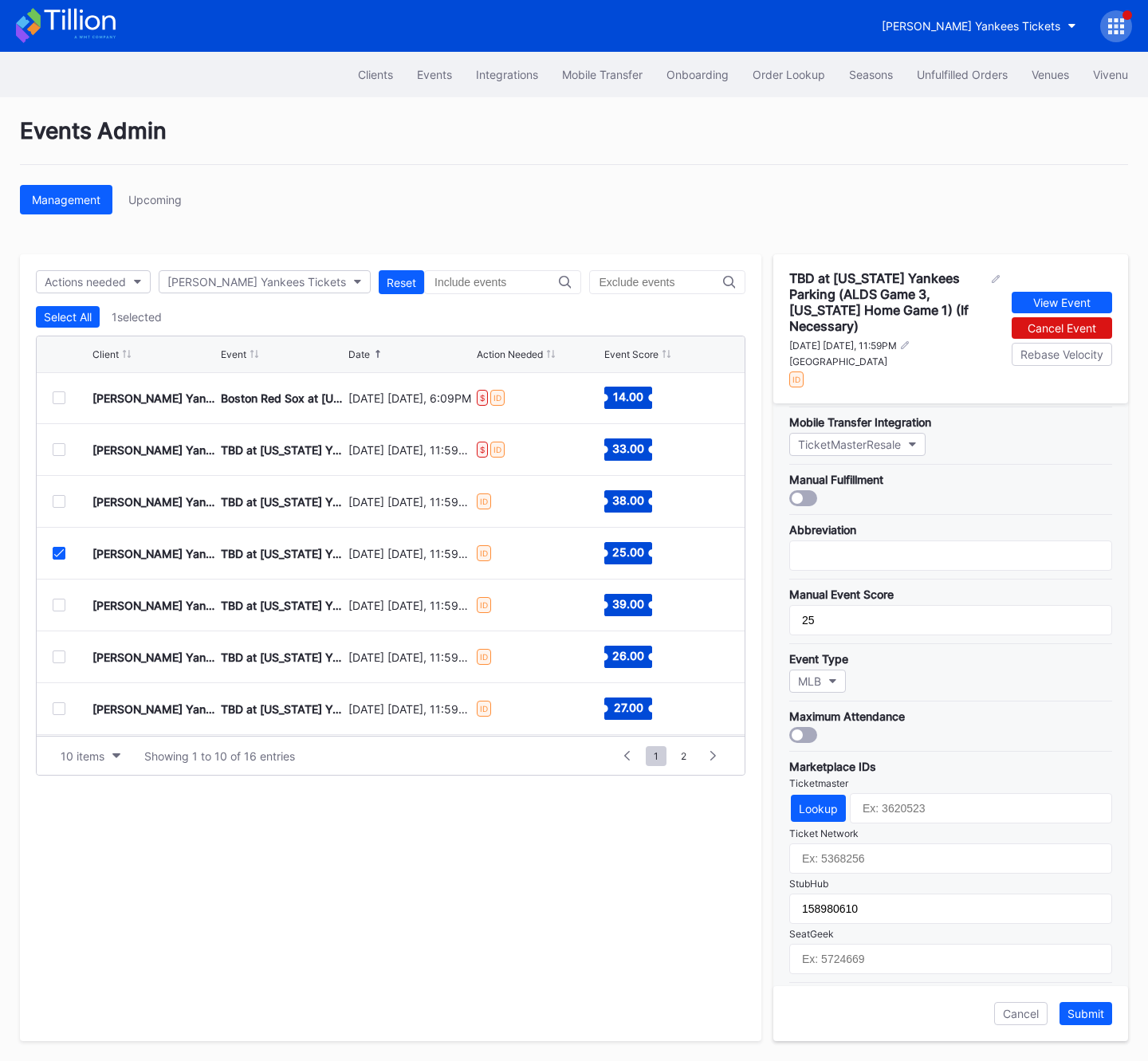
scroll to position [256, 0]
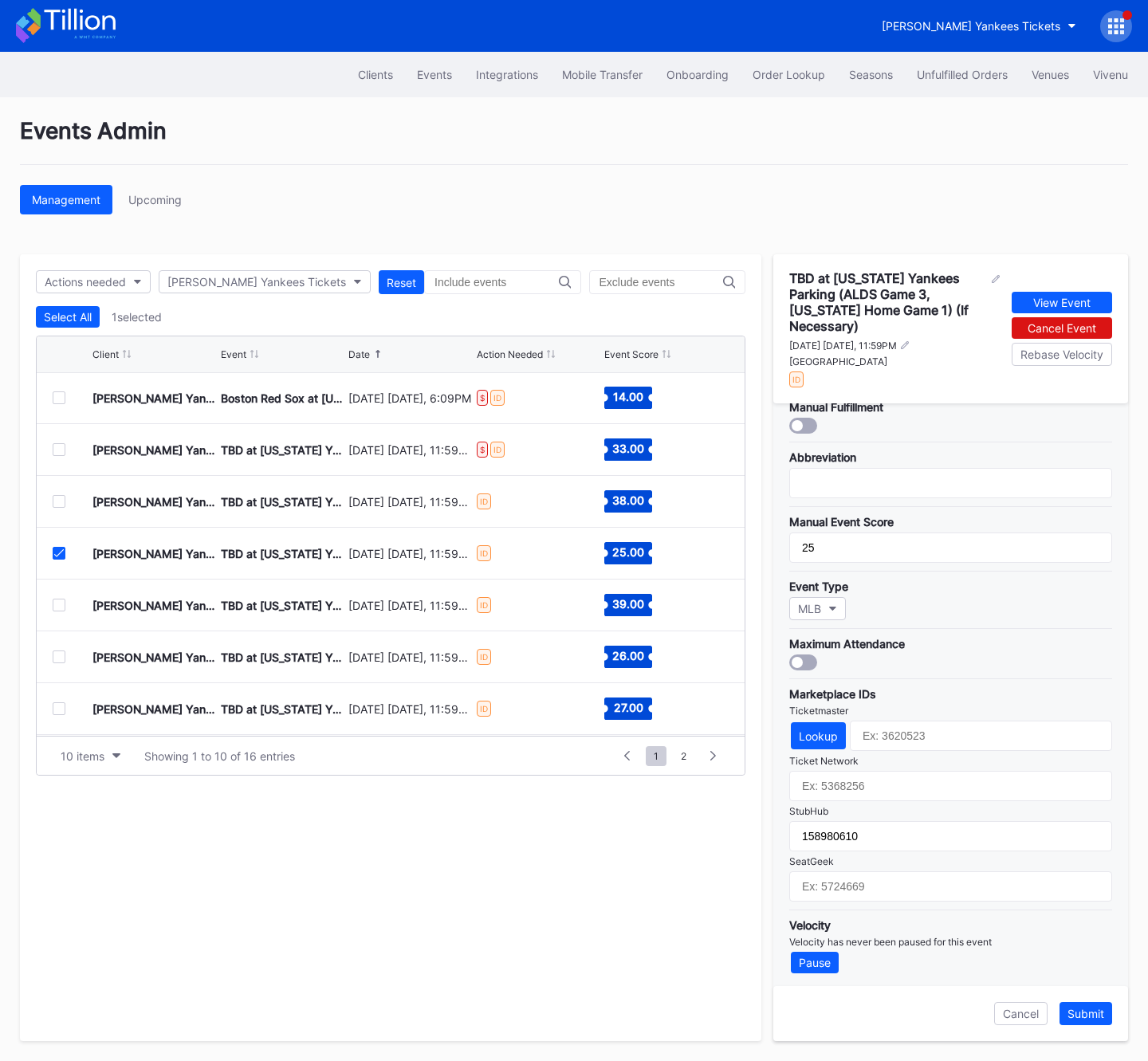
click at [58, 555] on icon at bounding box center [59, 553] width 9 height 8
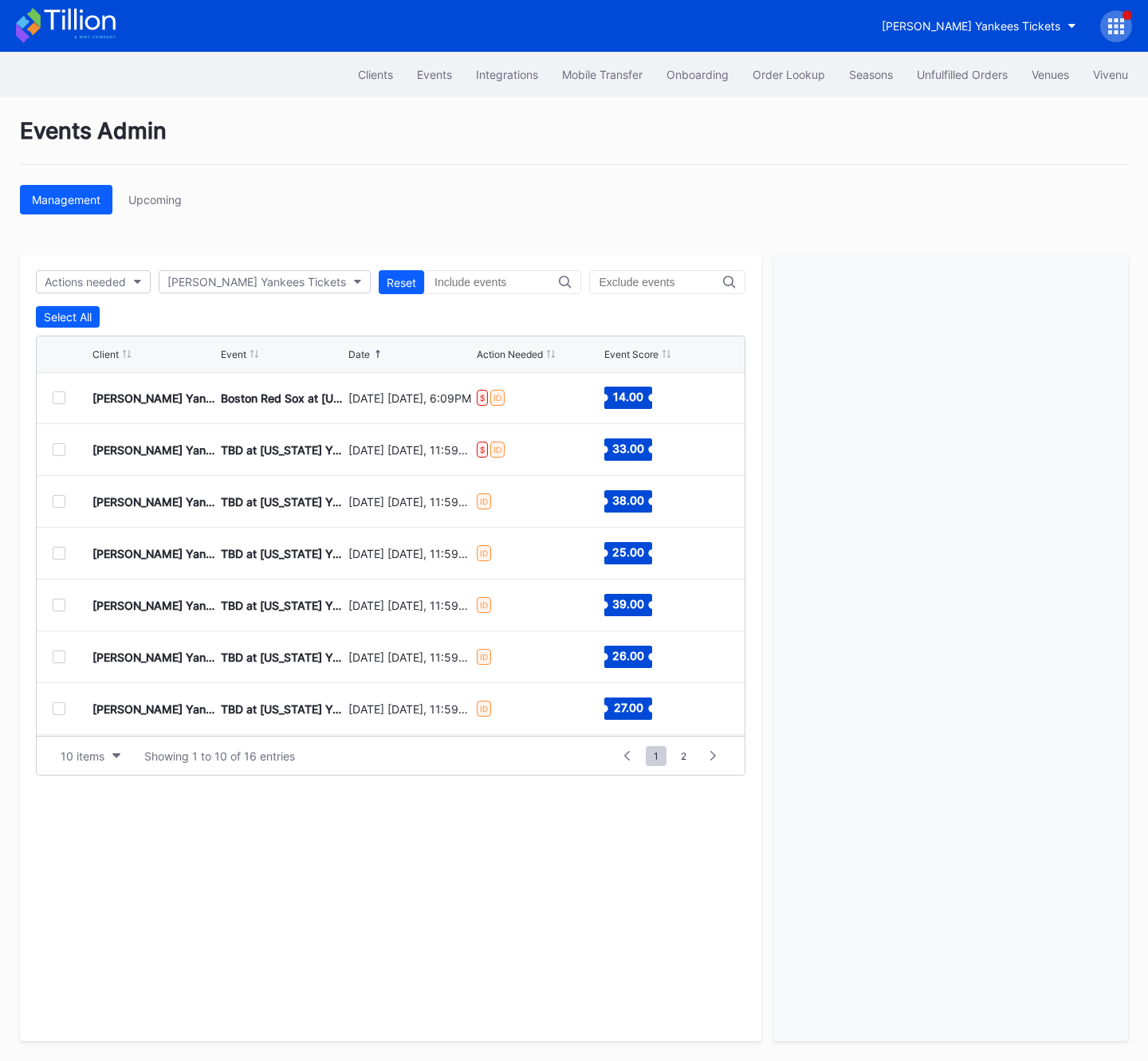
click at [60, 600] on div at bounding box center [59, 605] width 12 height 12
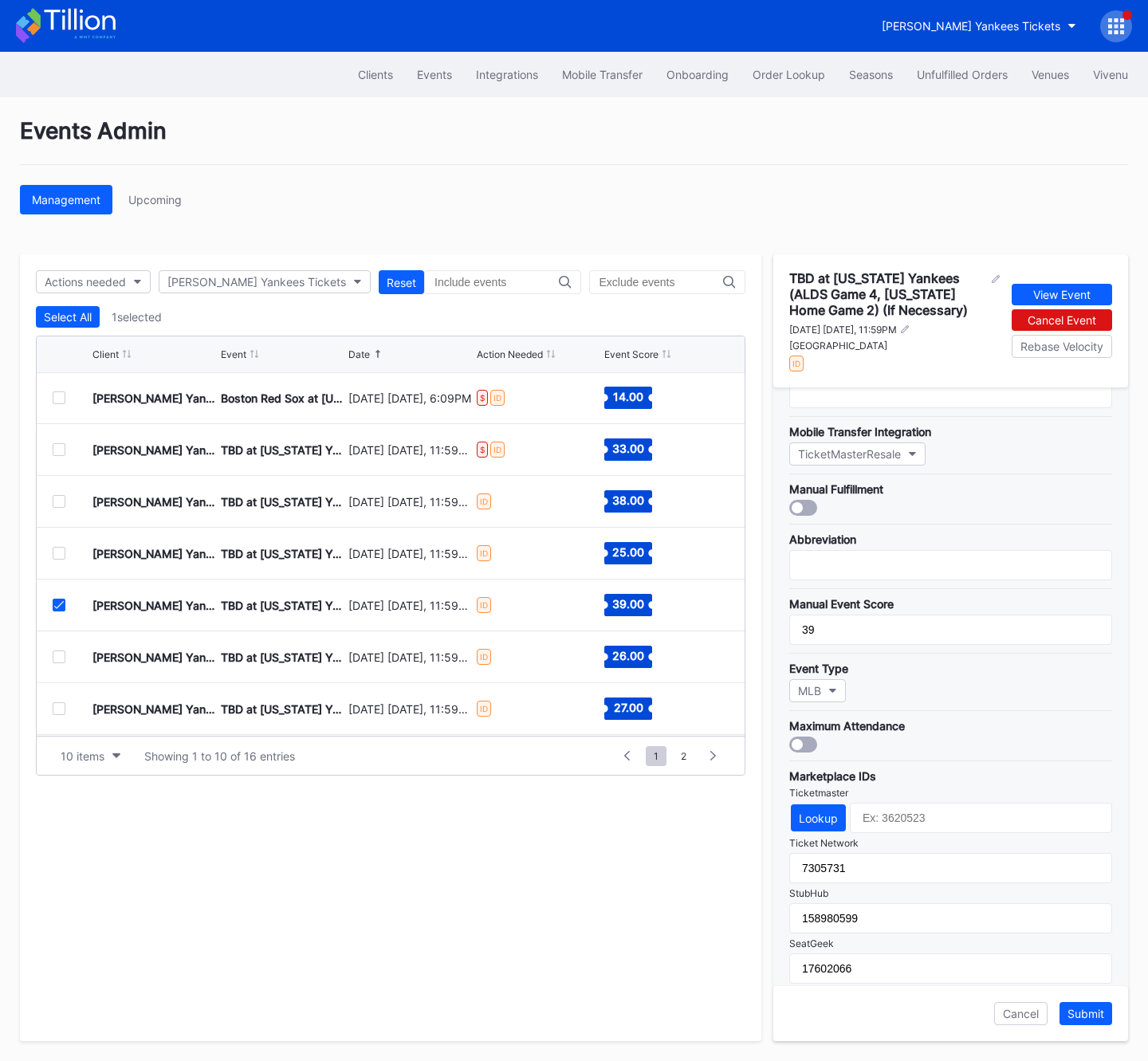
scroll to position [240, 0]
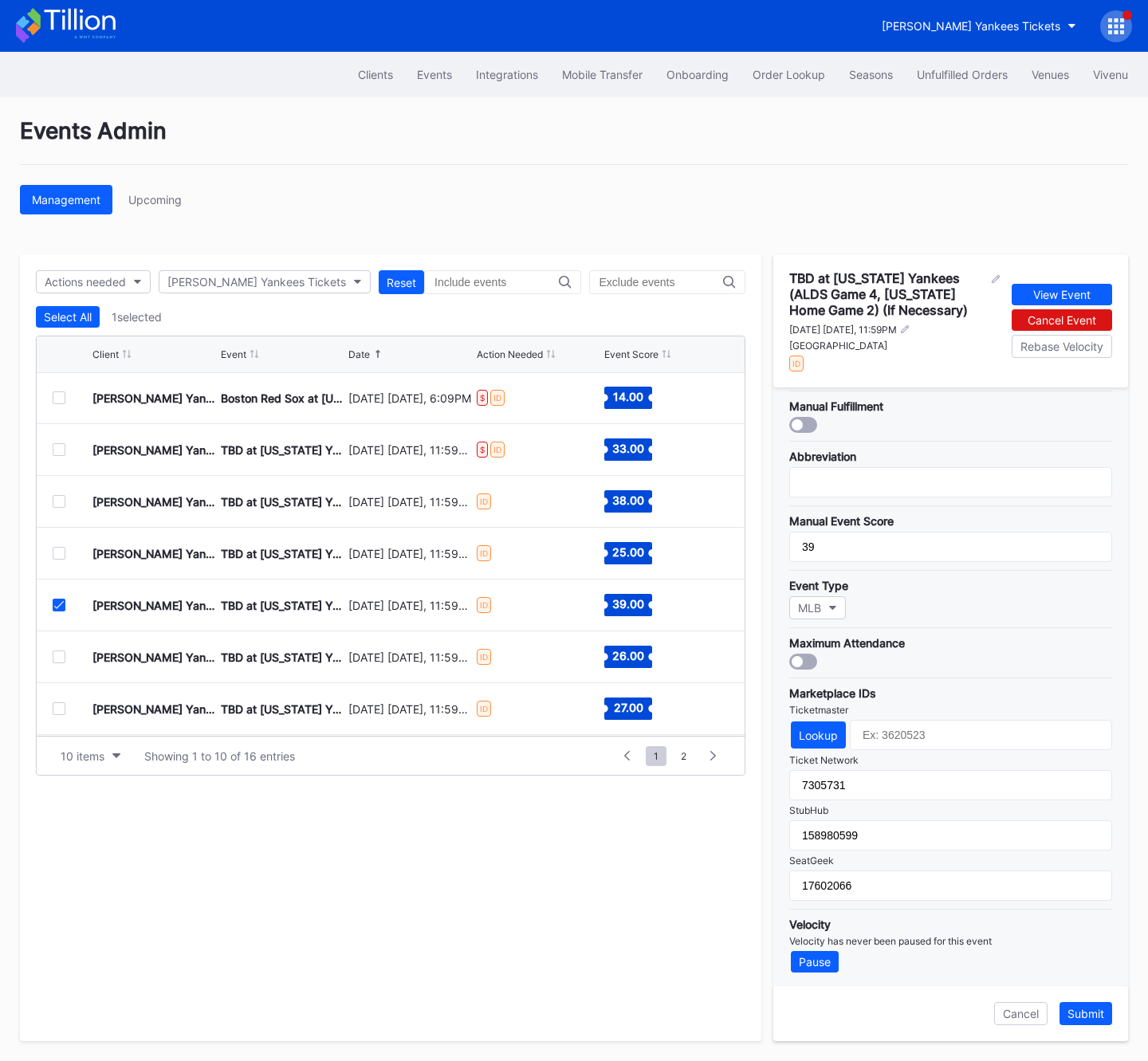
click at [62, 610] on div at bounding box center [59, 605] width 12 height 12
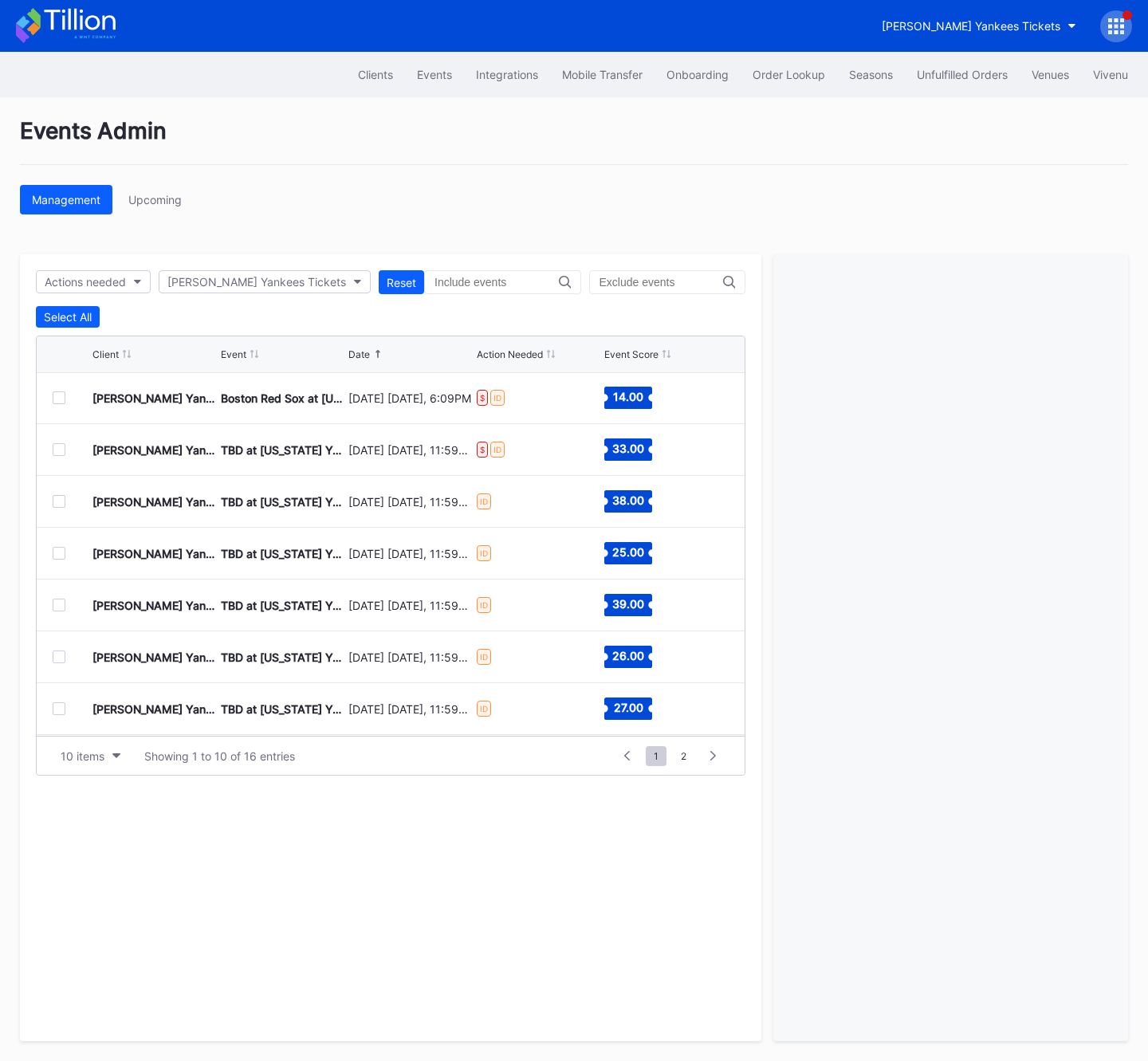
click at [63, 658] on div at bounding box center [59, 656] width 12 height 12
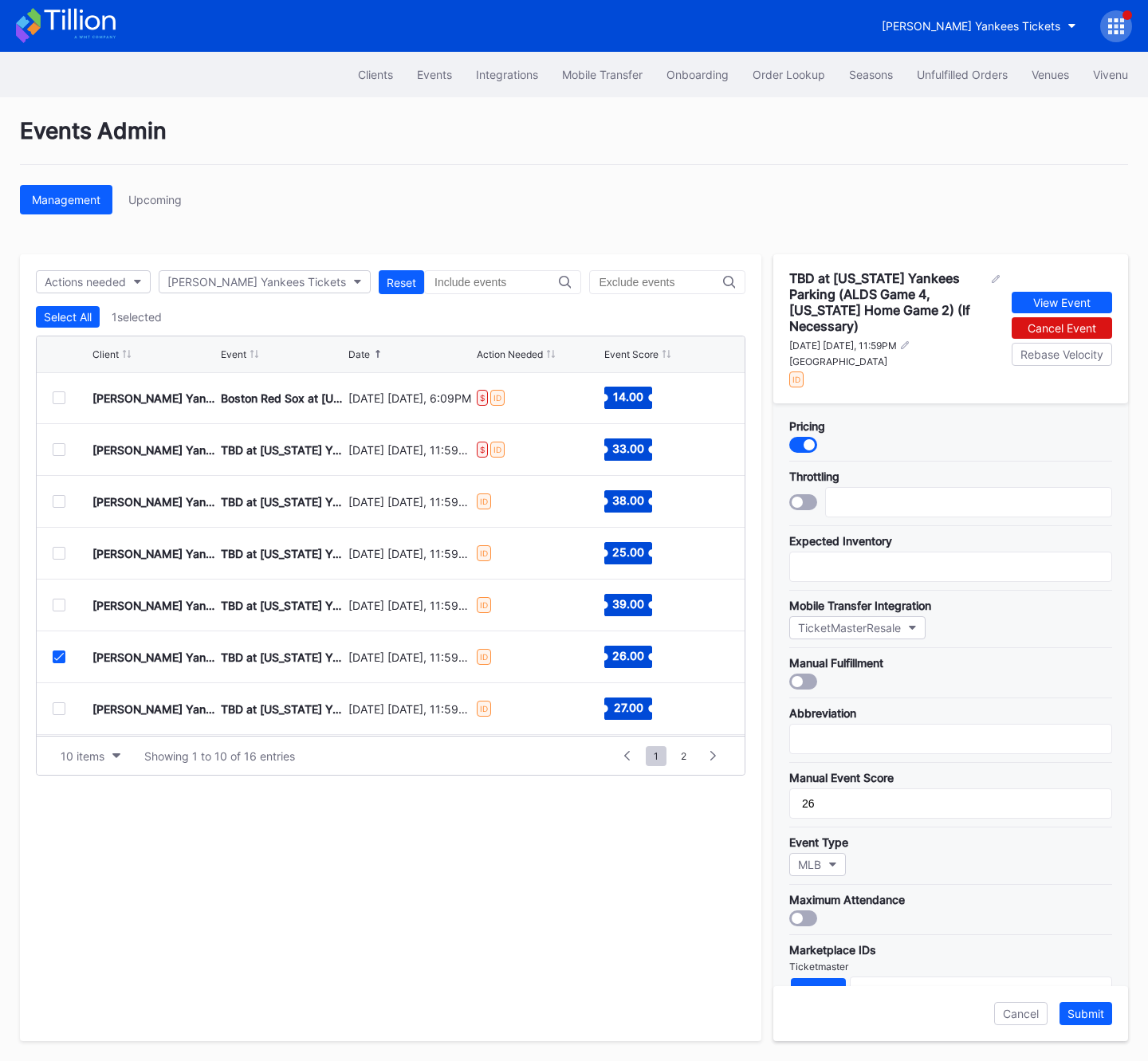
scroll to position [256, 0]
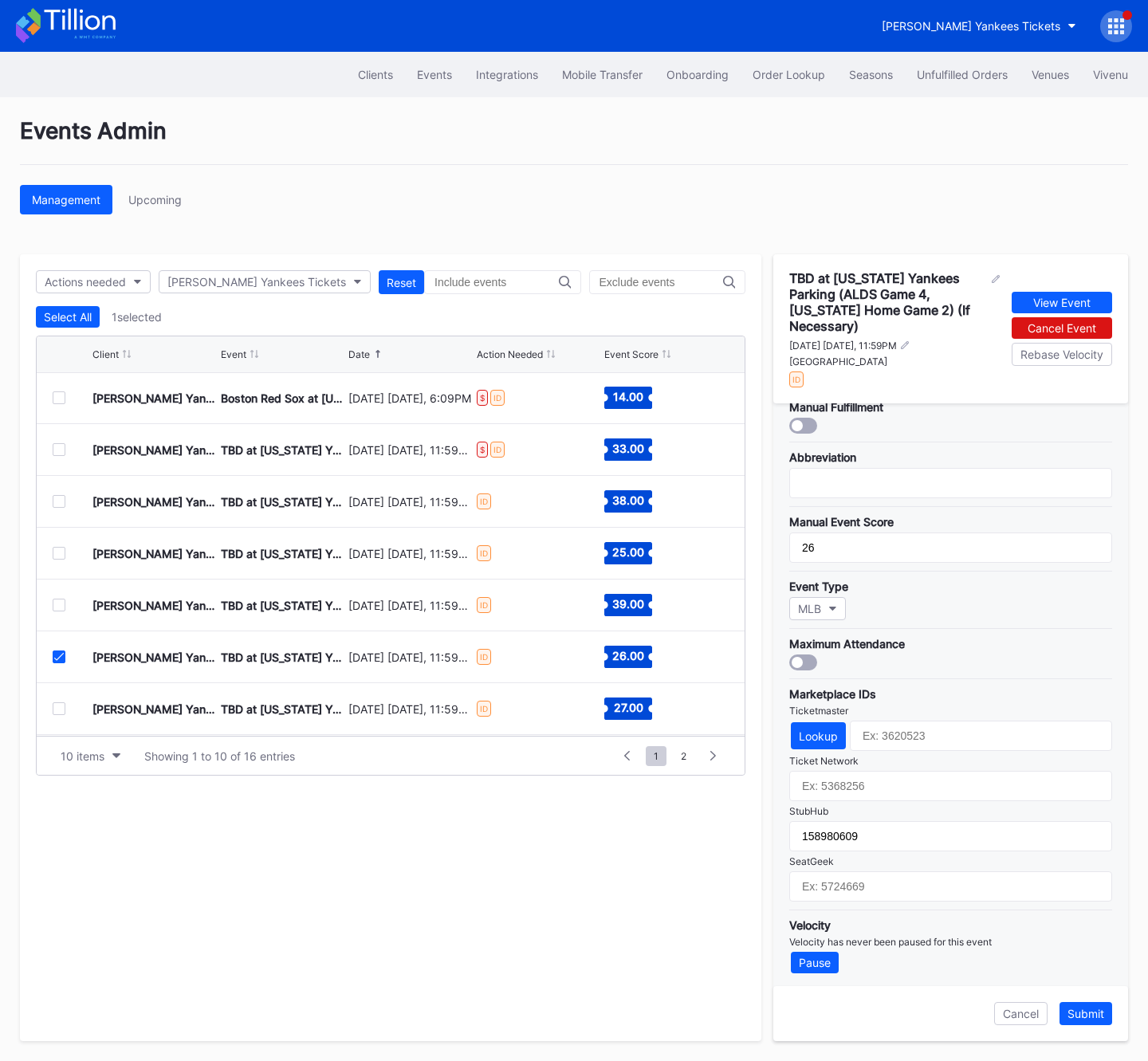
click at [57, 658] on icon at bounding box center [59, 657] width 9 height 8
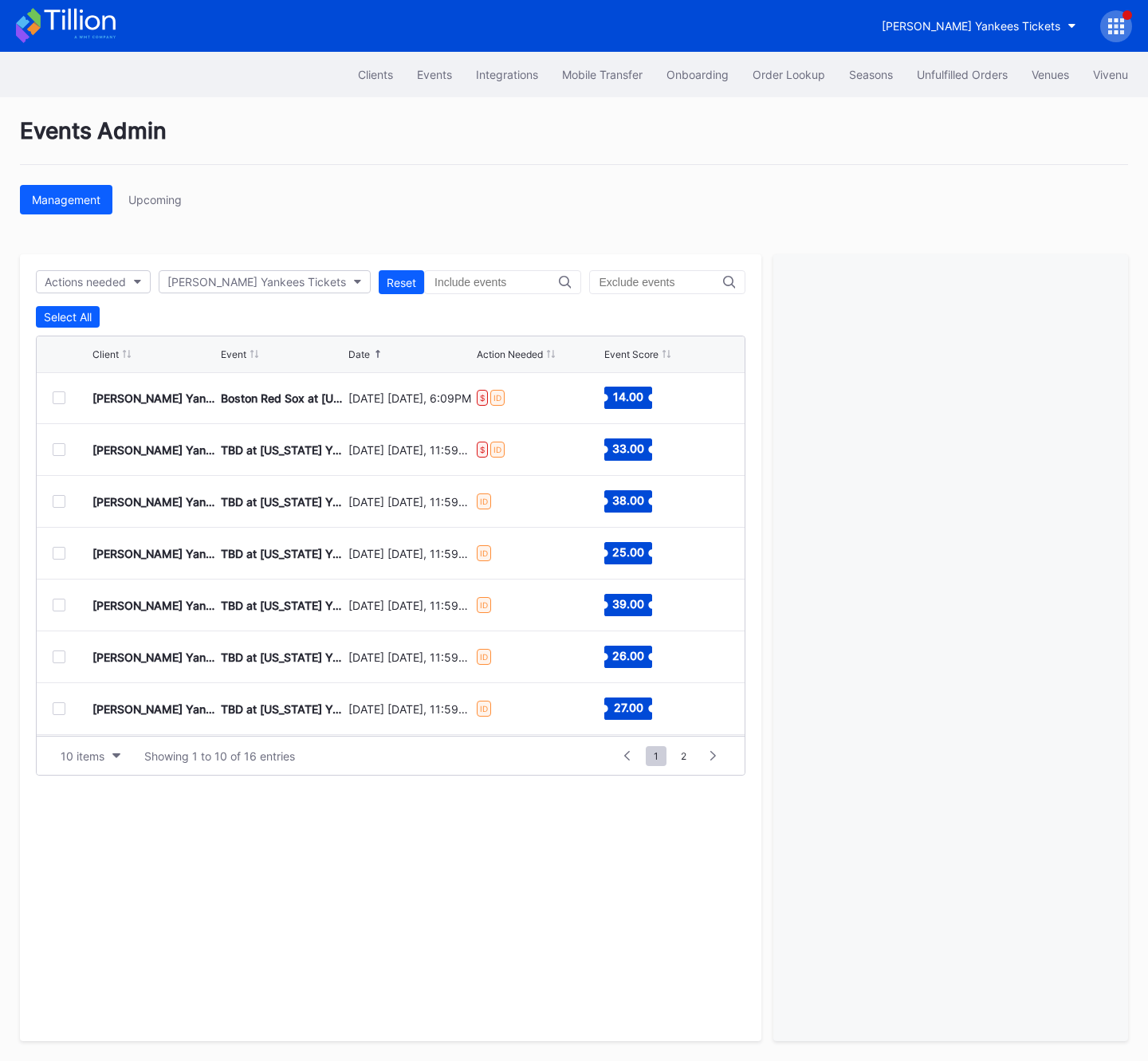
click at [55, 699] on div "[PERSON_NAME] Yankees Tickets TBD at [US_STATE] Yankees Parking (ALDS Game 5, Y…" at bounding box center [391, 709] width 708 height 52
click at [57, 703] on div at bounding box center [59, 708] width 12 height 12
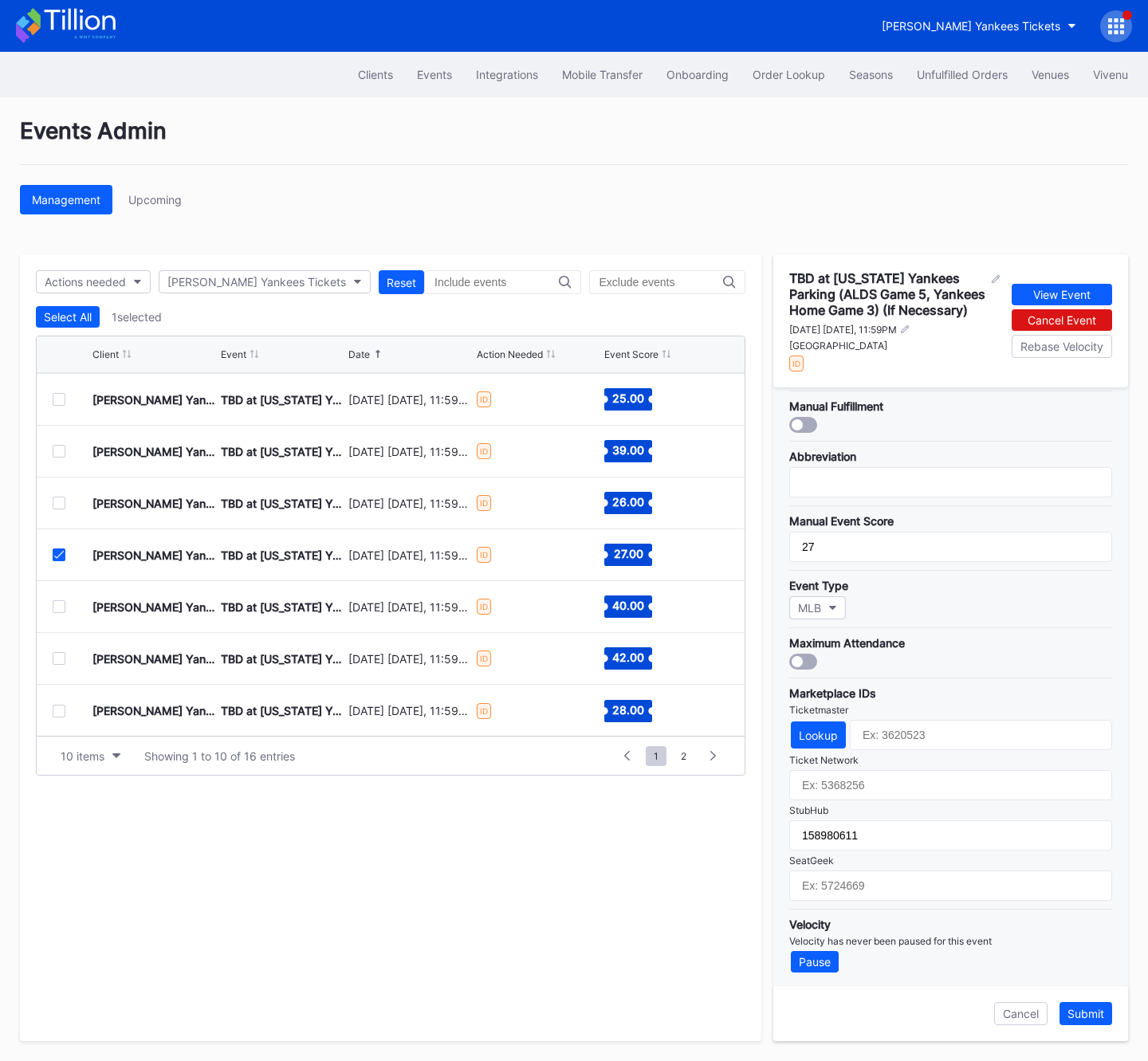
scroll to position [155, 0]
click at [55, 551] on icon at bounding box center [59, 554] width 9 height 8
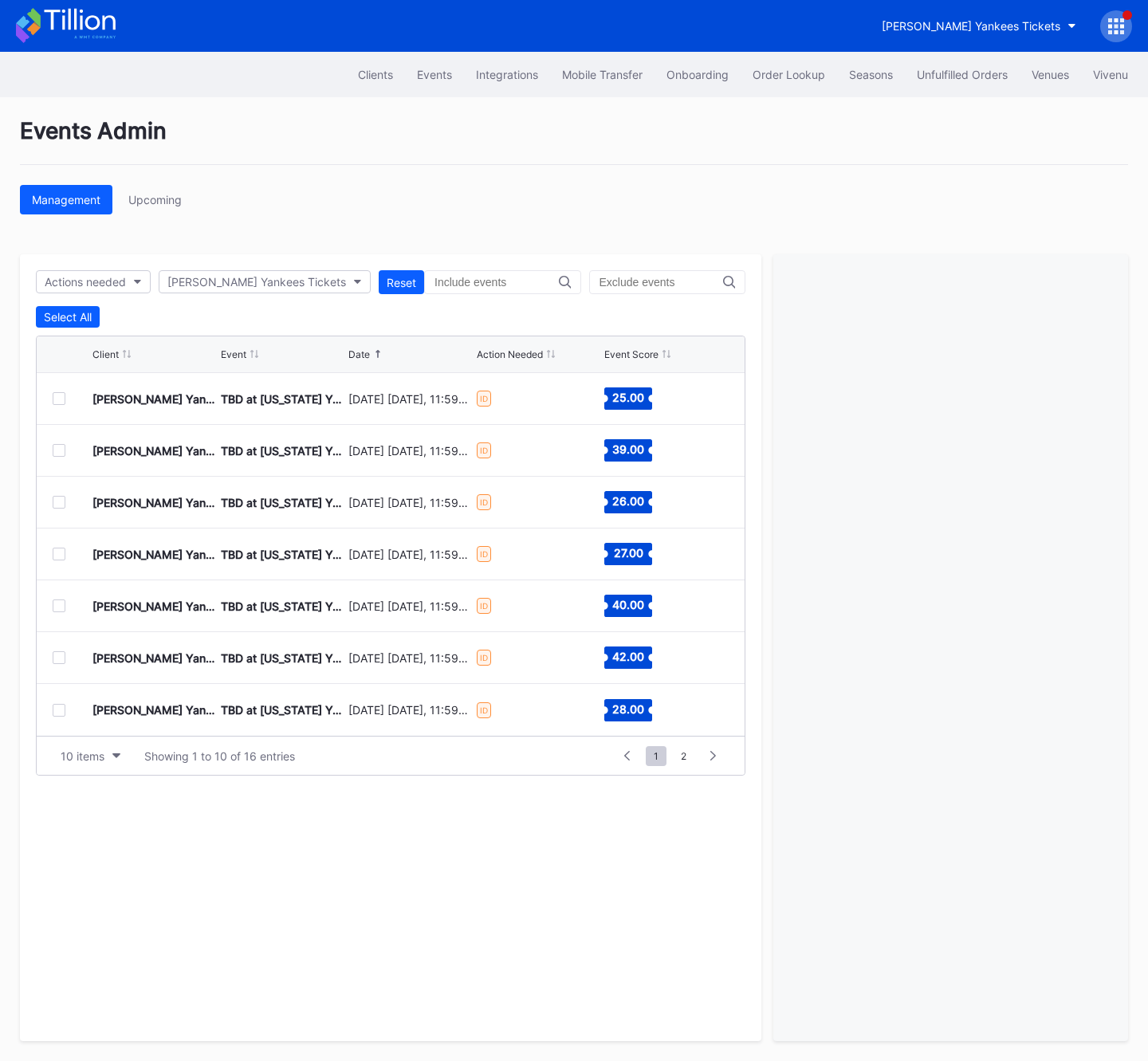
click at [59, 609] on div at bounding box center [59, 605] width 12 height 12
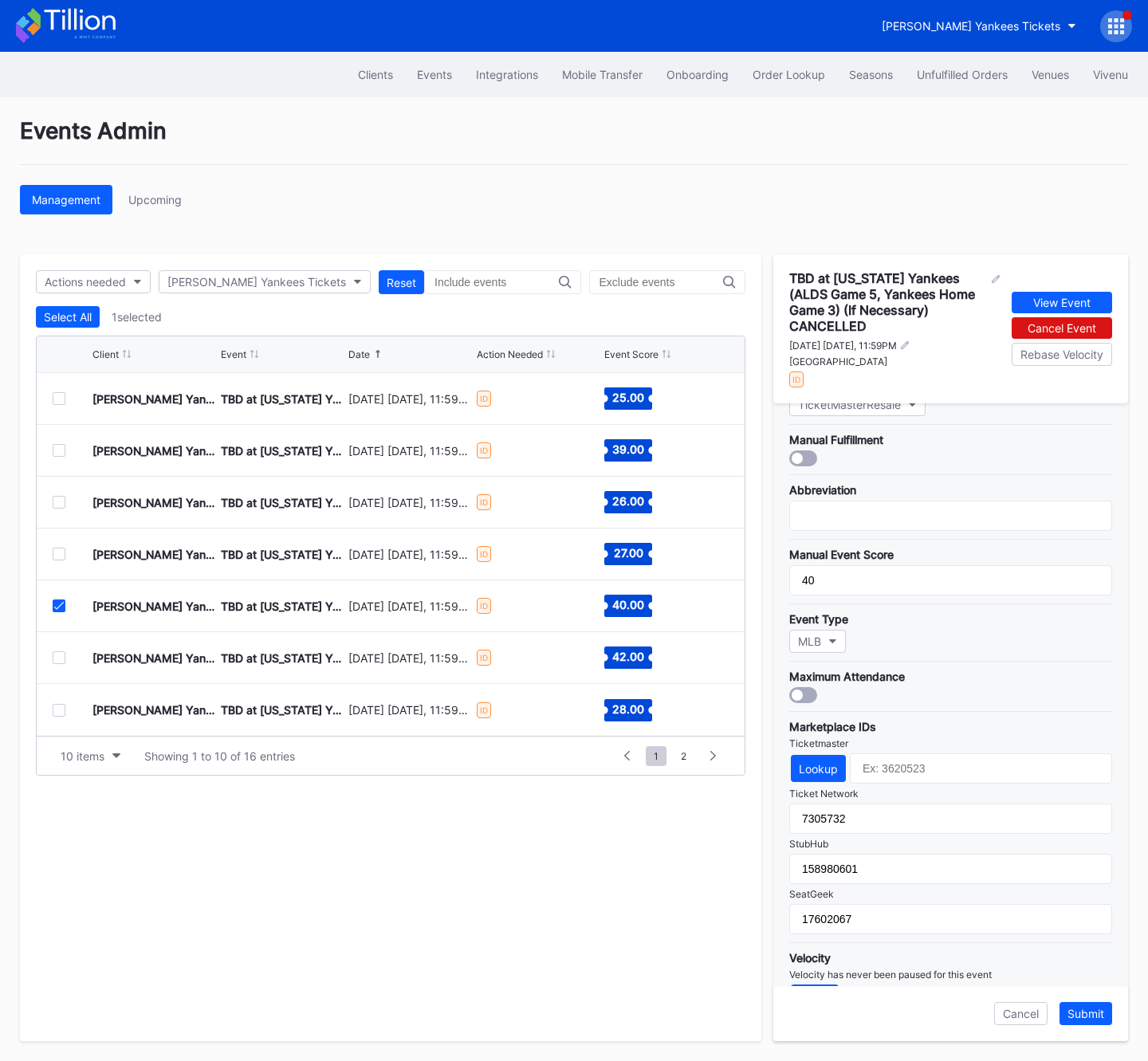
scroll to position [256, 0]
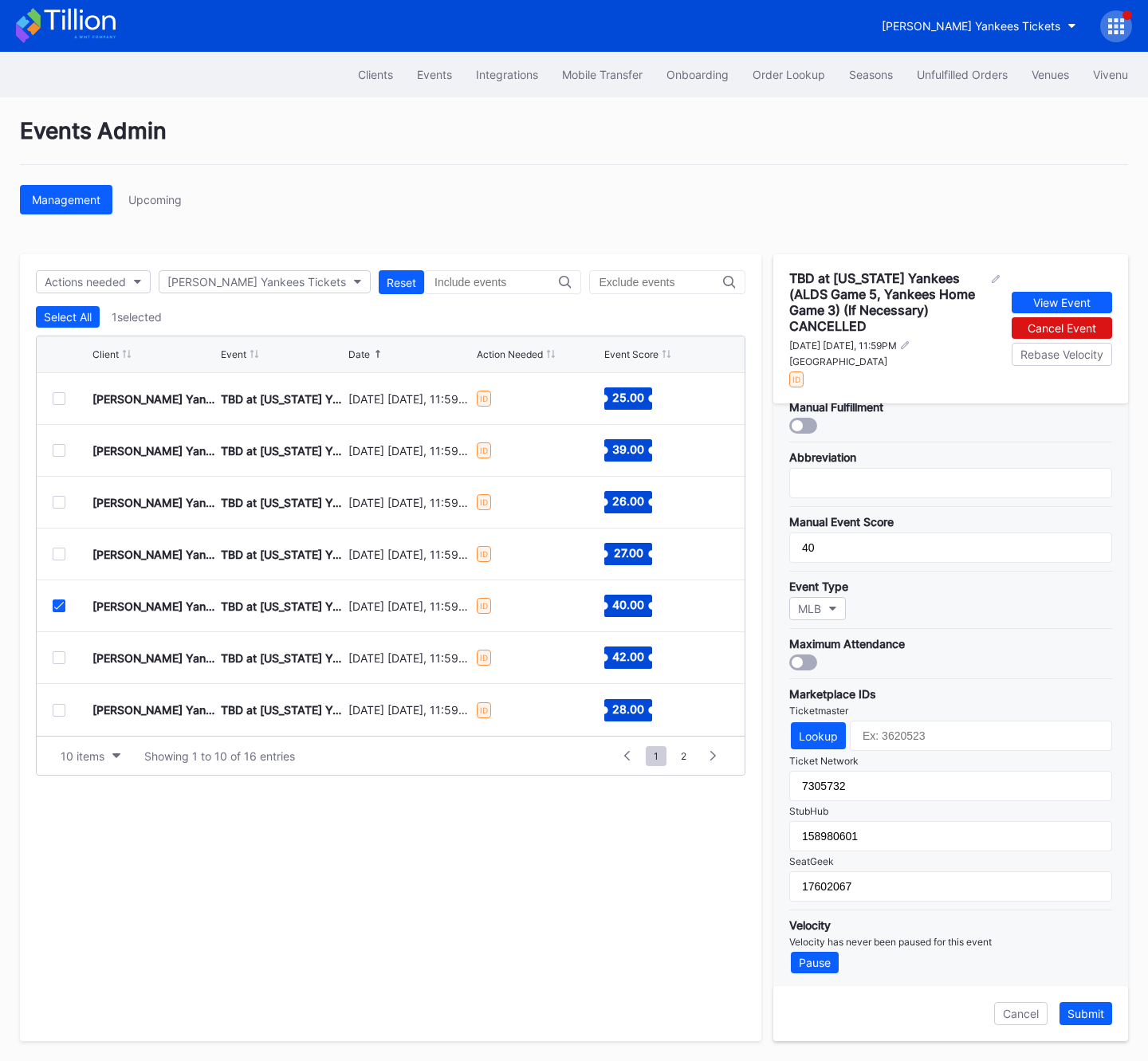
drag, startPoint x: 64, startPoint y: 605, endPoint x: 61, endPoint y: 623, distance: 18.2
click at [64, 605] on div at bounding box center [59, 605] width 12 height 12
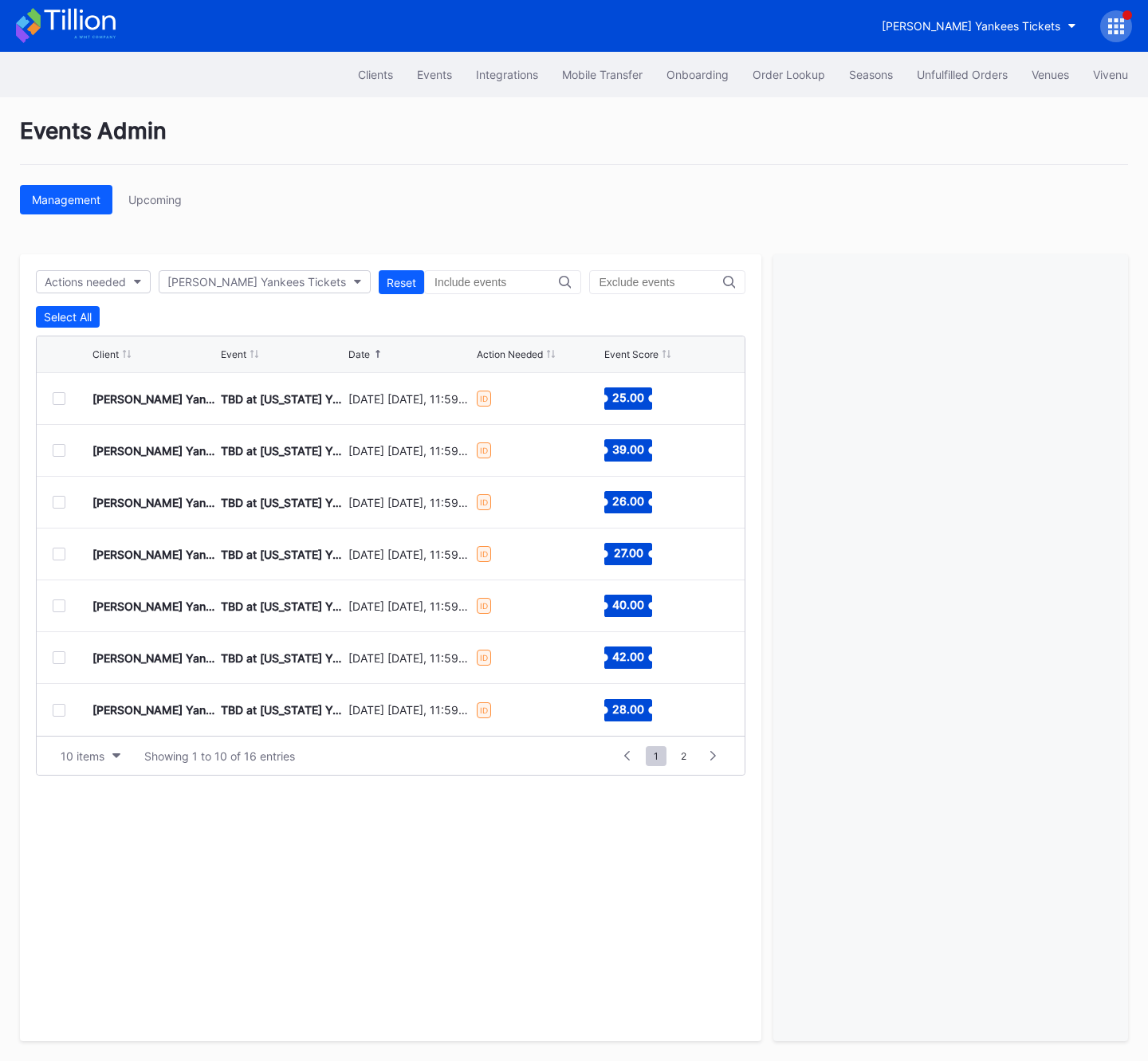
click at [56, 654] on div at bounding box center [59, 657] width 12 height 12
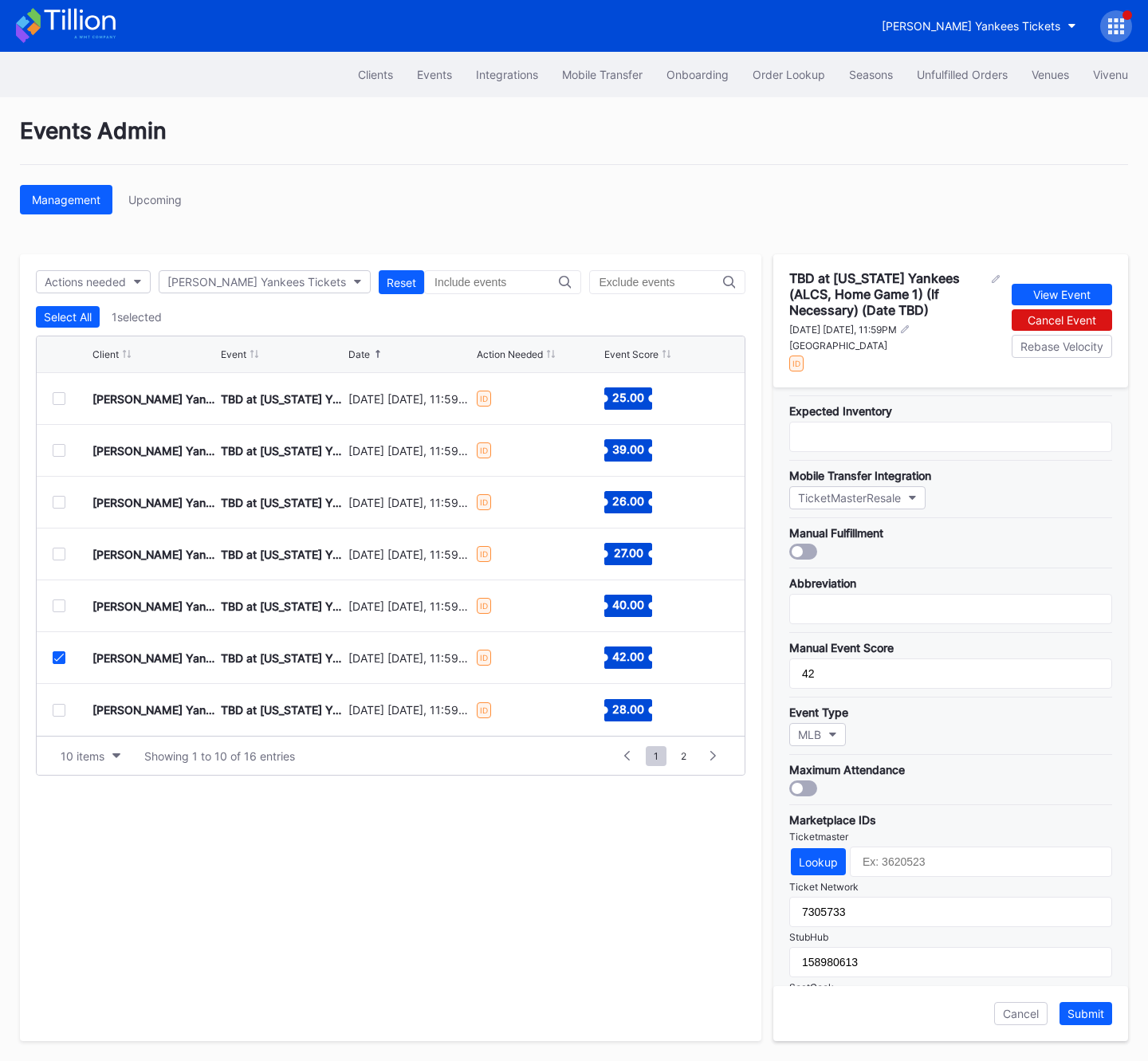
scroll to position [240, 0]
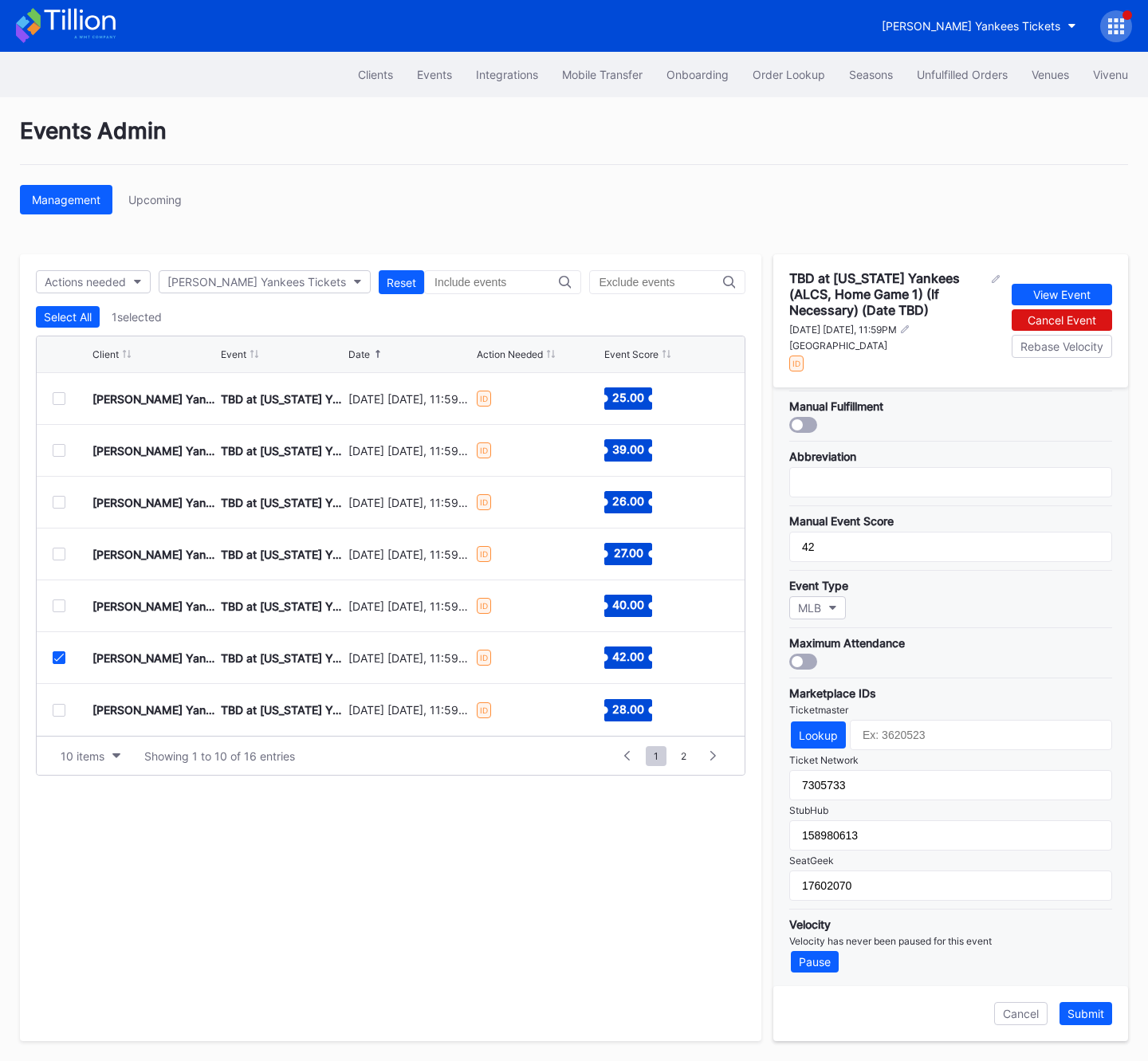
click at [54, 662] on div at bounding box center [59, 657] width 12 height 12
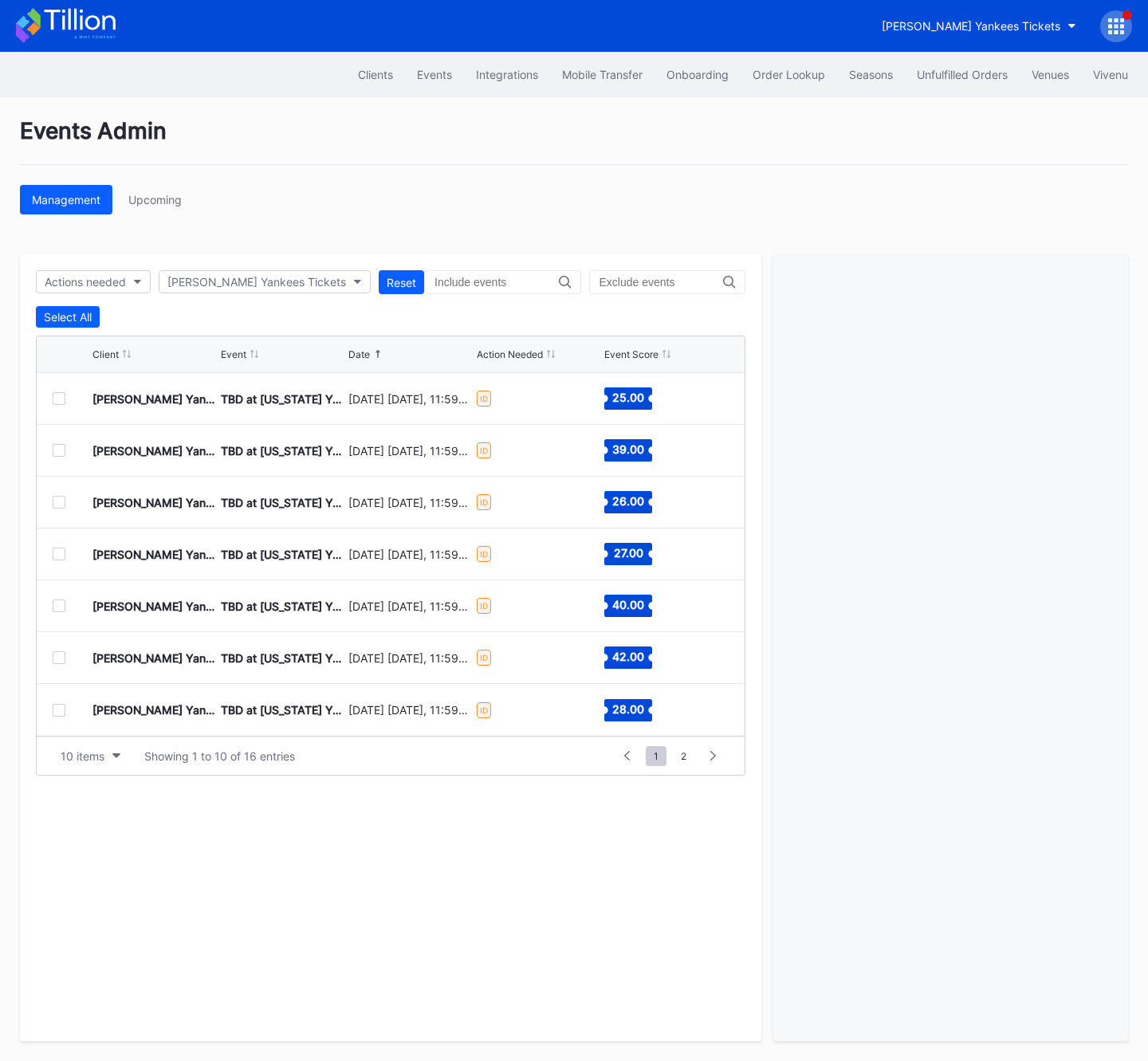
click at [61, 710] on div at bounding box center [59, 710] width 12 height 12
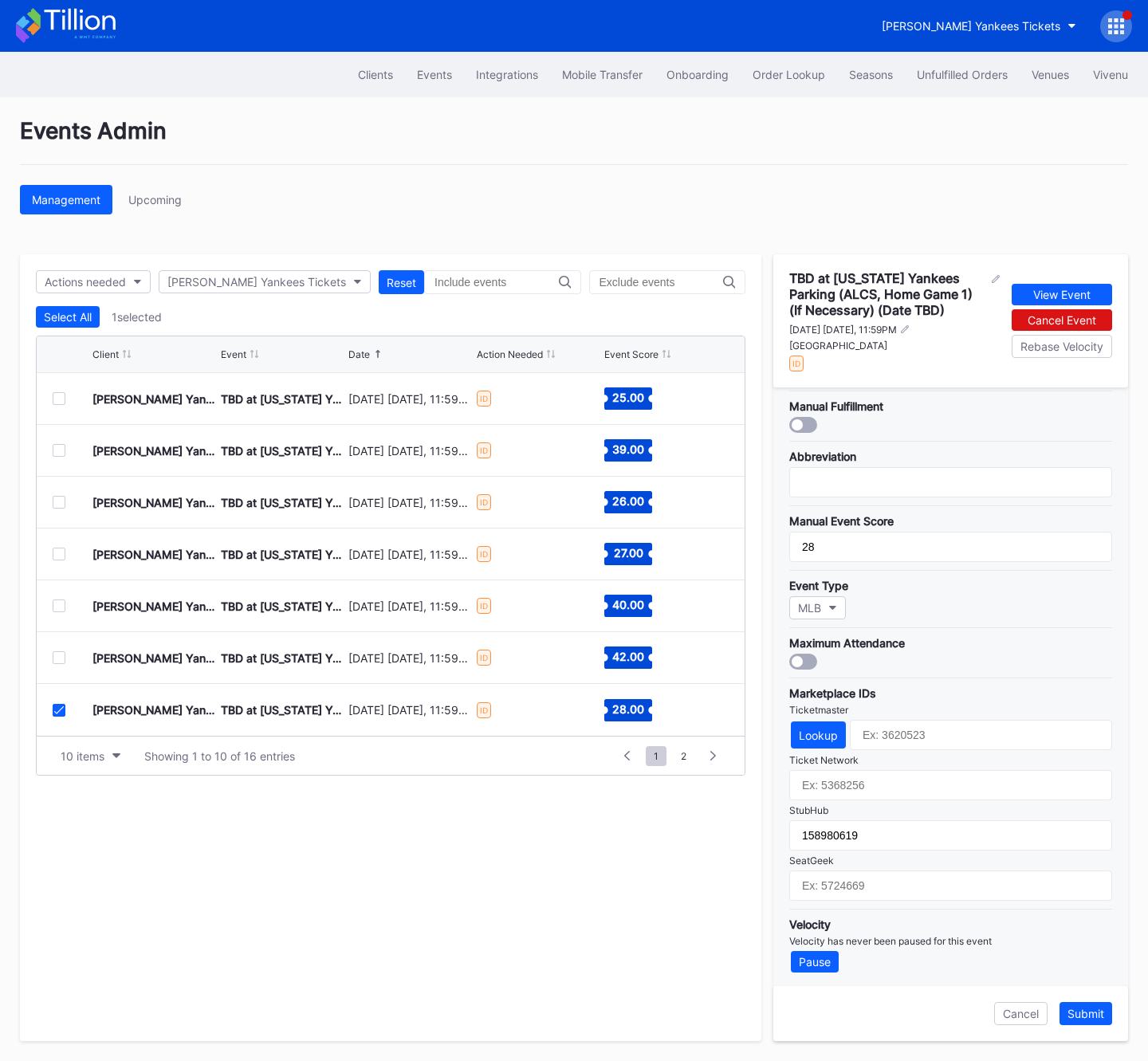
click at [54, 706] on icon at bounding box center [59, 710] width 9 height 8
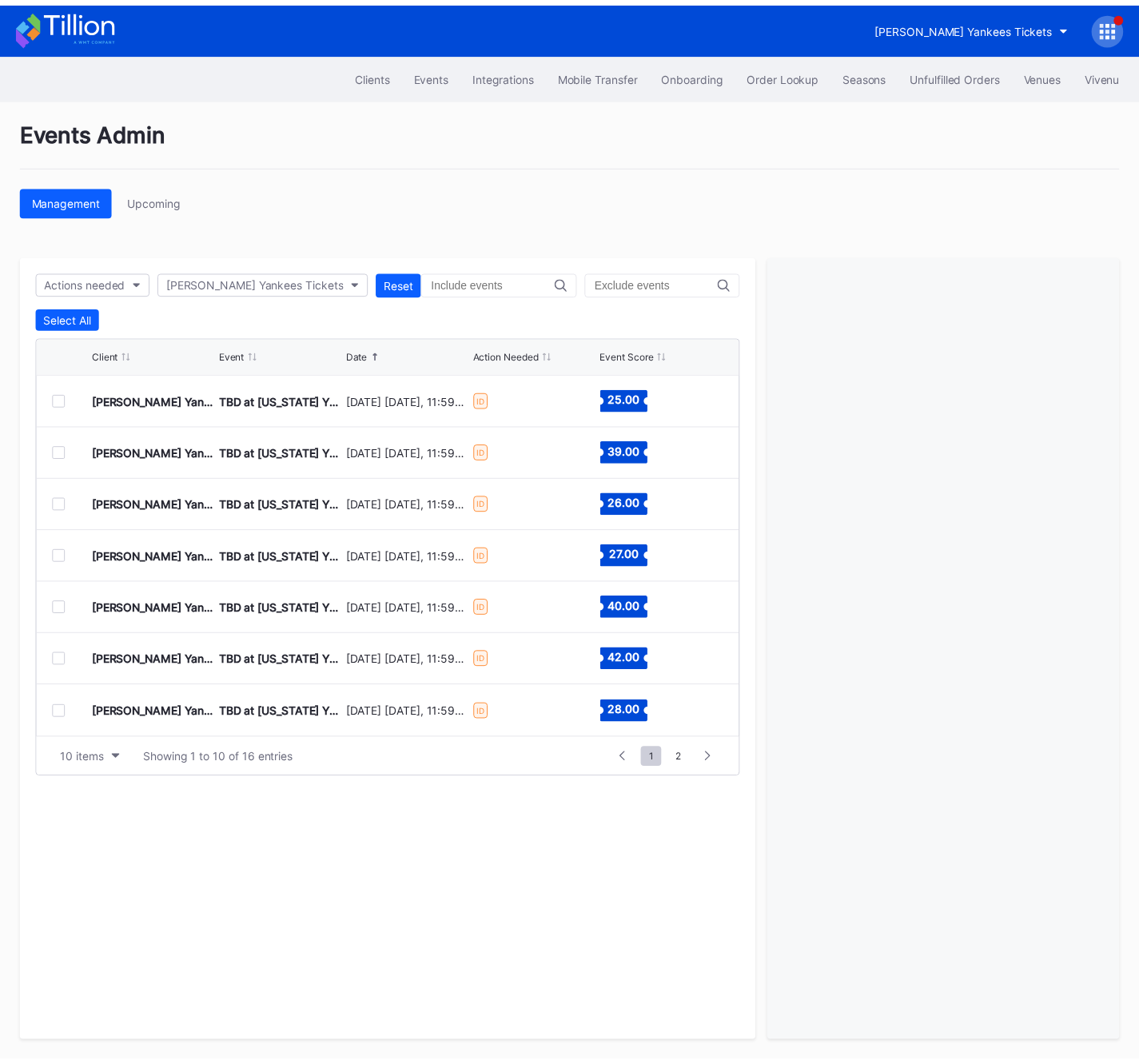
scroll to position [0, 0]
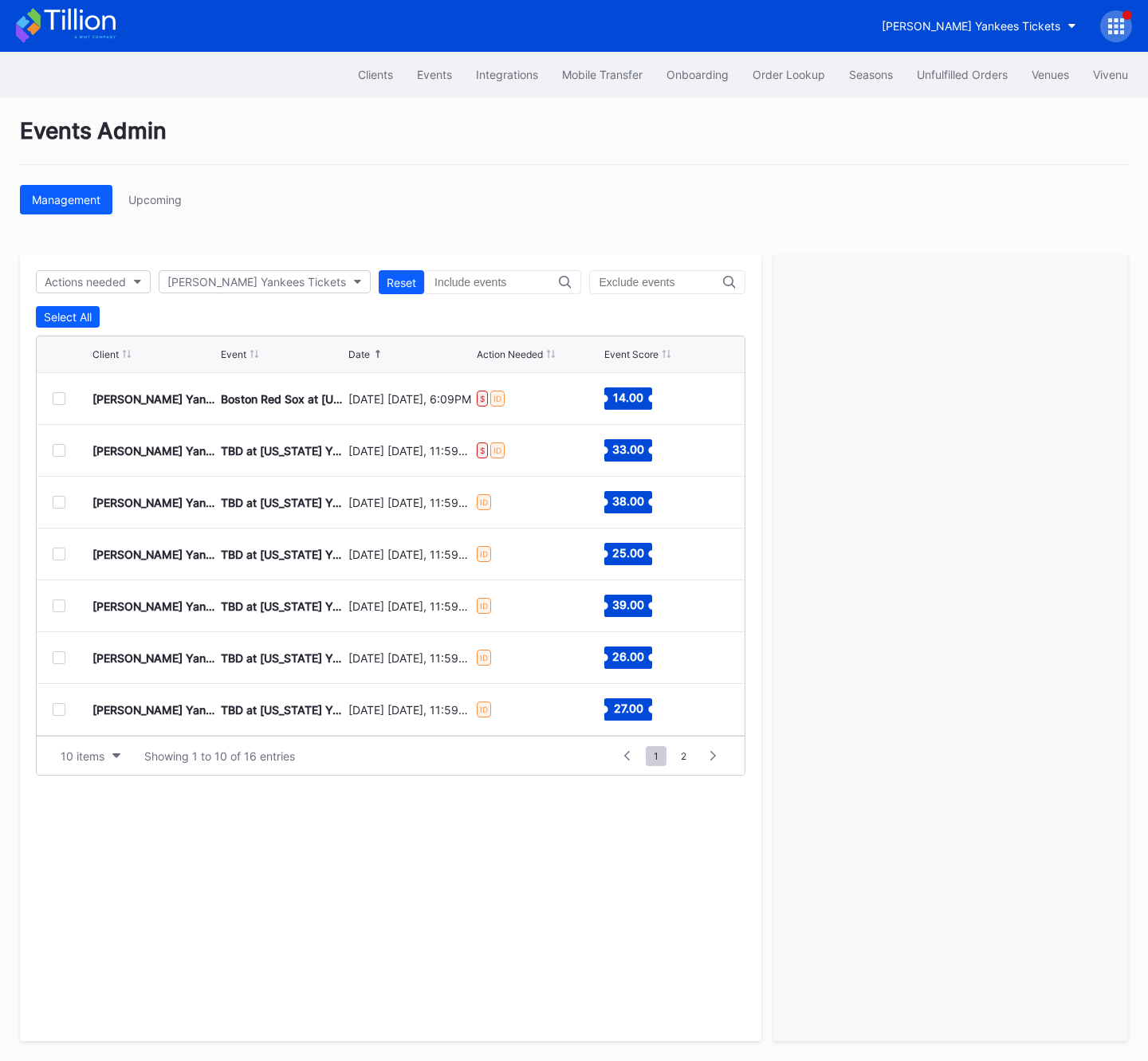
click at [1115, 27] on icon at bounding box center [1117, 26] width 4 height 4
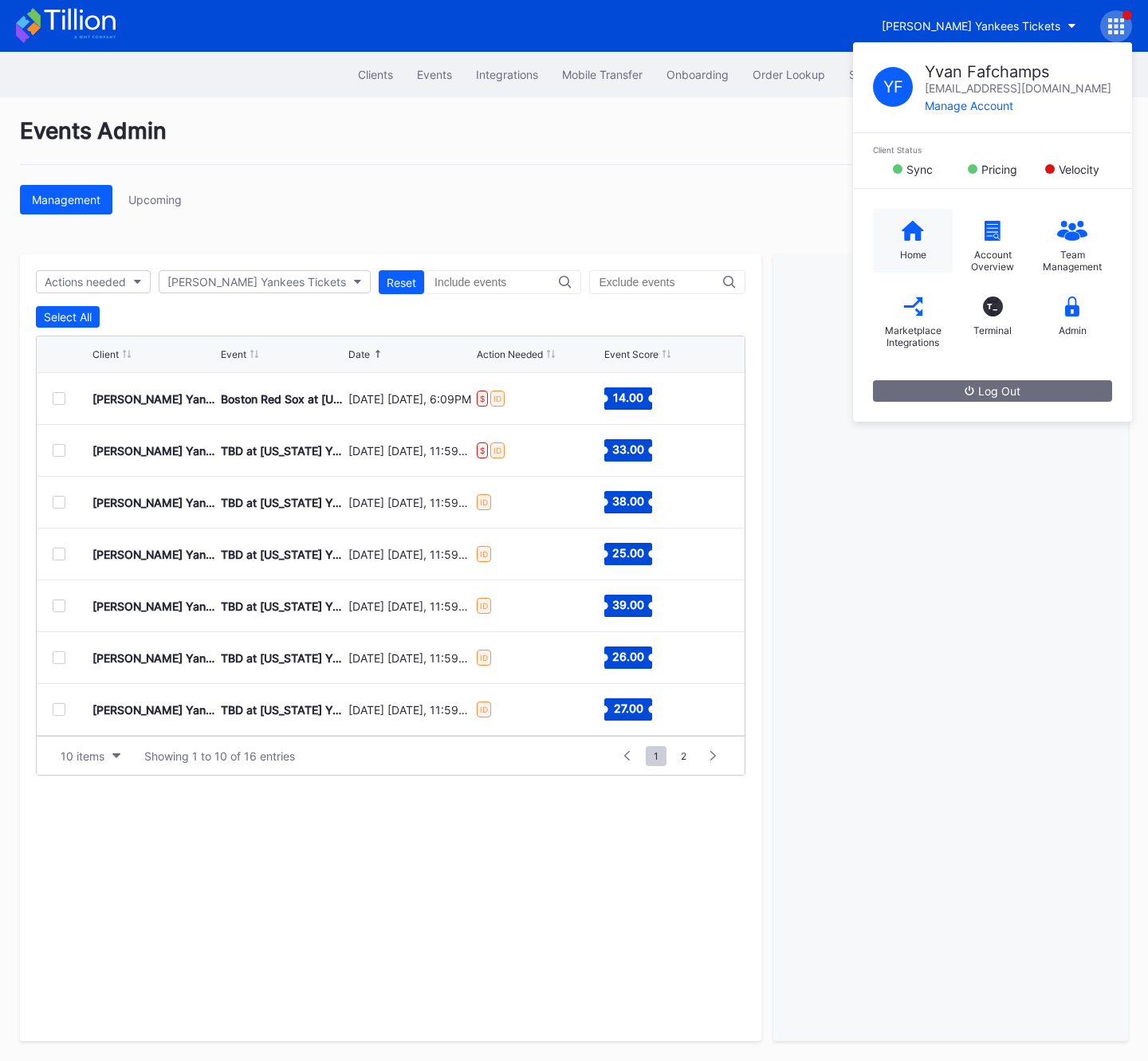
click at [920, 230] on div "Home" at bounding box center [912, 240] width 79 height 63
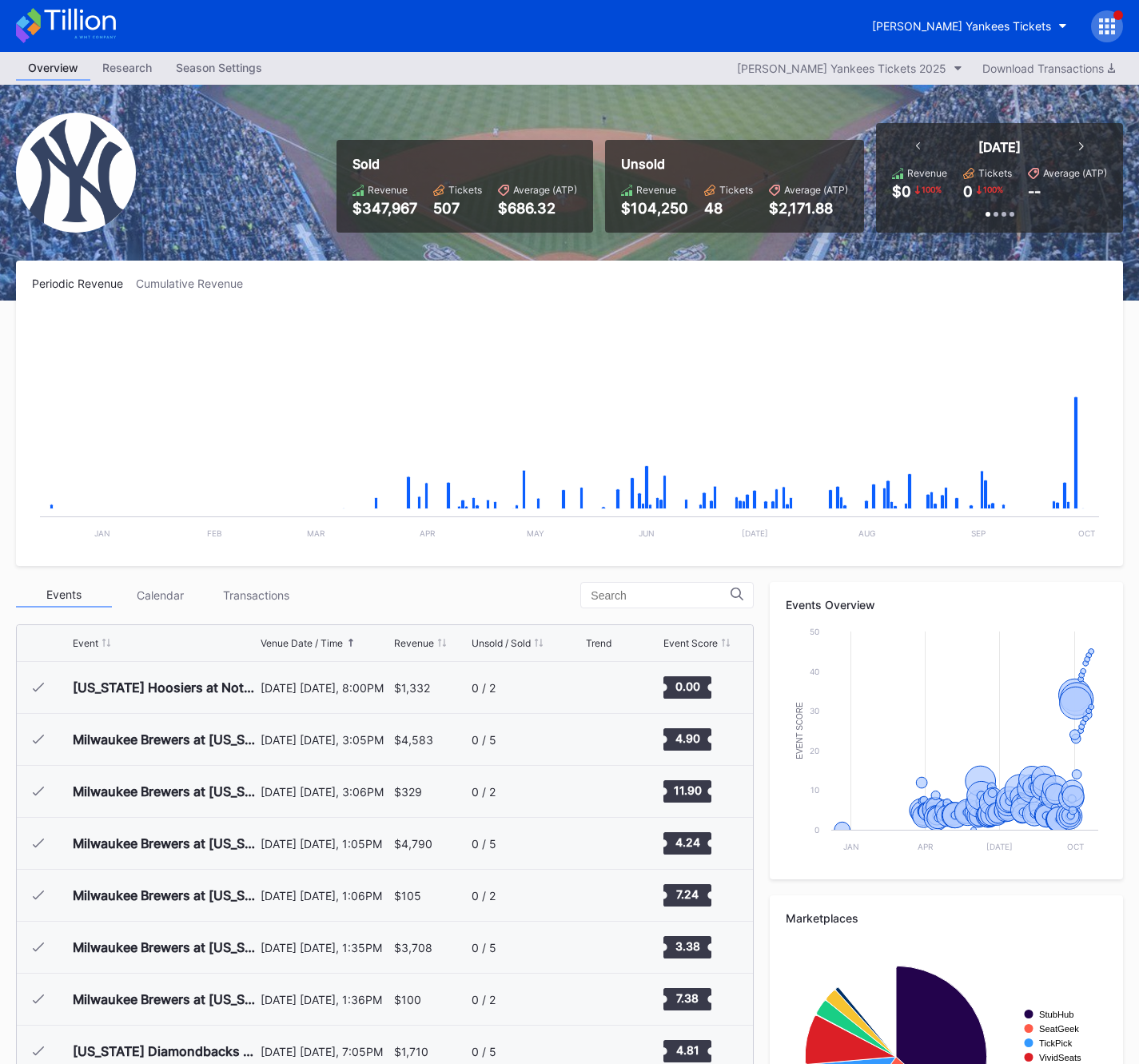
scroll to position [7795, 0]
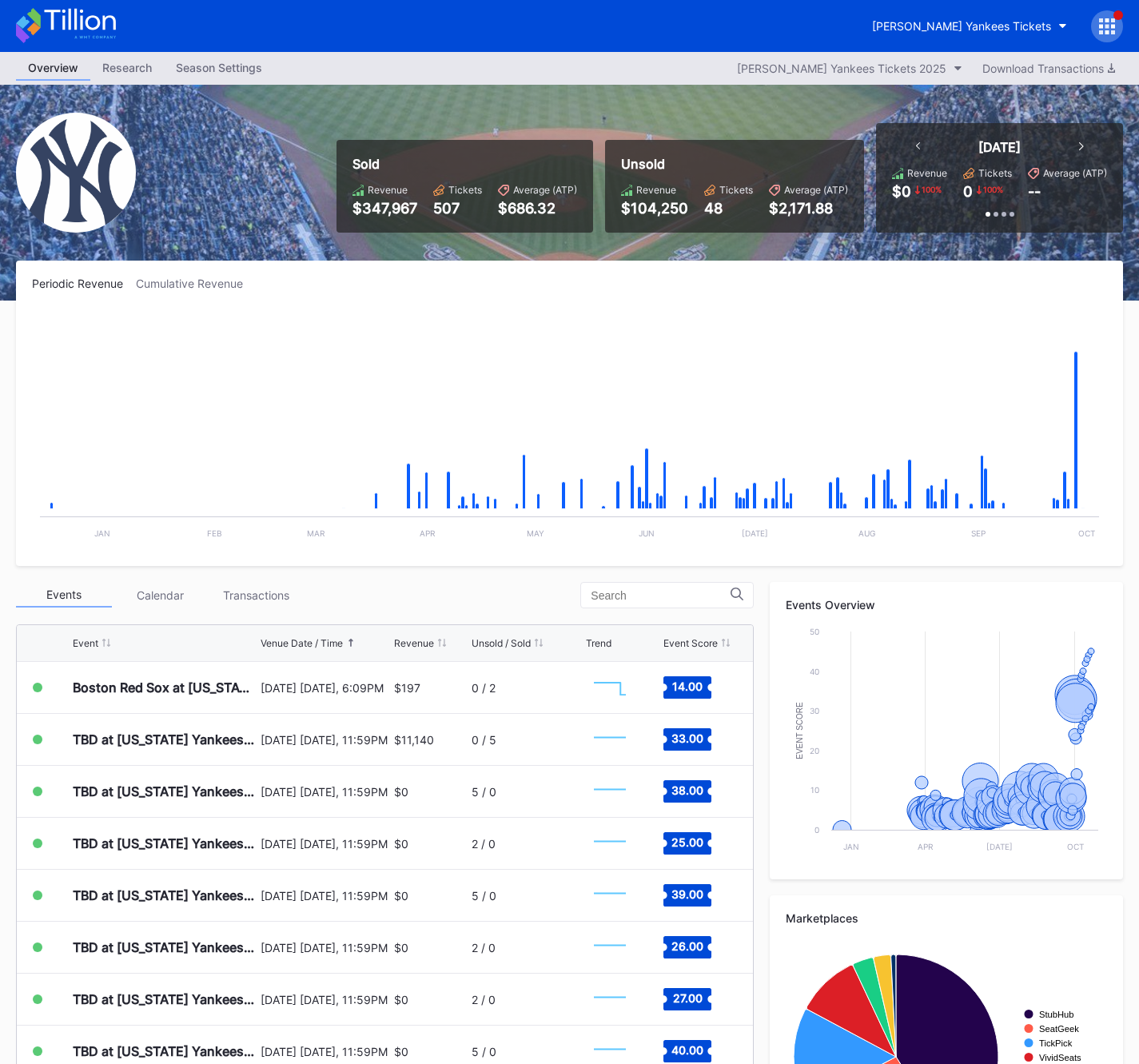
click at [548, 276] on div "Periodic Revenue Cumulative Revenue" at bounding box center [570, 283] width 1075 height 13
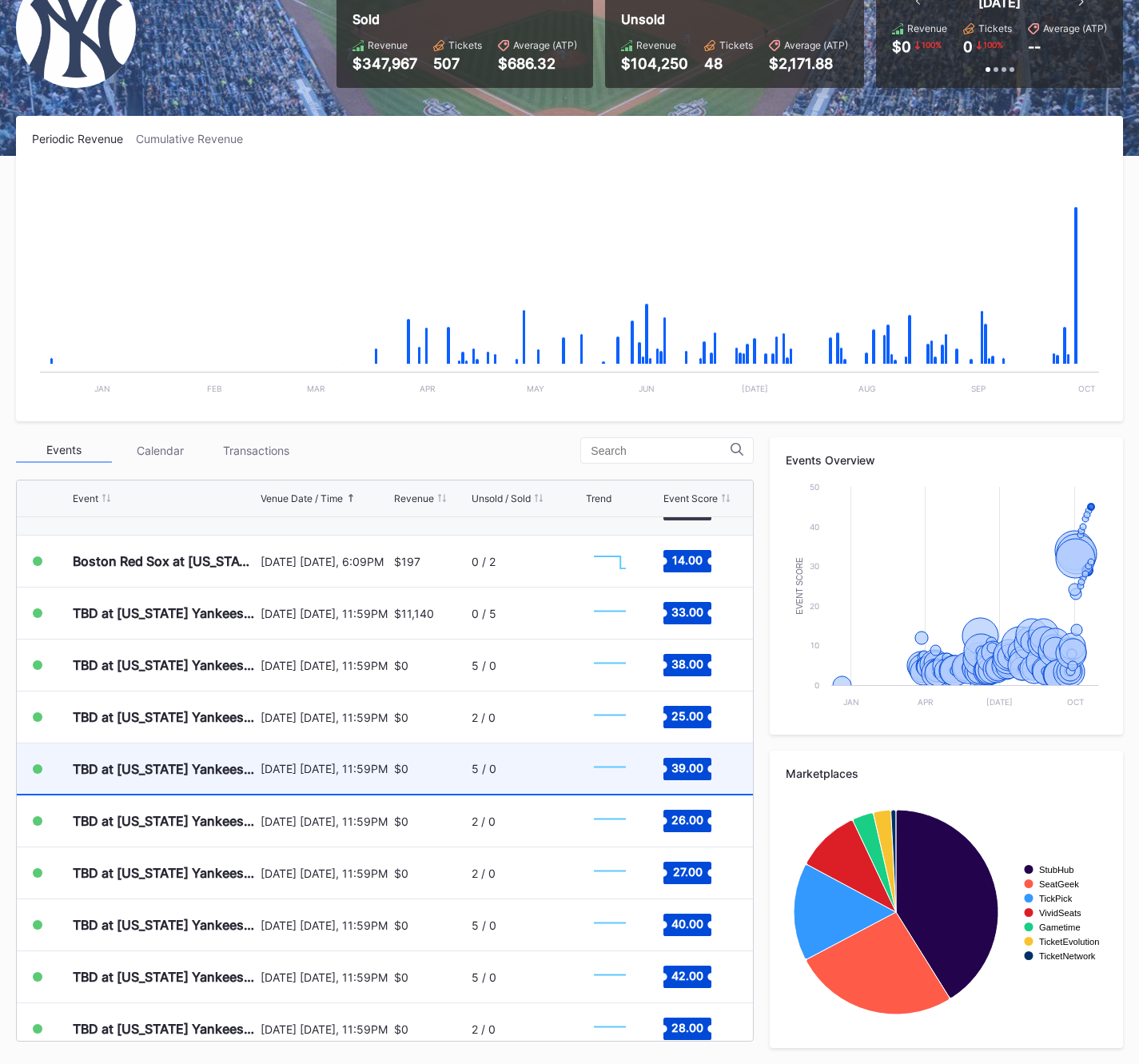
scroll to position [7787, 0]
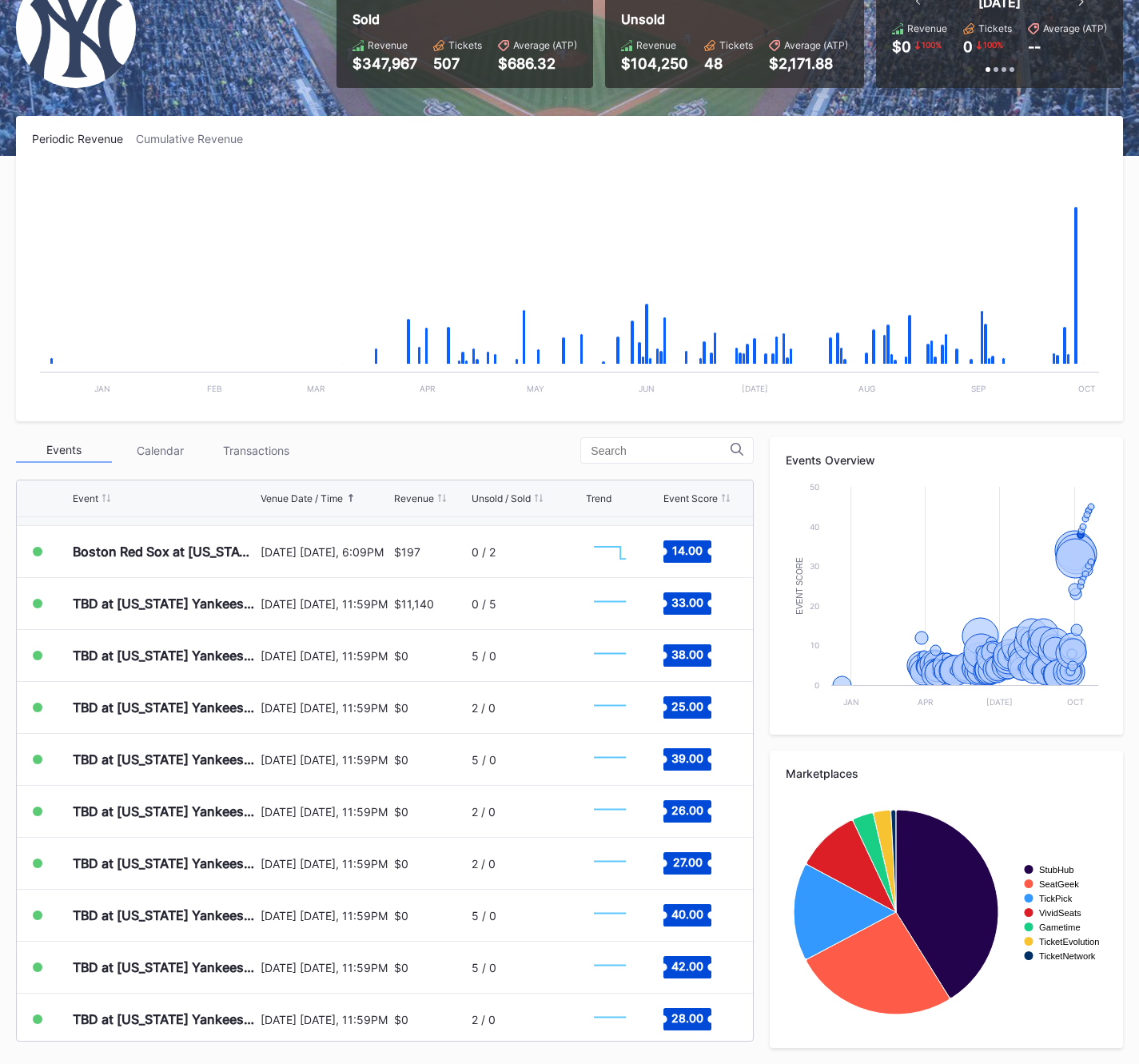
click at [429, 432] on div "Periodic Revenue Cumulative Revenue Created with Highcharts 11.2.0 Chart title …" at bounding box center [570, 589] width 1139 height 948
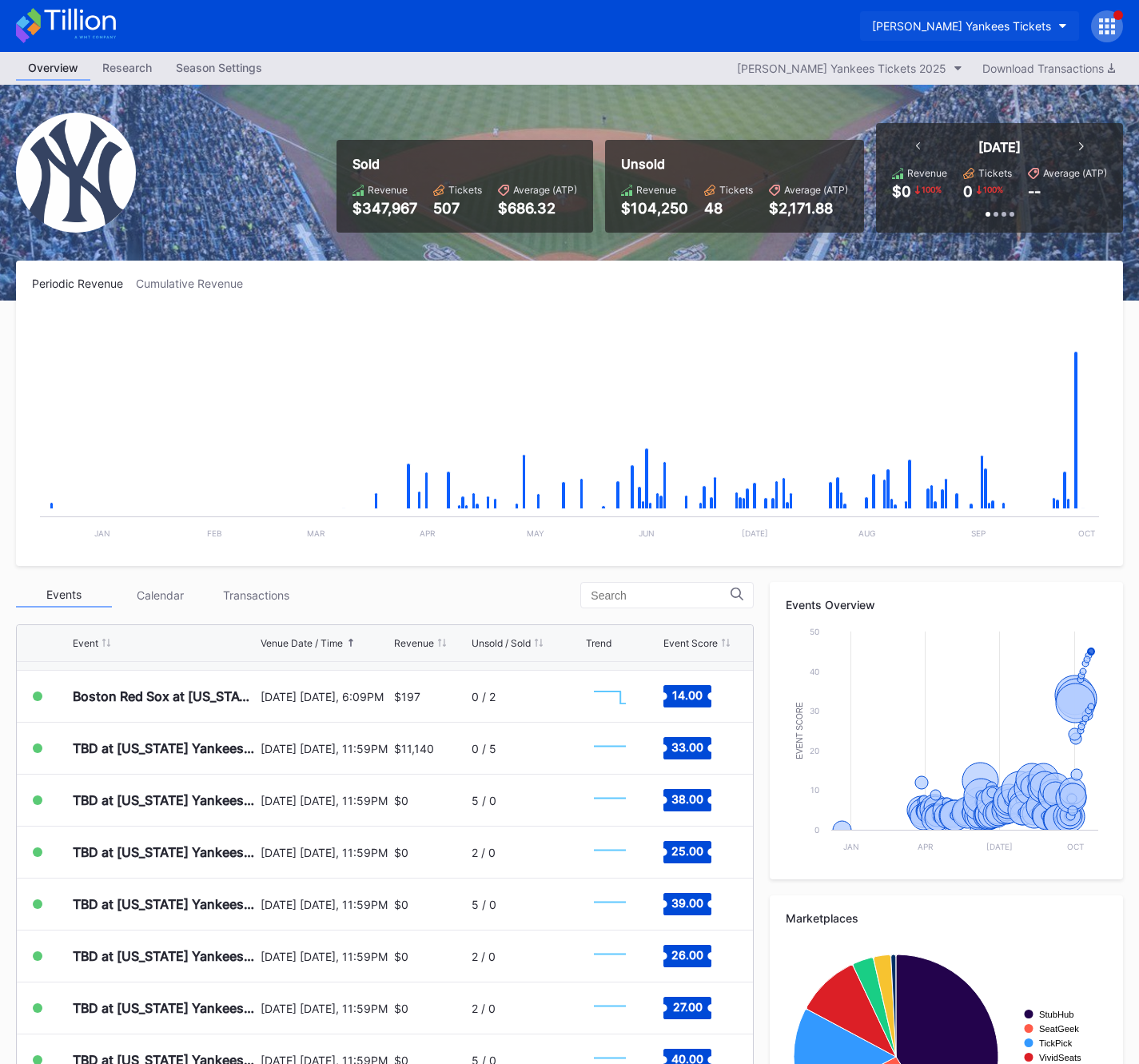
click at [981, 25] on div "[PERSON_NAME] Yankees Tickets" at bounding box center [962, 26] width 179 height 13
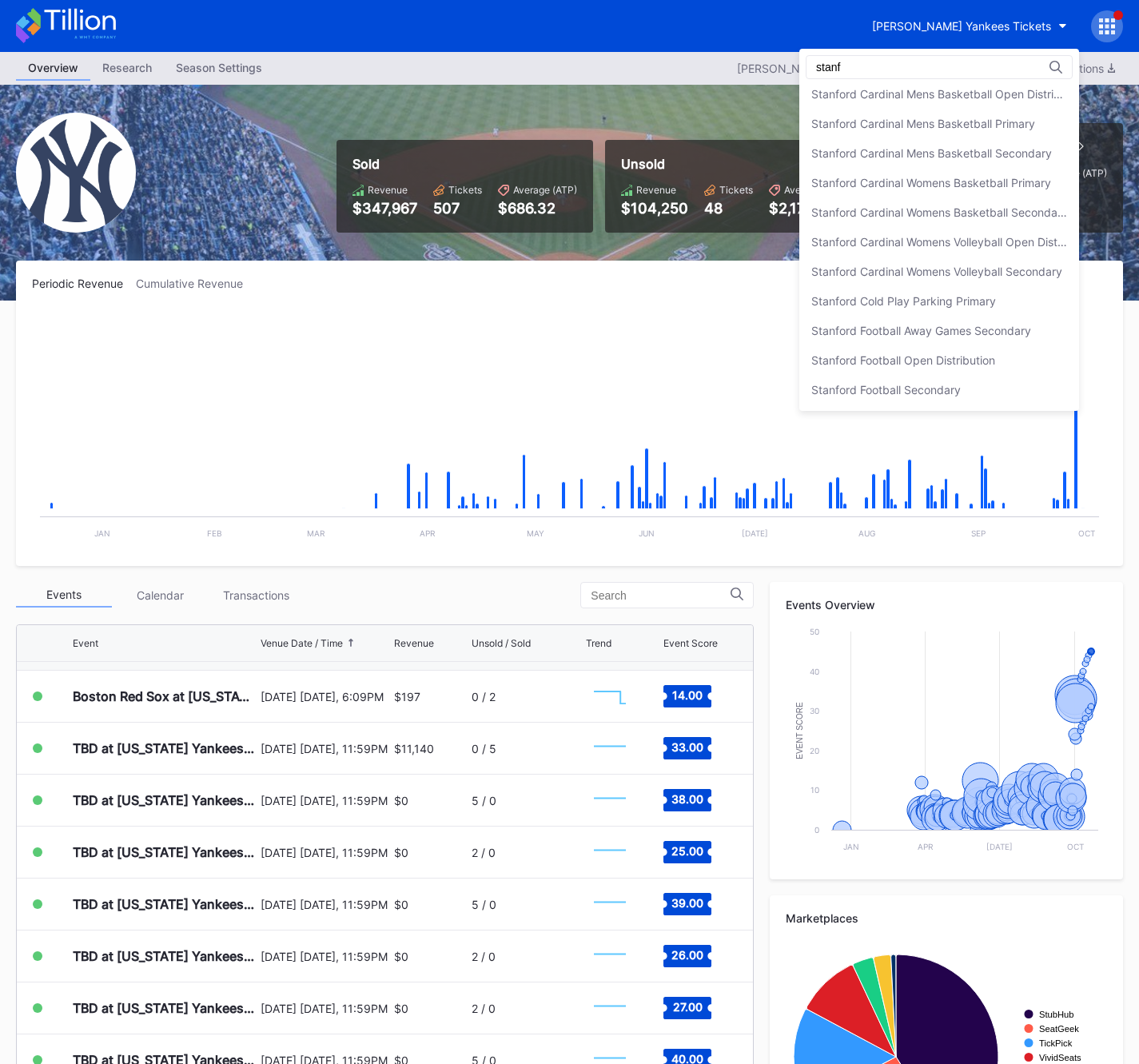
scroll to position [94, 0]
type input "[GEOGRAPHIC_DATA]"
click at [972, 365] on div "Stanford Football Open Distribution" at bounding box center [904, 361] width 184 height 13
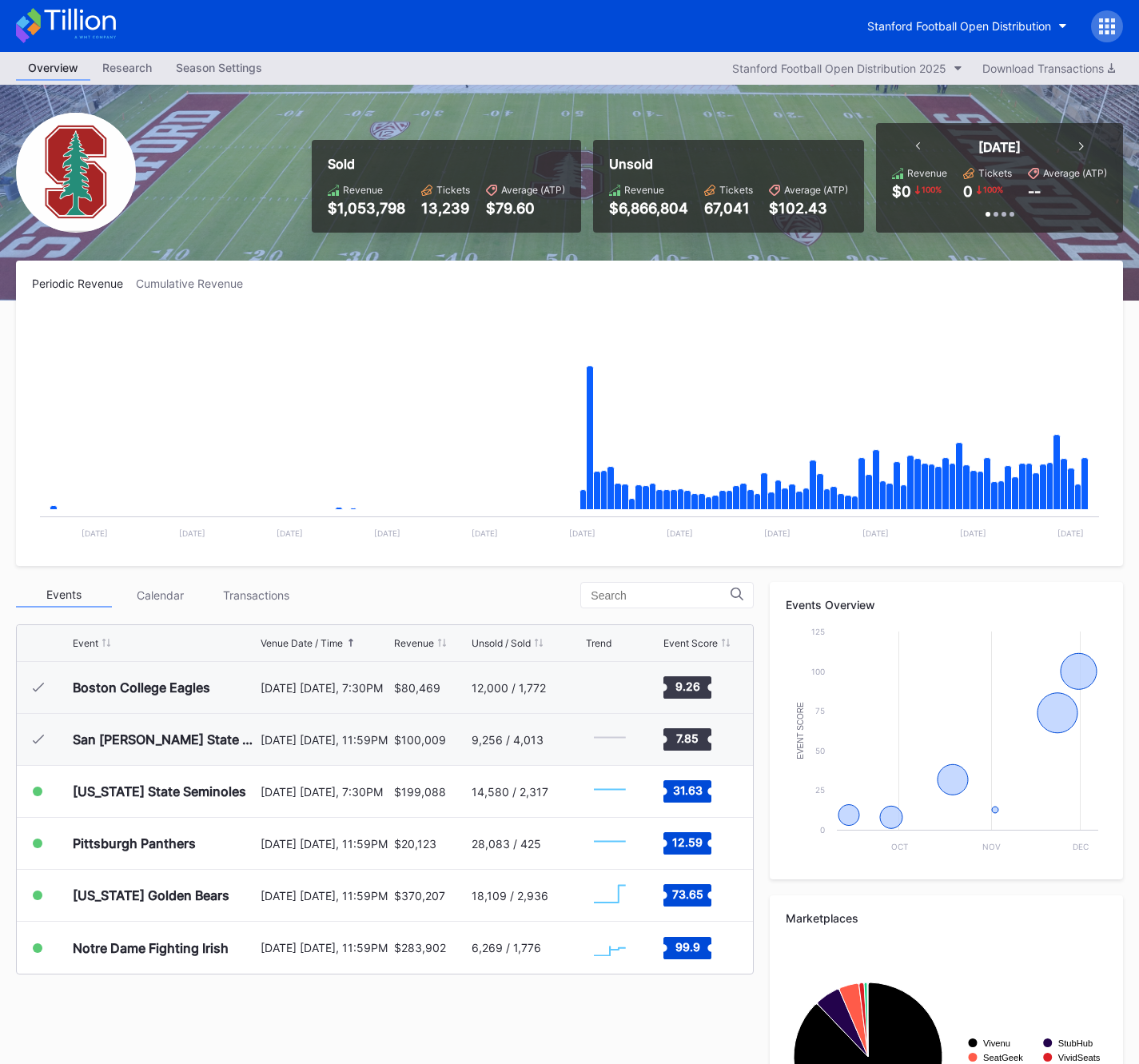
click at [219, 68] on div "Season Settings" at bounding box center [219, 67] width 110 height 23
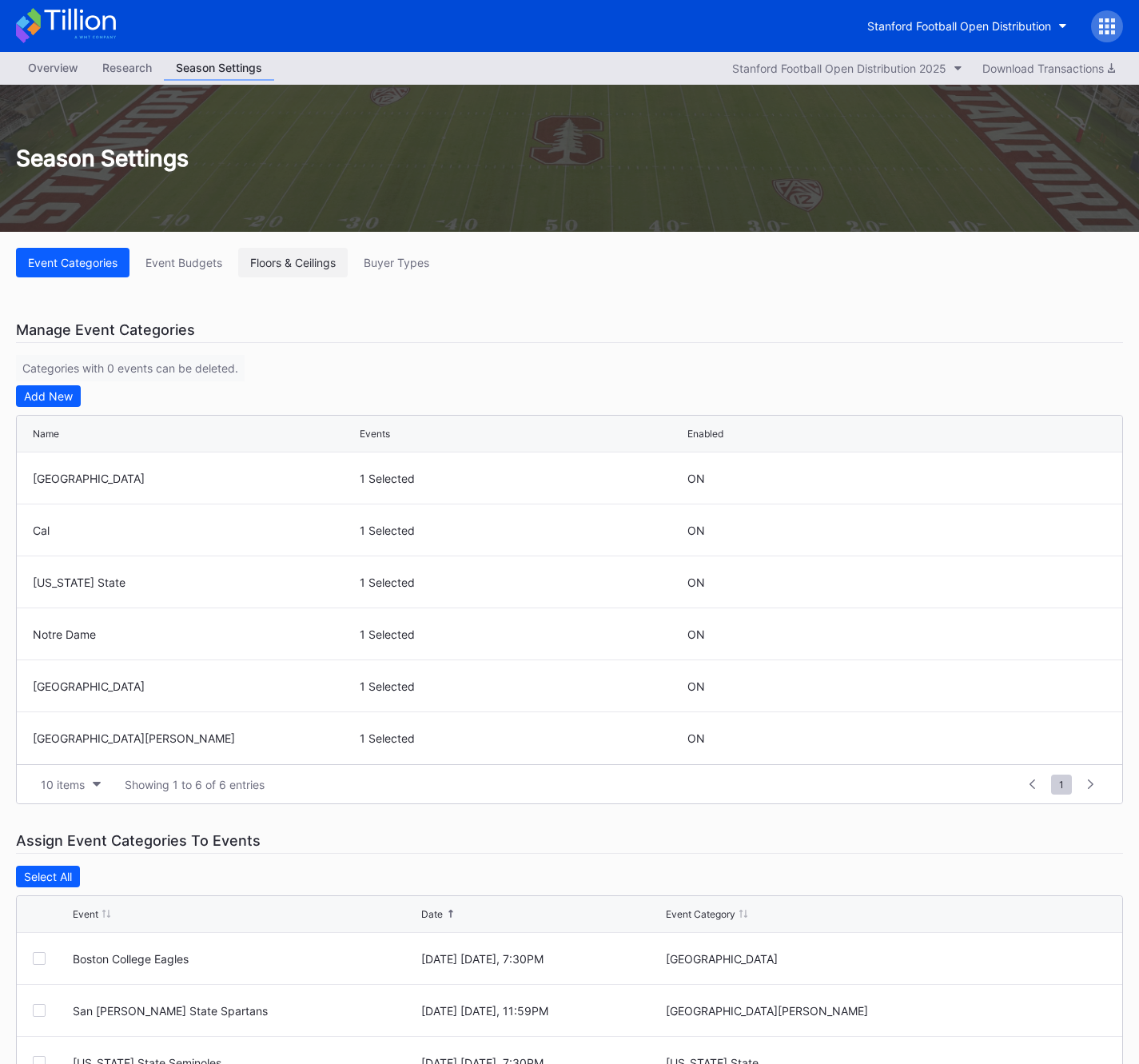
click at [289, 261] on div "Floors & Ceilings" at bounding box center [293, 263] width 85 height 13
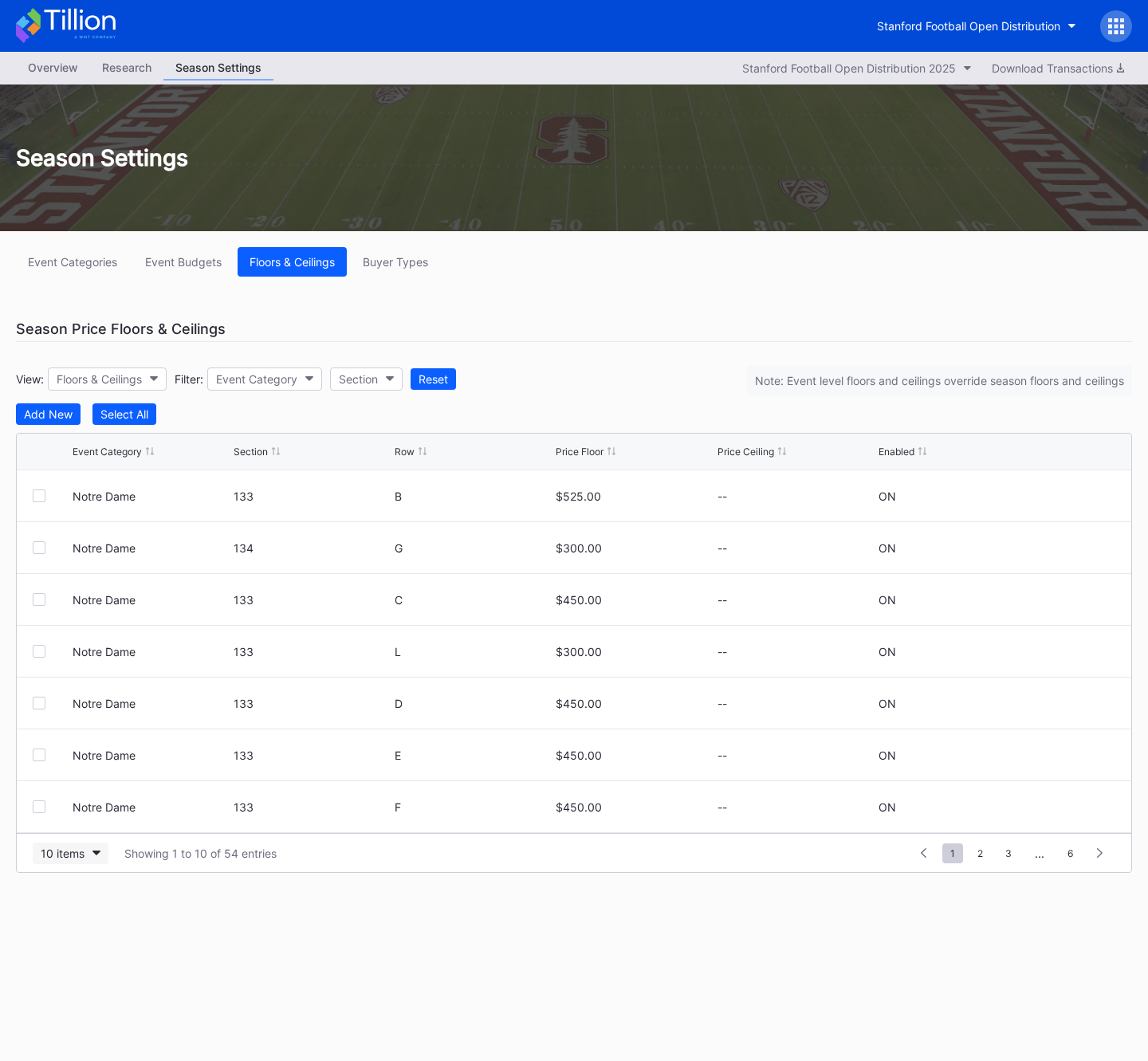
click at [75, 855] on div "10 items" at bounding box center [62, 854] width 44 height 13
click at [84, 993] on div "200 items" at bounding box center [71, 981] width 76 height 29
click at [92, 274] on button "Event Categories" at bounding box center [73, 261] width 114 height 29
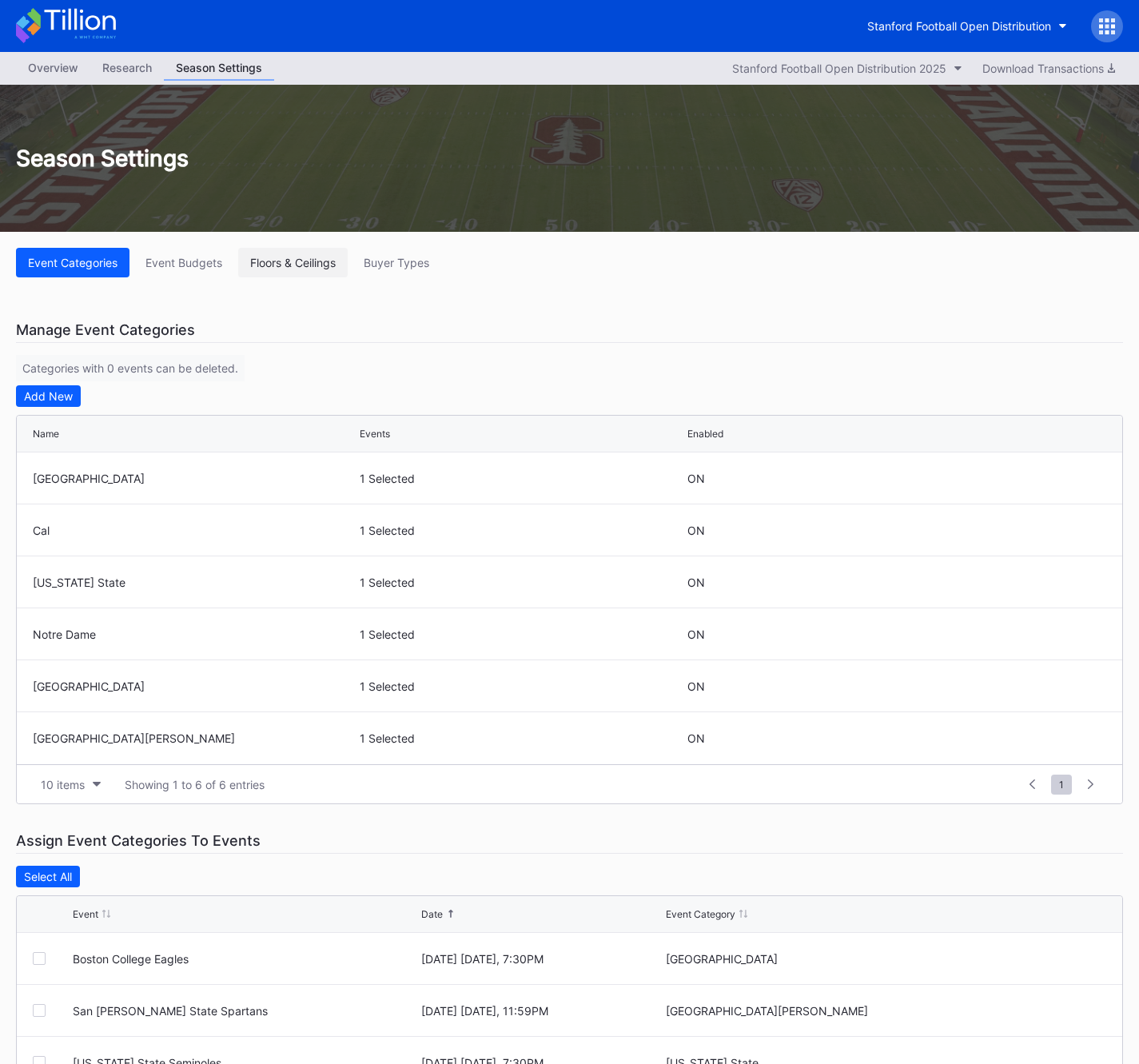
click at [283, 261] on div "Floors & Ceilings" at bounding box center [293, 263] width 85 height 13
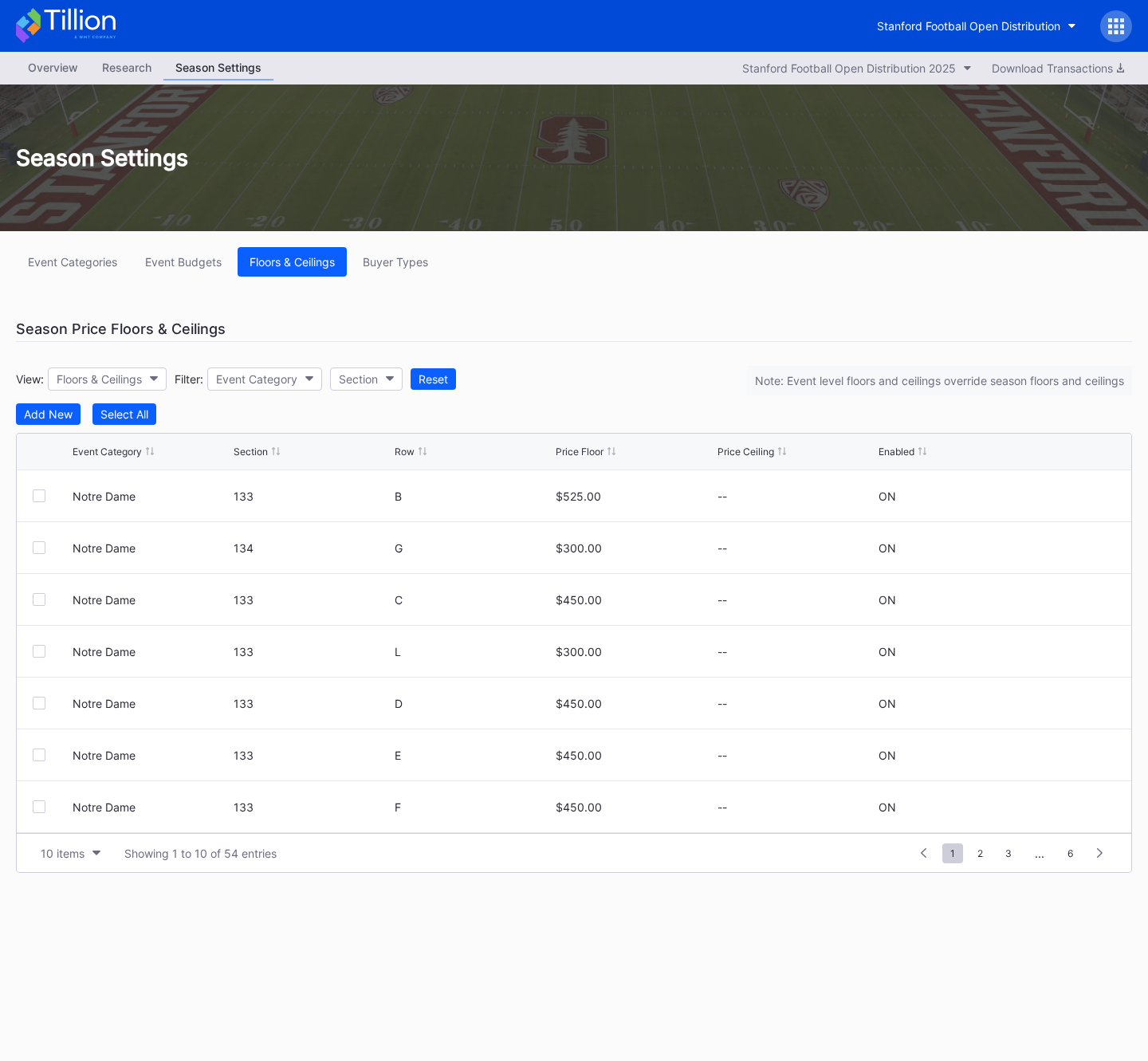
click at [71, 63] on div "Overview" at bounding box center [53, 67] width 74 height 23
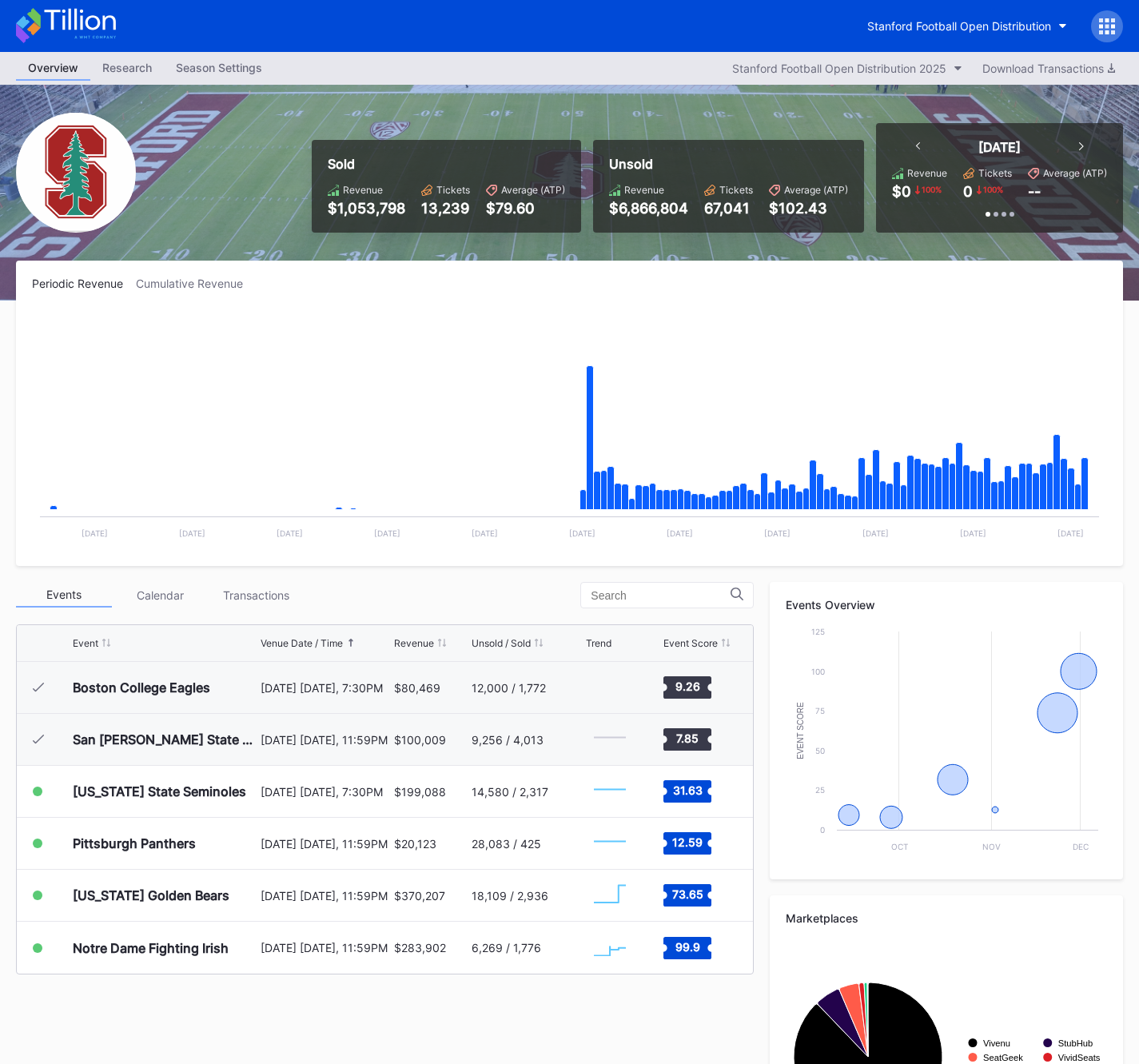
click at [423, 583] on div "Events Calendar Transactions" at bounding box center [384, 595] width 738 height 27
click at [789, 66] on div "Stanford Football Open Distribution 2025" at bounding box center [840, 68] width 215 height 13
click at [906, 26] on div "Stanford Football Open Distribution" at bounding box center [960, 26] width 184 height 13
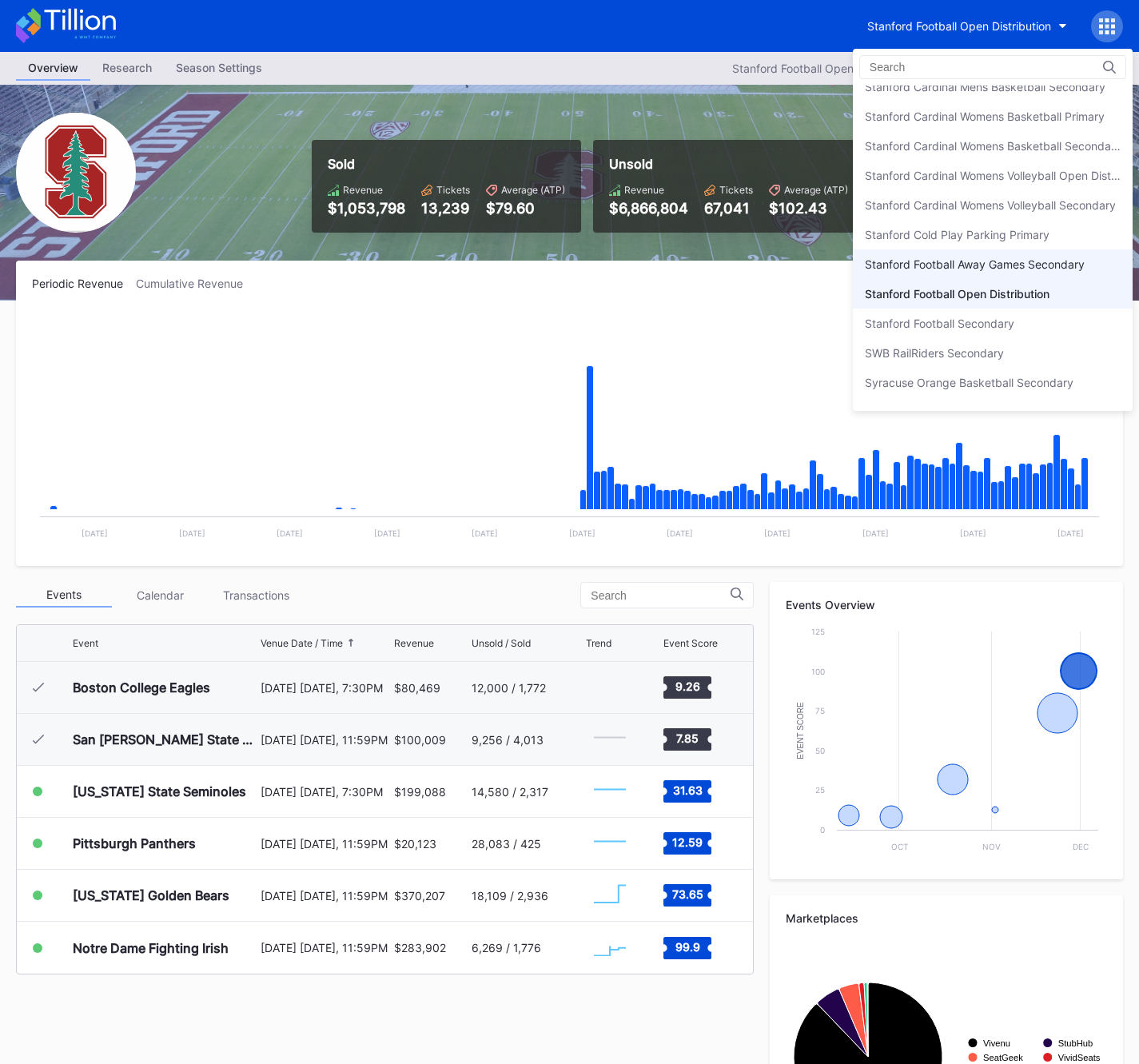
scroll to position [4874, 0]
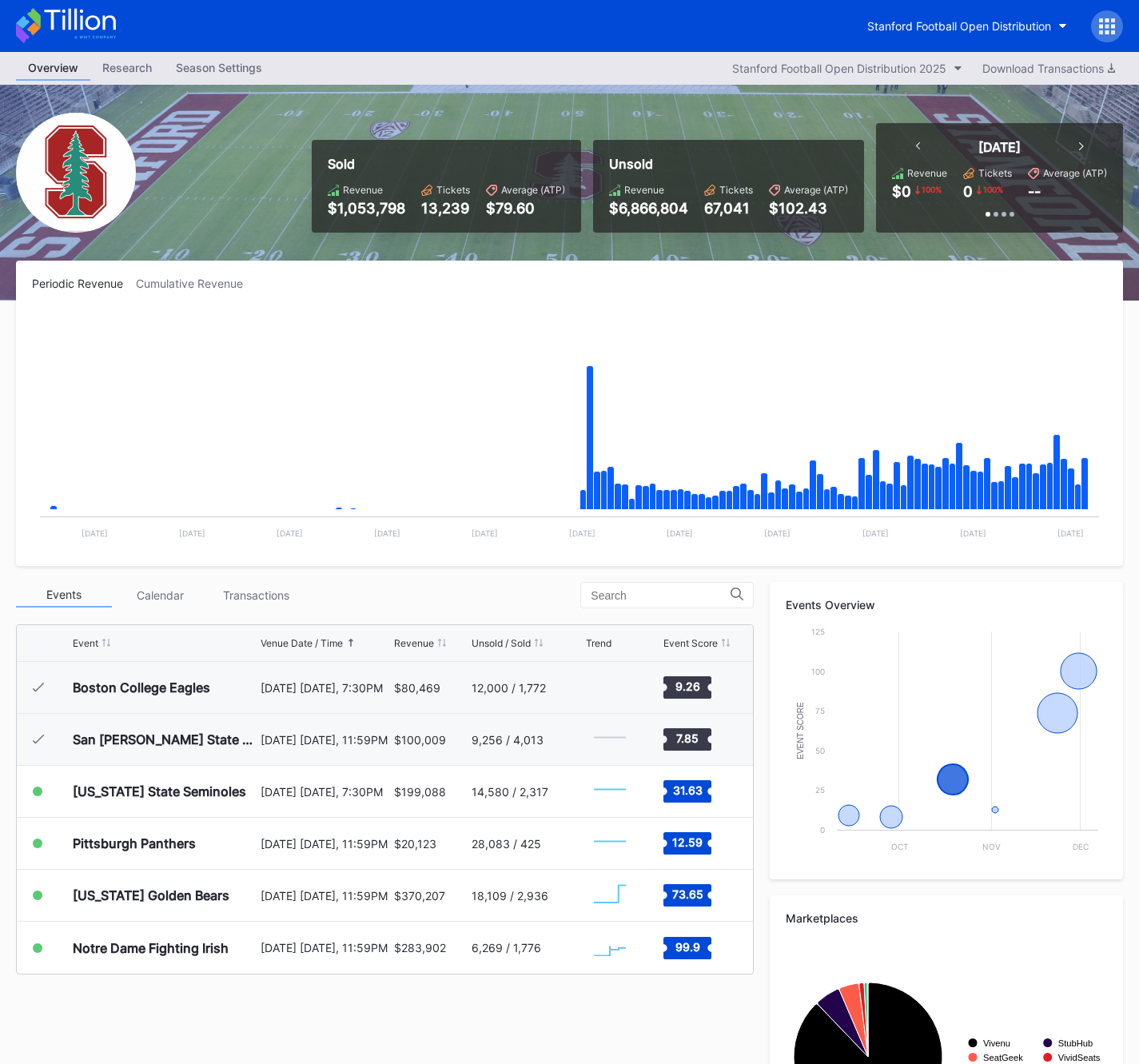
click at [235, 68] on div "Season Settings" at bounding box center [219, 67] width 110 height 23
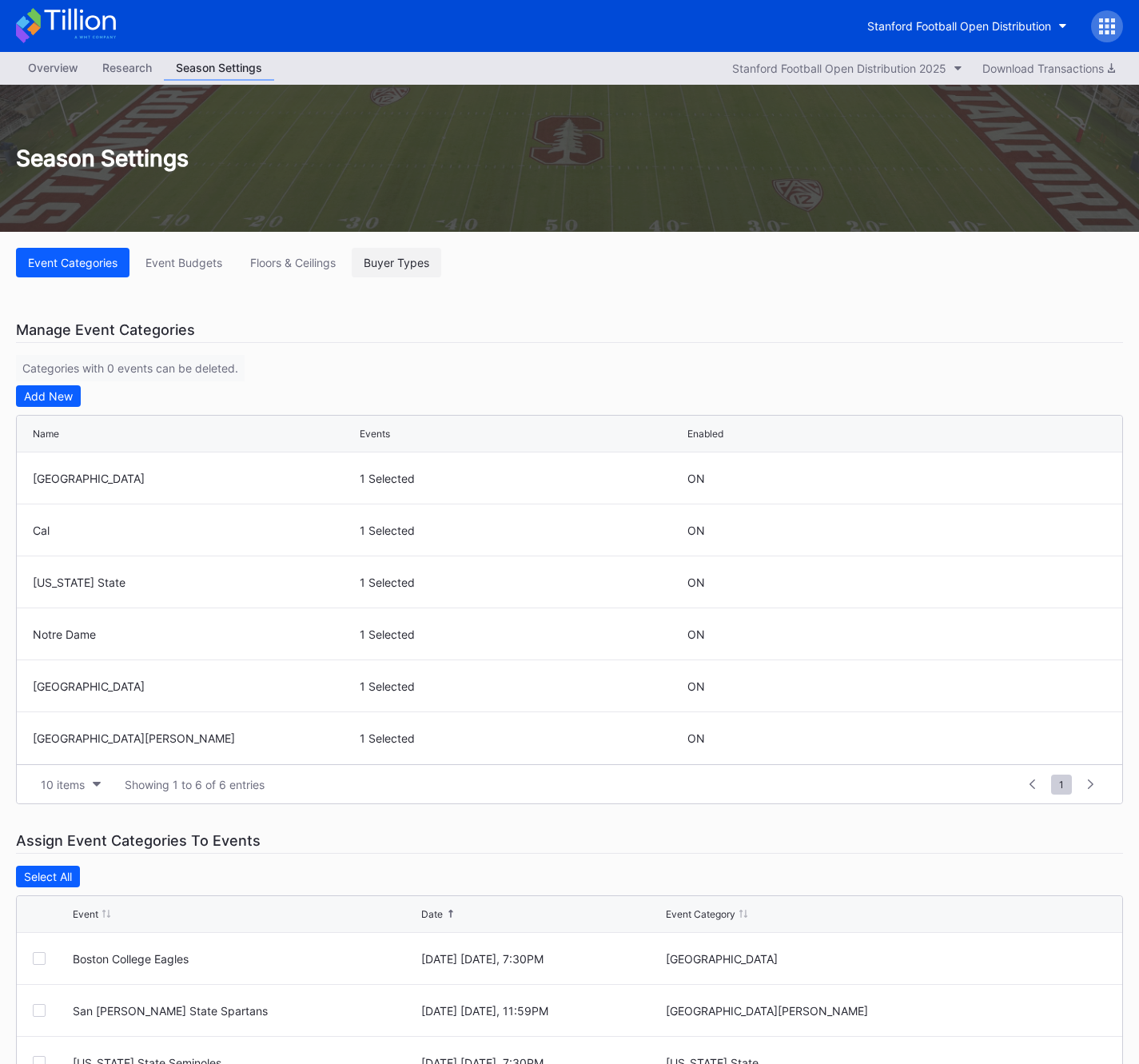
click at [402, 265] on div "Buyer Types" at bounding box center [396, 263] width 65 height 13
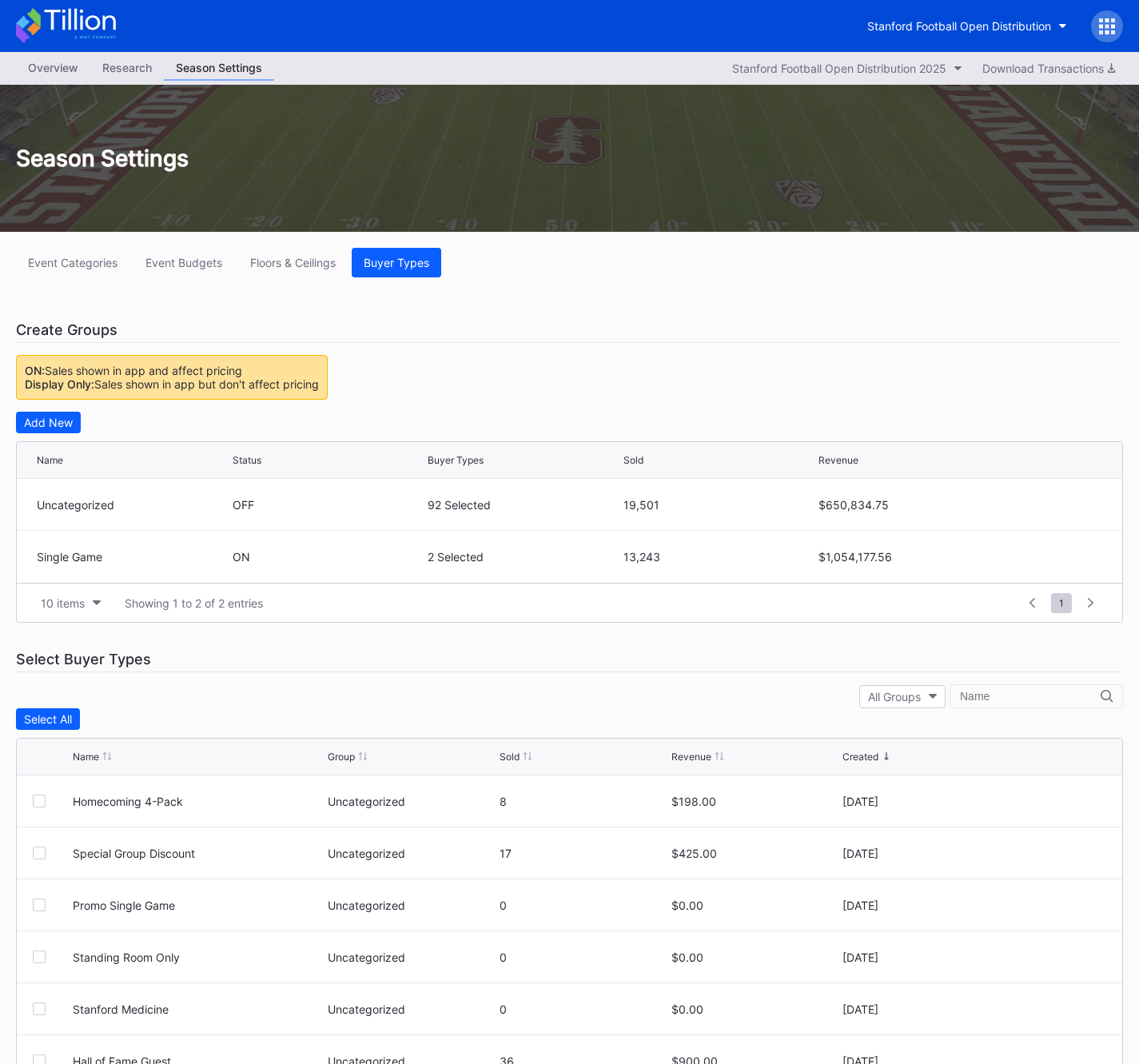
click at [42, 61] on div "Overview" at bounding box center [53, 67] width 74 height 23
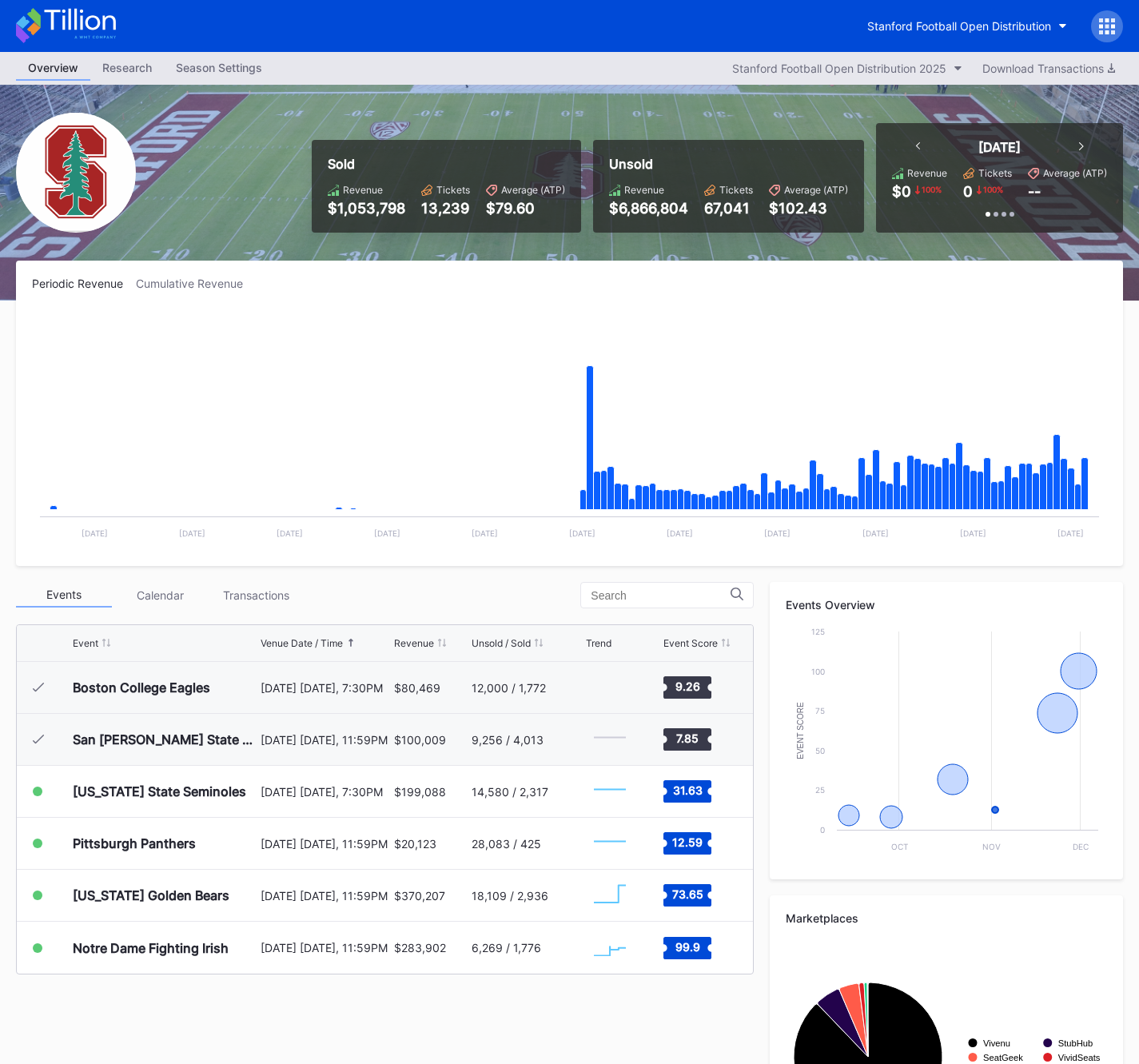
click at [193, 73] on div "Season Settings" at bounding box center [219, 67] width 110 height 23
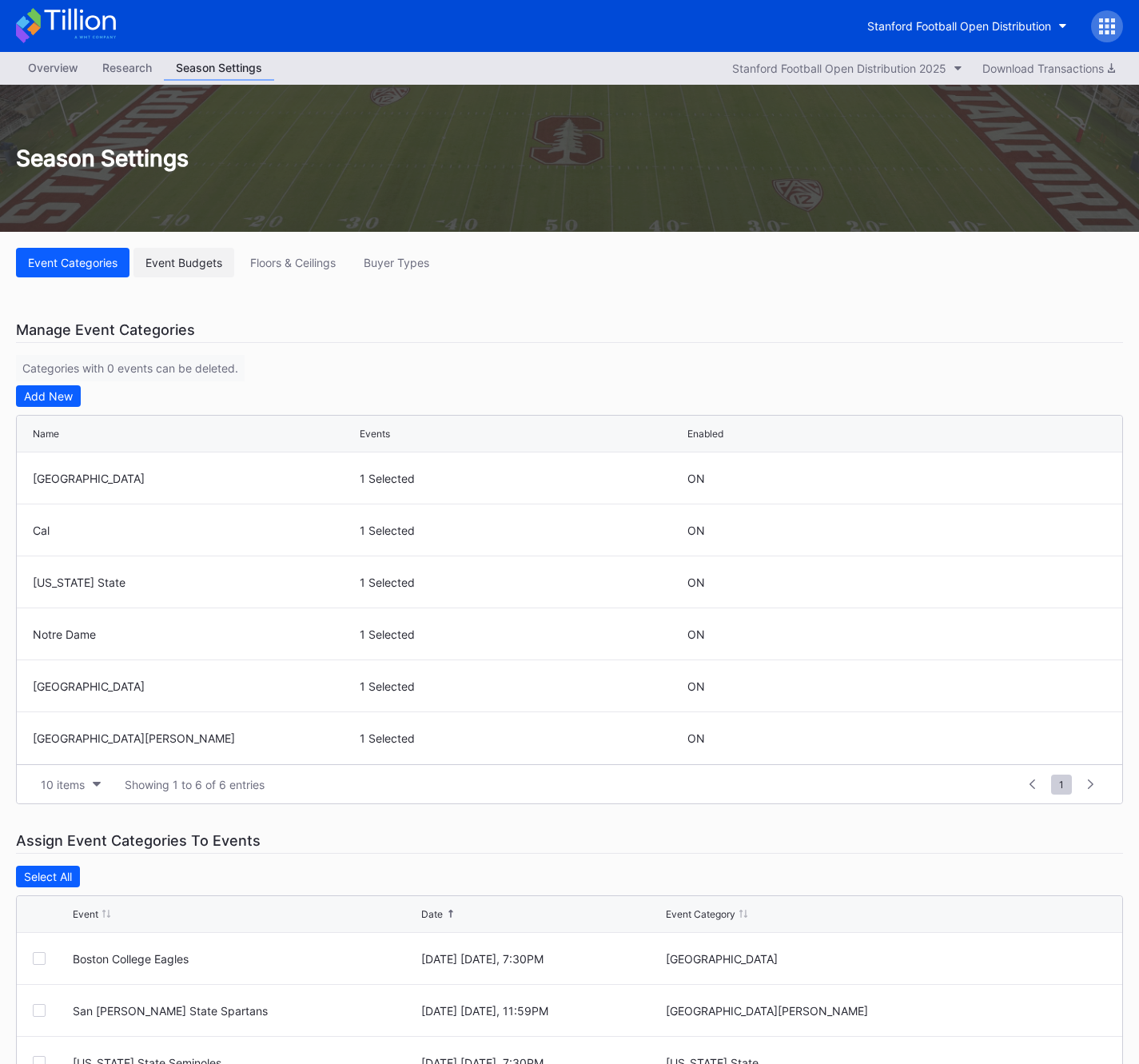
click at [200, 268] on div "Event Budgets" at bounding box center [183, 263] width 77 height 13
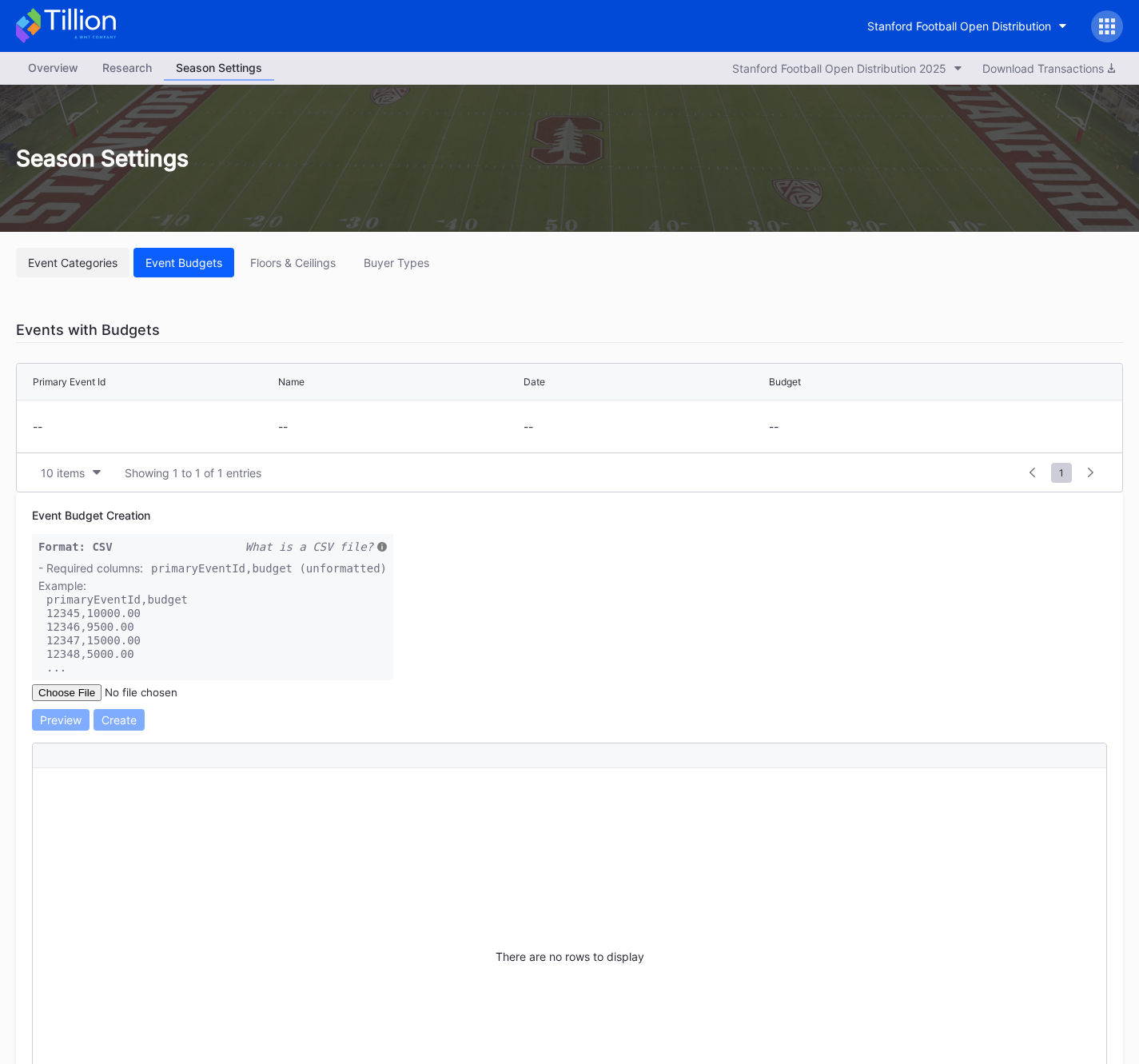
click at [84, 271] on button "Event Categories" at bounding box center [73, 262] width 114 height 29
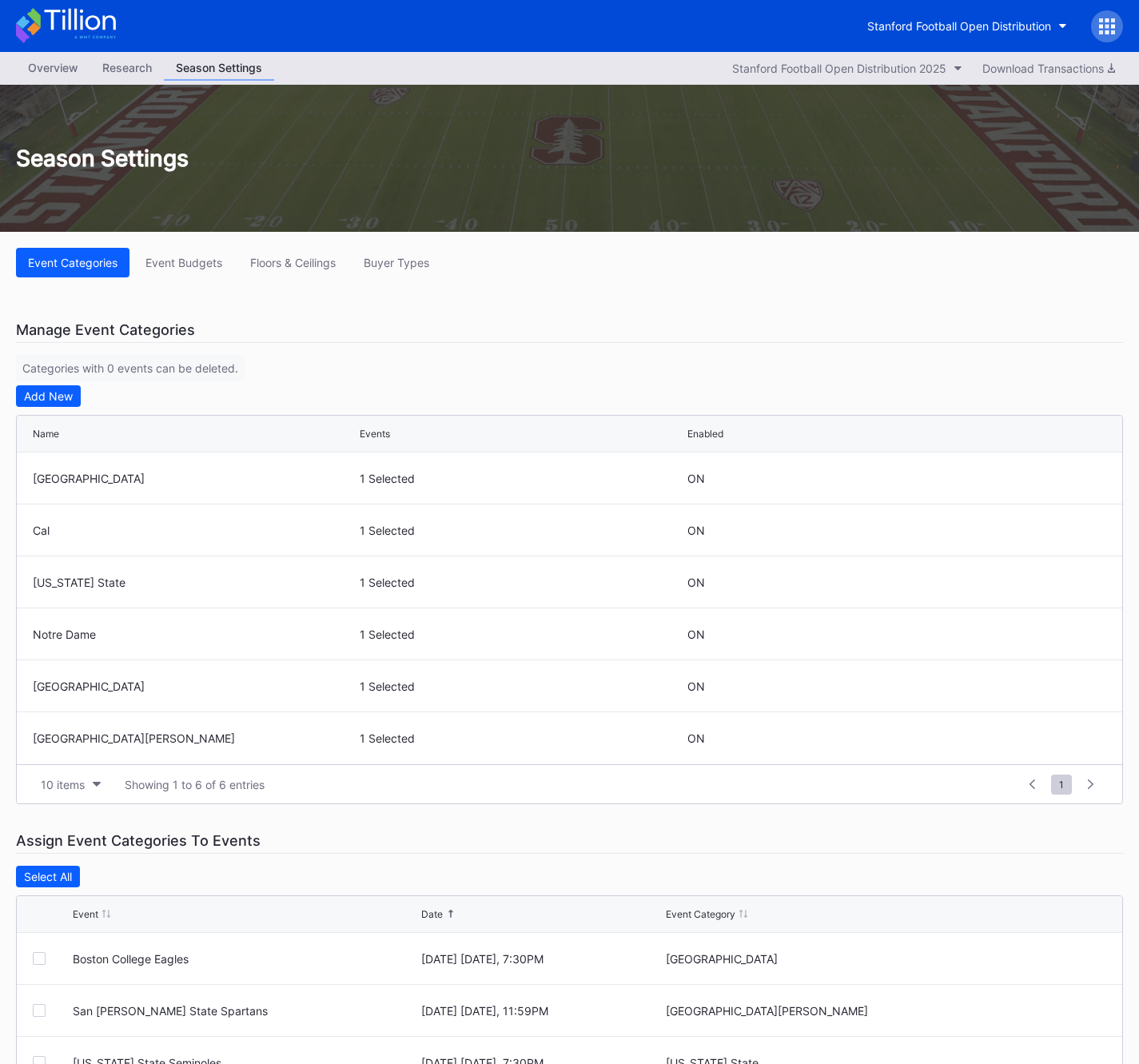
click at [54, 68] on div "Overview" at bounding box center [53, 67] width 74 height 23
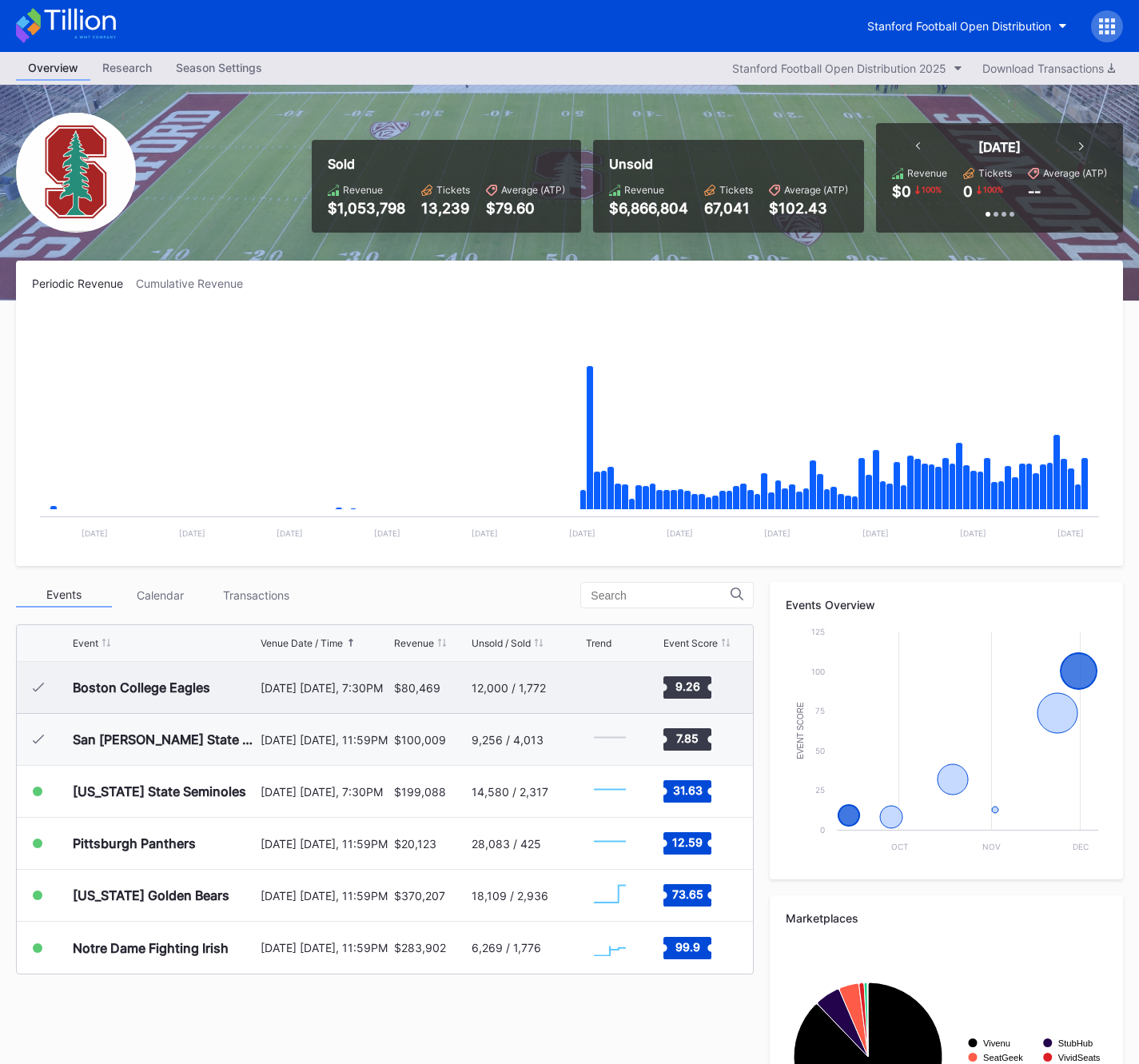
click at [233, 688] on div "Boston College Eagles" at bounding box center [165, 687] width 184 height 51
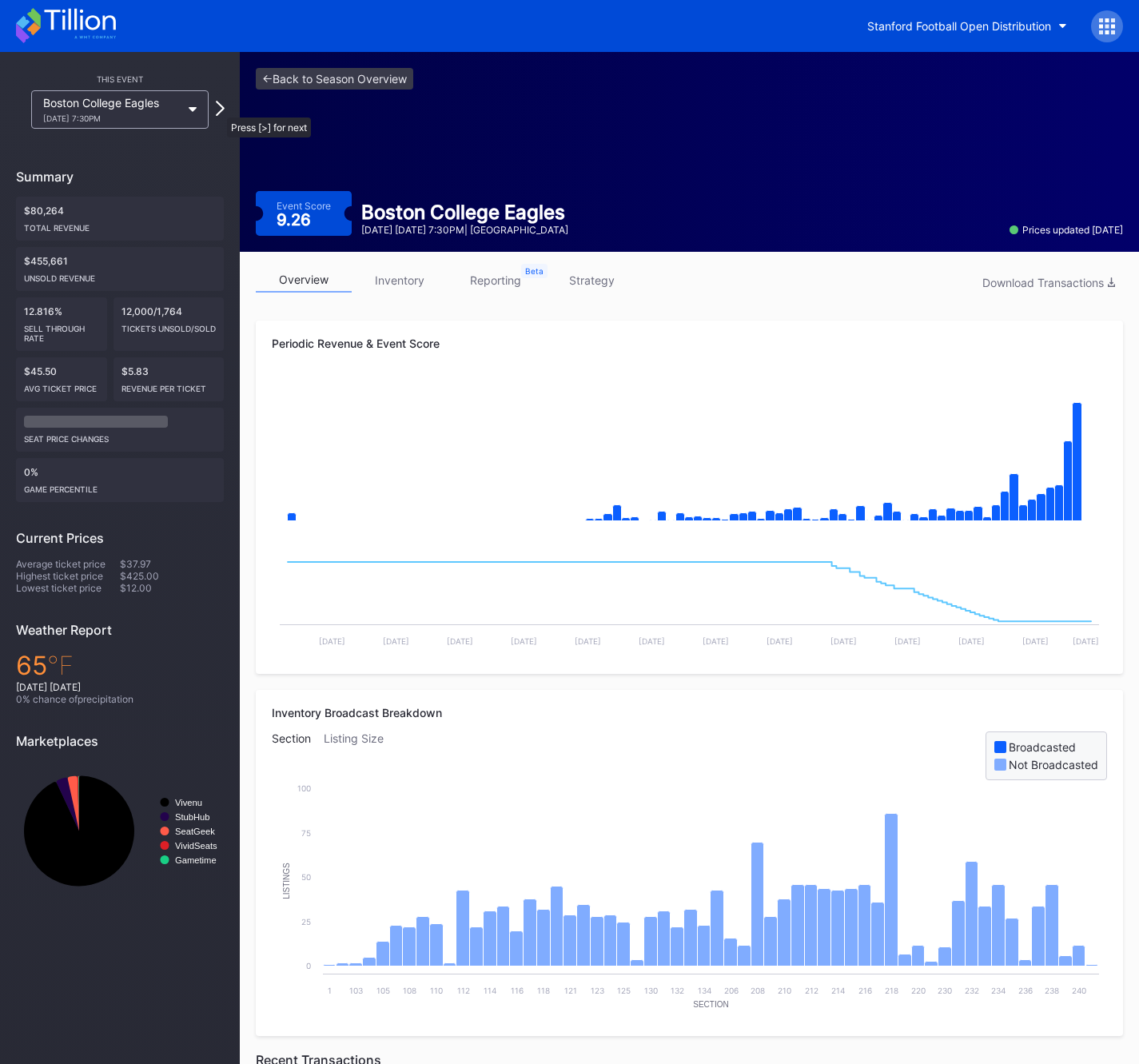
click at [219, 109] on icon at bounding box center [219, 108] width 9 height 15
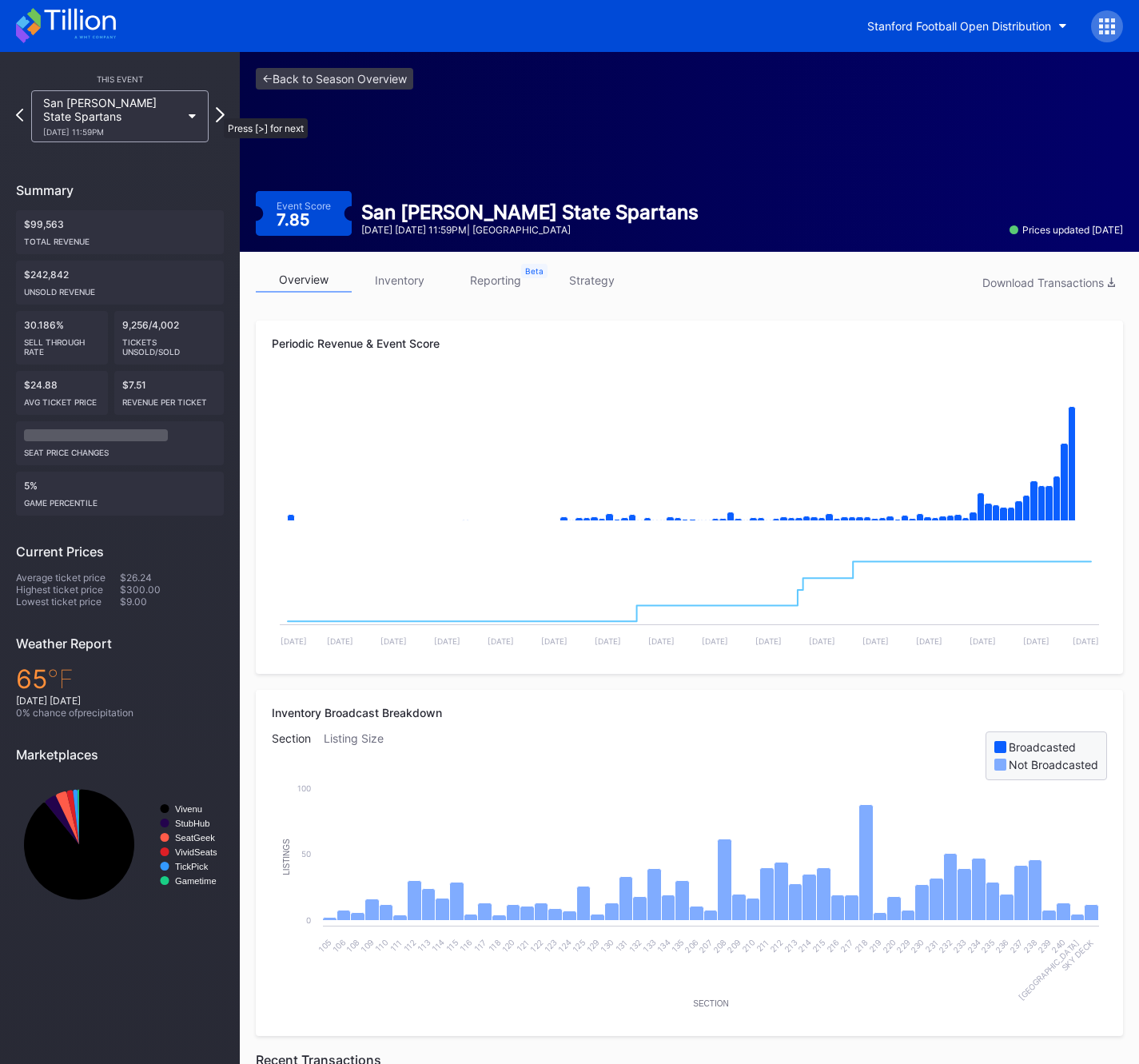
click at [215, 110] on icon at bounding box center [219, 115] width 9 height 15
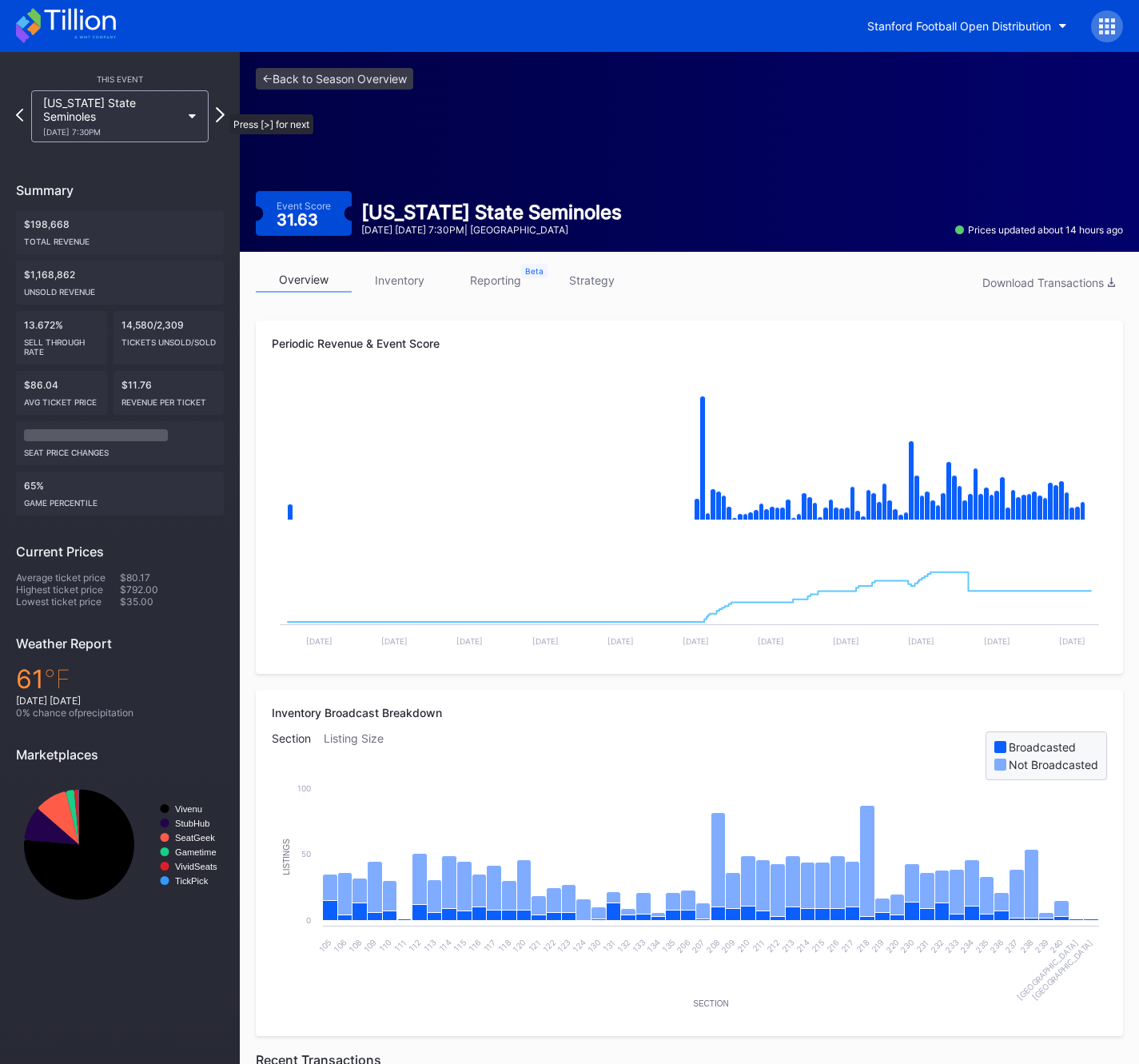
click at [221, 107] on icon at bounding box center [219, 115] width 9 height 15
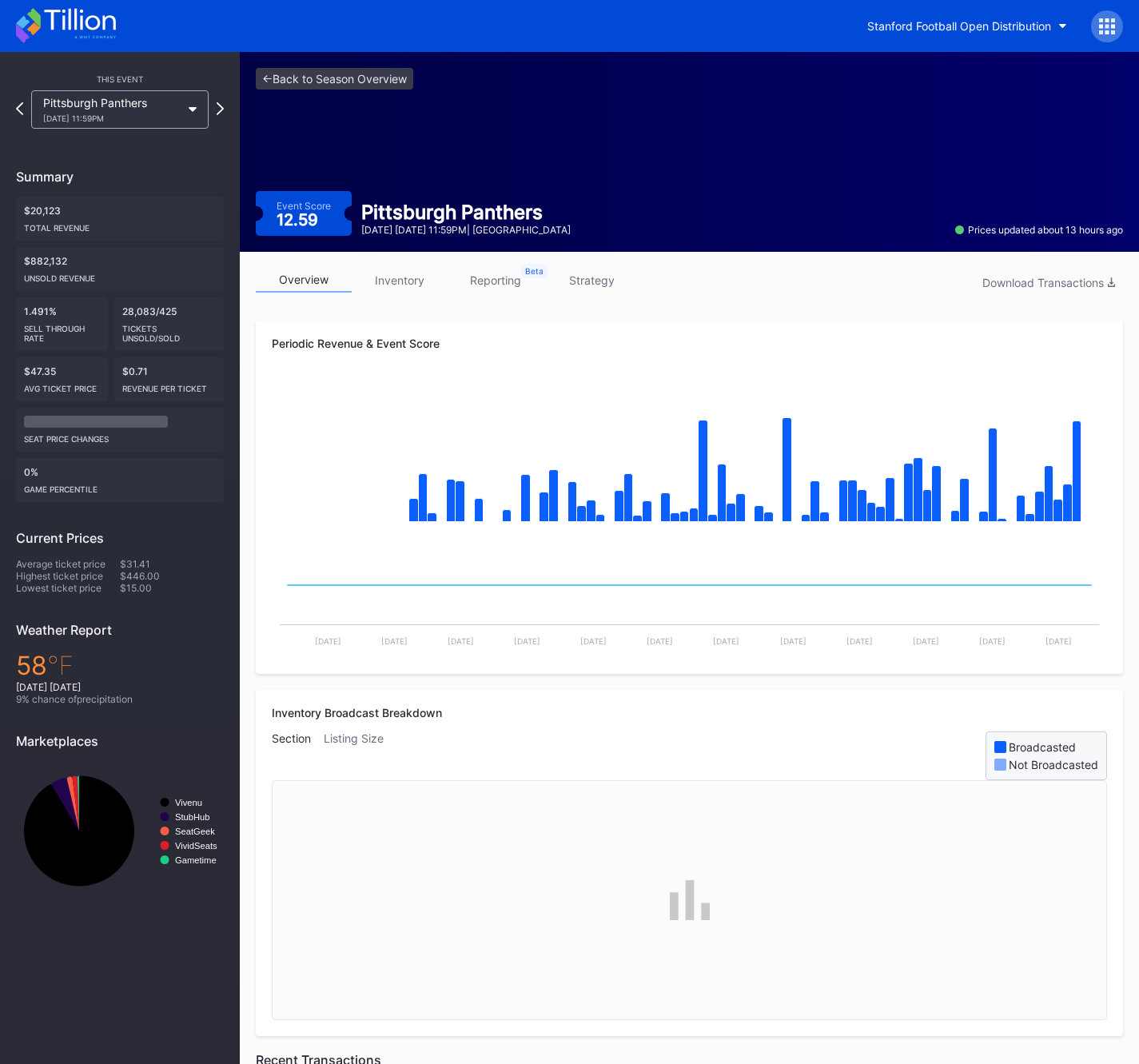
click at [221, 106] on icon at bounding box center [220, 108] width 8 height 12
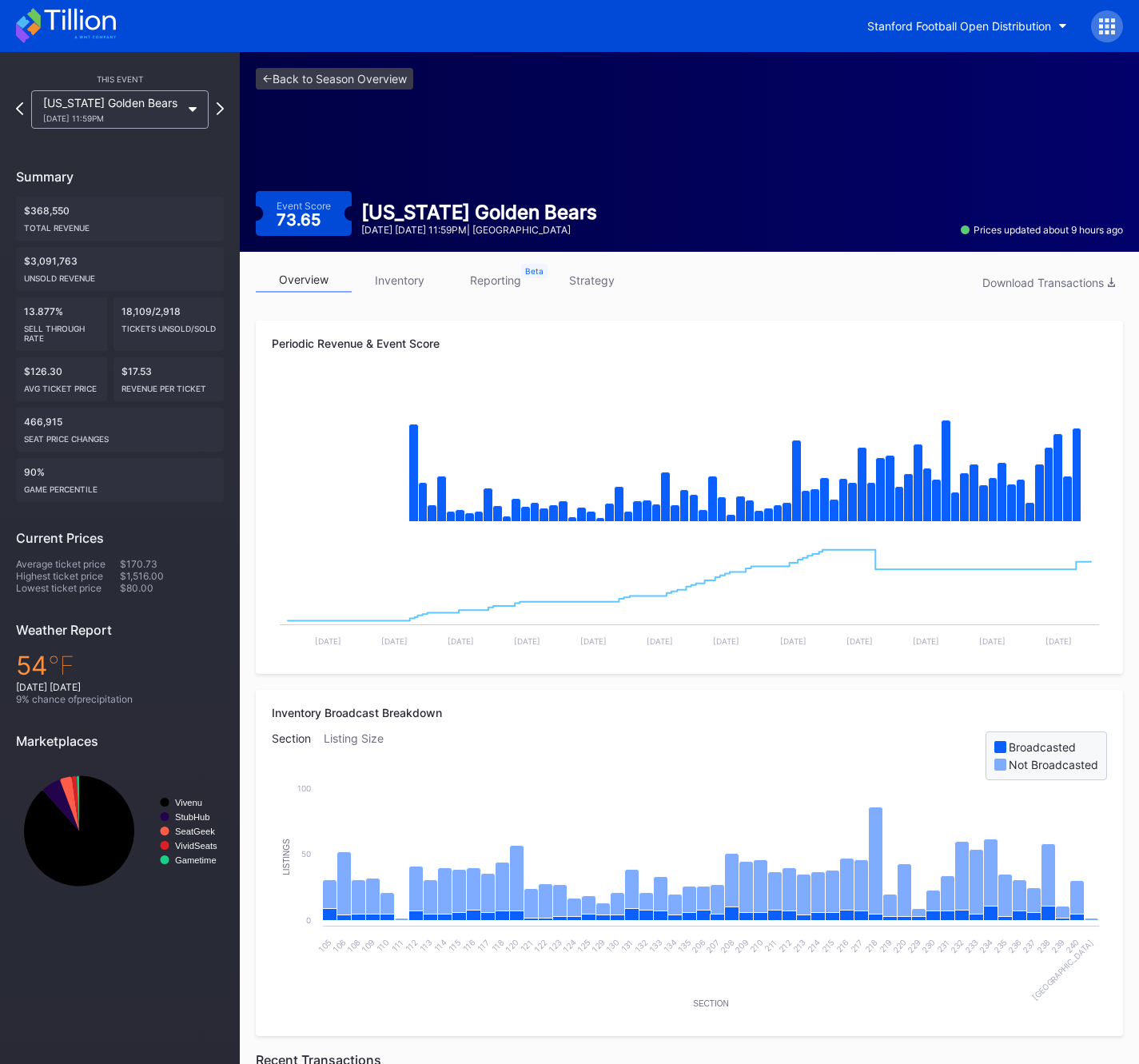
click at [221, 106] on icon at bounding box center [220, 108] width 8 height 12
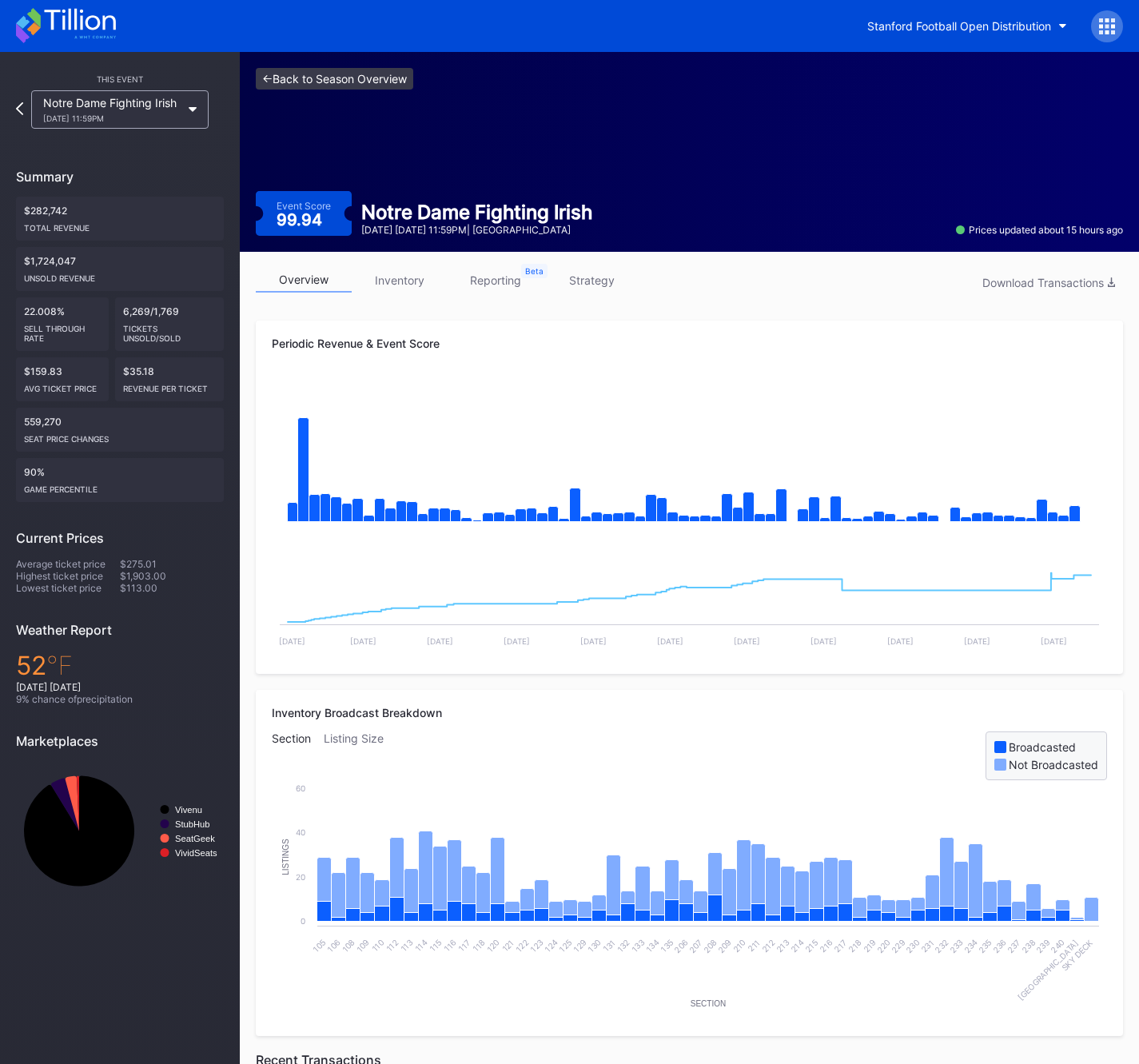
click at [274, 83] on link "<- Back to Season Overview" at bounding box center [335, 79] width 158 height 22
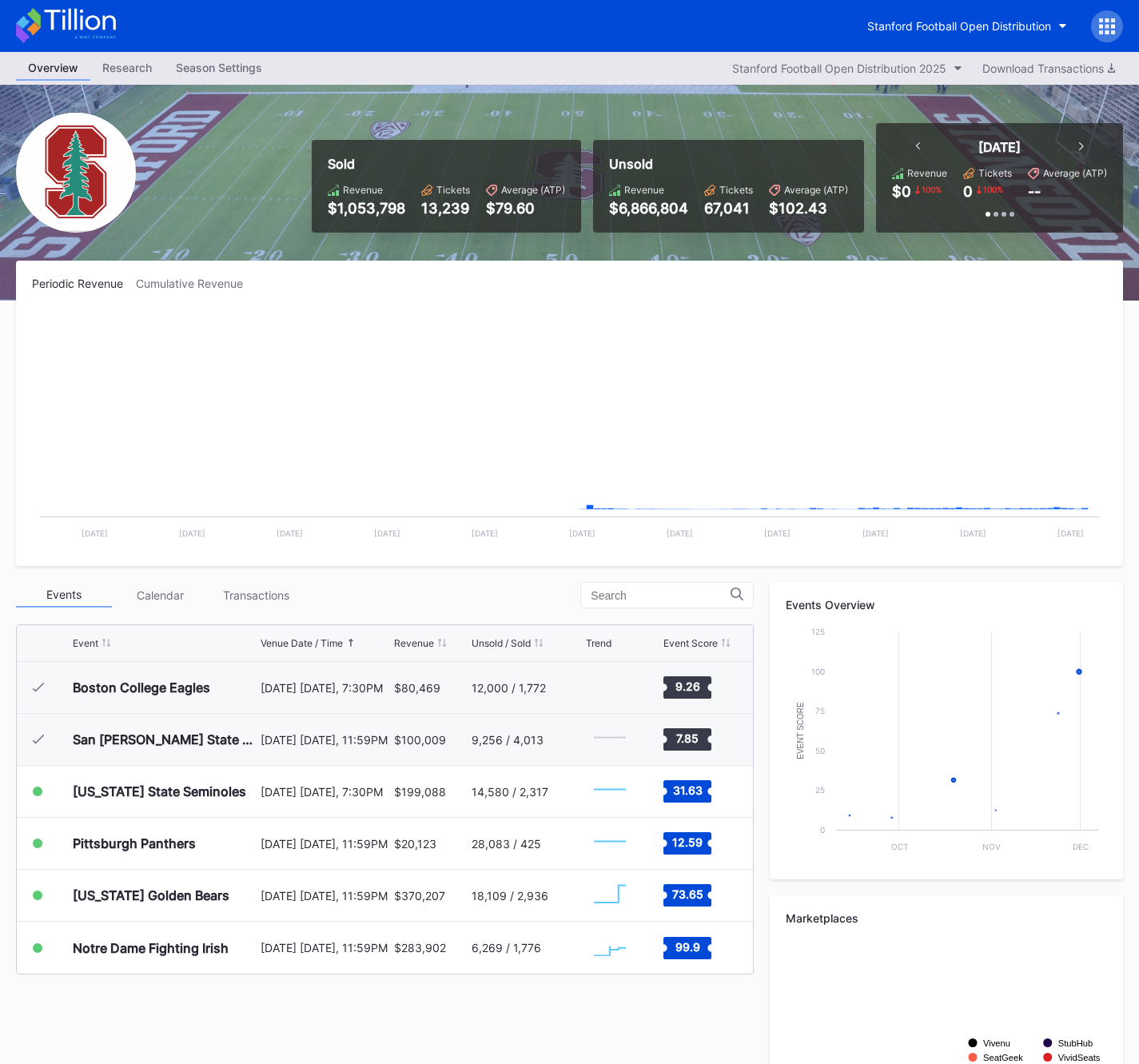
click at [322, 992] on div "Events Calendar Transactions Event Venue Date / Time Revenue Unsold / Sold Tren…" at bounding box center [570, 887] width 1108 height 611
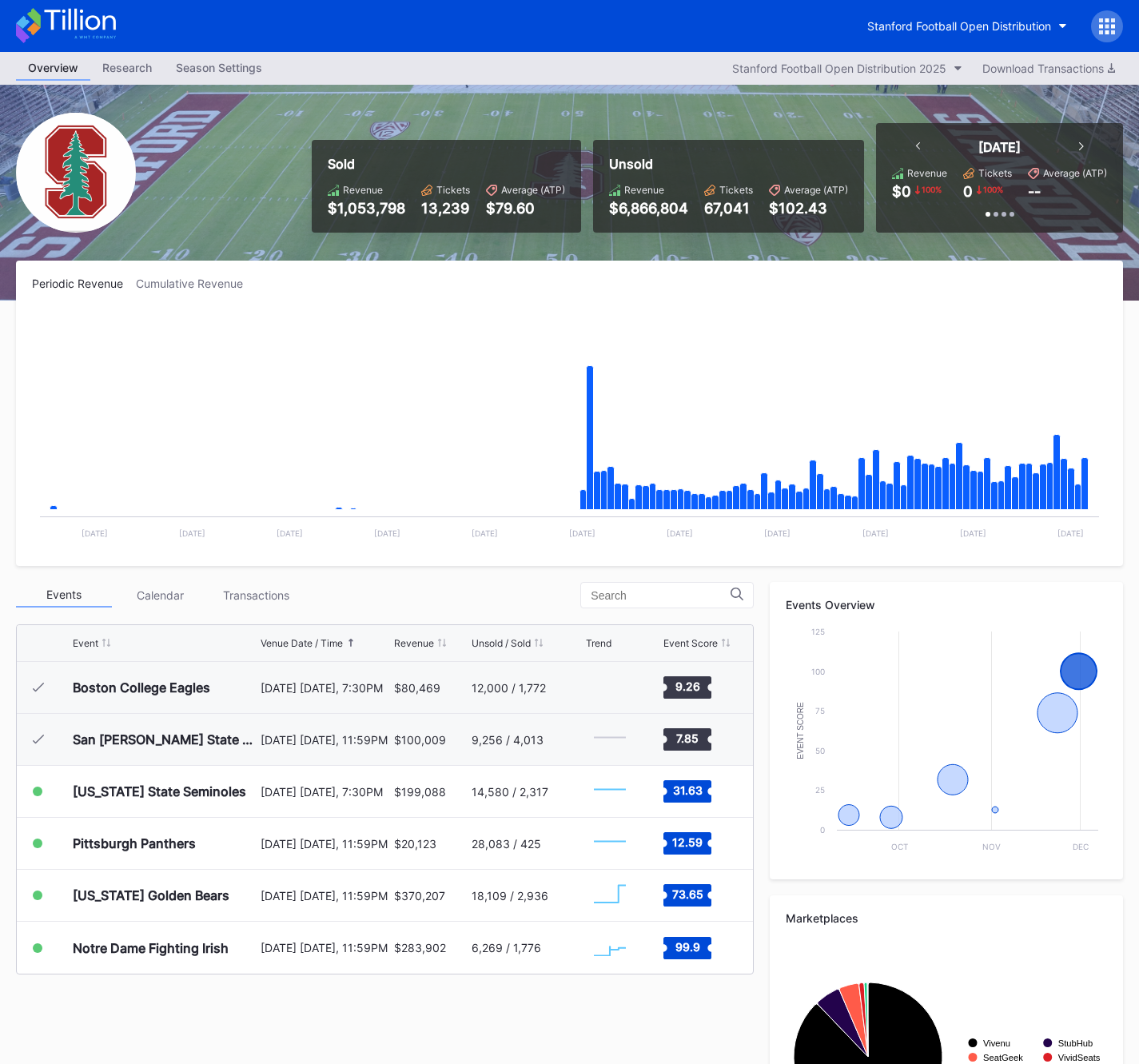
click at [518, 260] on div "Sold Revenue $1,053,798 Tickets 13,239 Average (ATP) $79.60 Unsold Revenue $6,8…" at bounding box center [570, 192] width 1139 height 215
click at [579, 596] on div "Events Calendar Transactions" at bounding box center [384, 595] width 738 height 27
click at [207, 67] on div "Season Settings" at bounding box center [219, 67] width 110 height 23
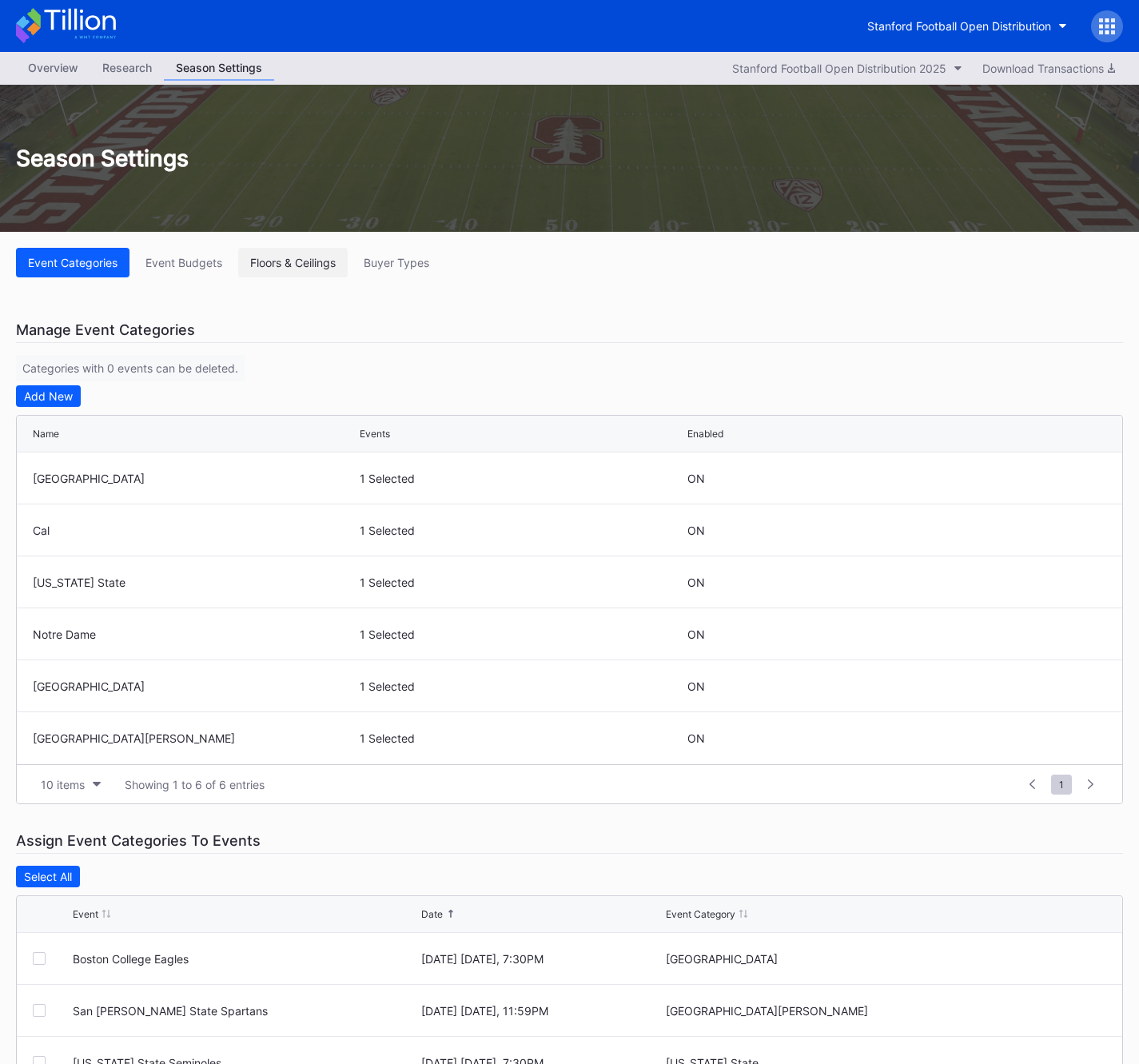
click at [303, 266] on div "Floors & Ceilings" at bounding box center [293, 263] width 85 height 13
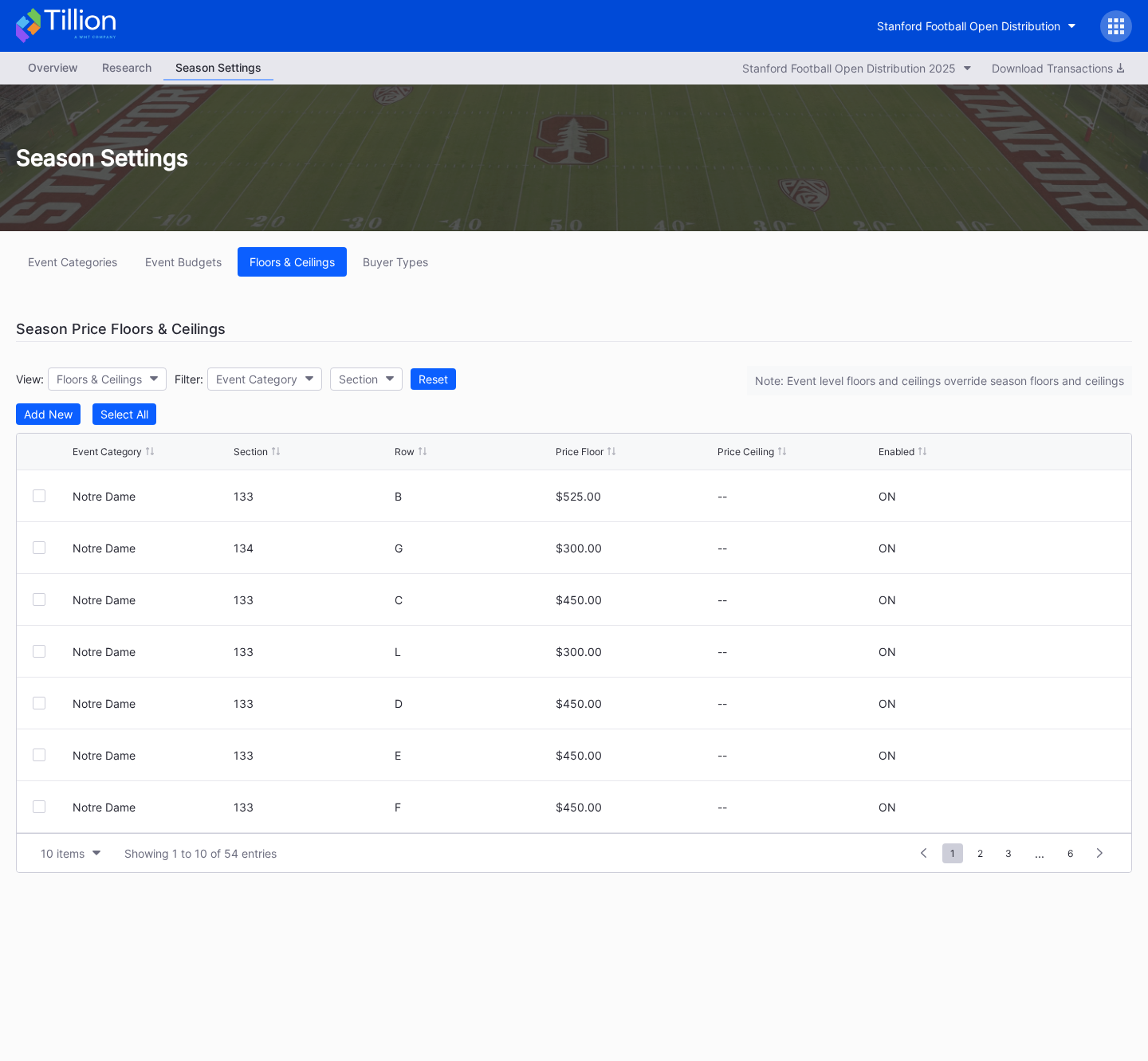
click at [452, 340] on div "Season Price Floors & Ceilings" at bounding box center [574, 328] width 1116 height 26
click at [66, 62] on div "Overview" at bounding box center [53, 67] width 74 height 23
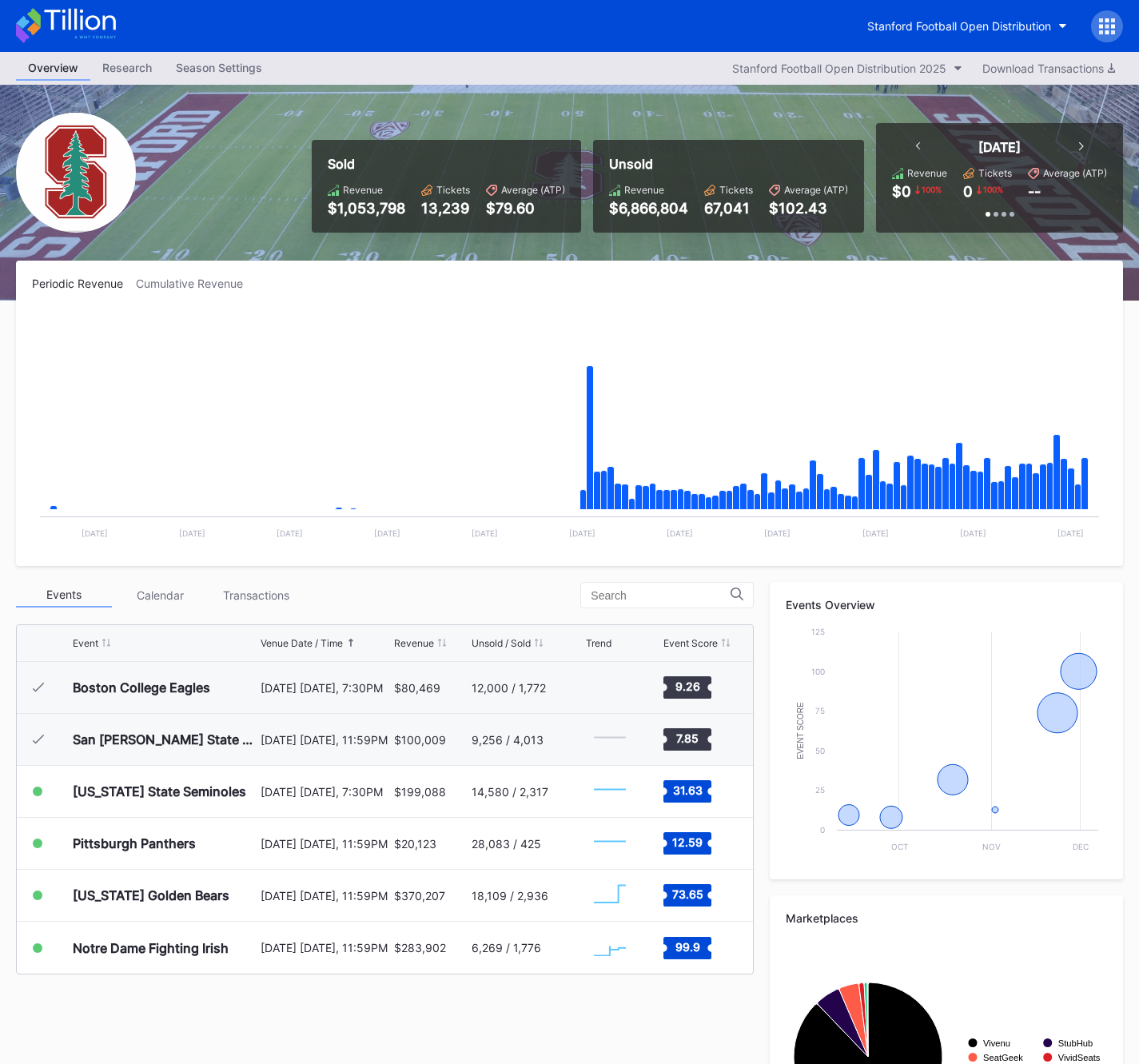
click at [277, 204] on div "Sold Revenue $1,053,798 Tickets 13,239 Average (ATP) $79.60 Unsold Revenue $6,8…" at bounding box center [570, 192] width 1139 height 215
click at [192, 73] on div "Season Settings" at bounding box center [219, 67] width 110 height 23
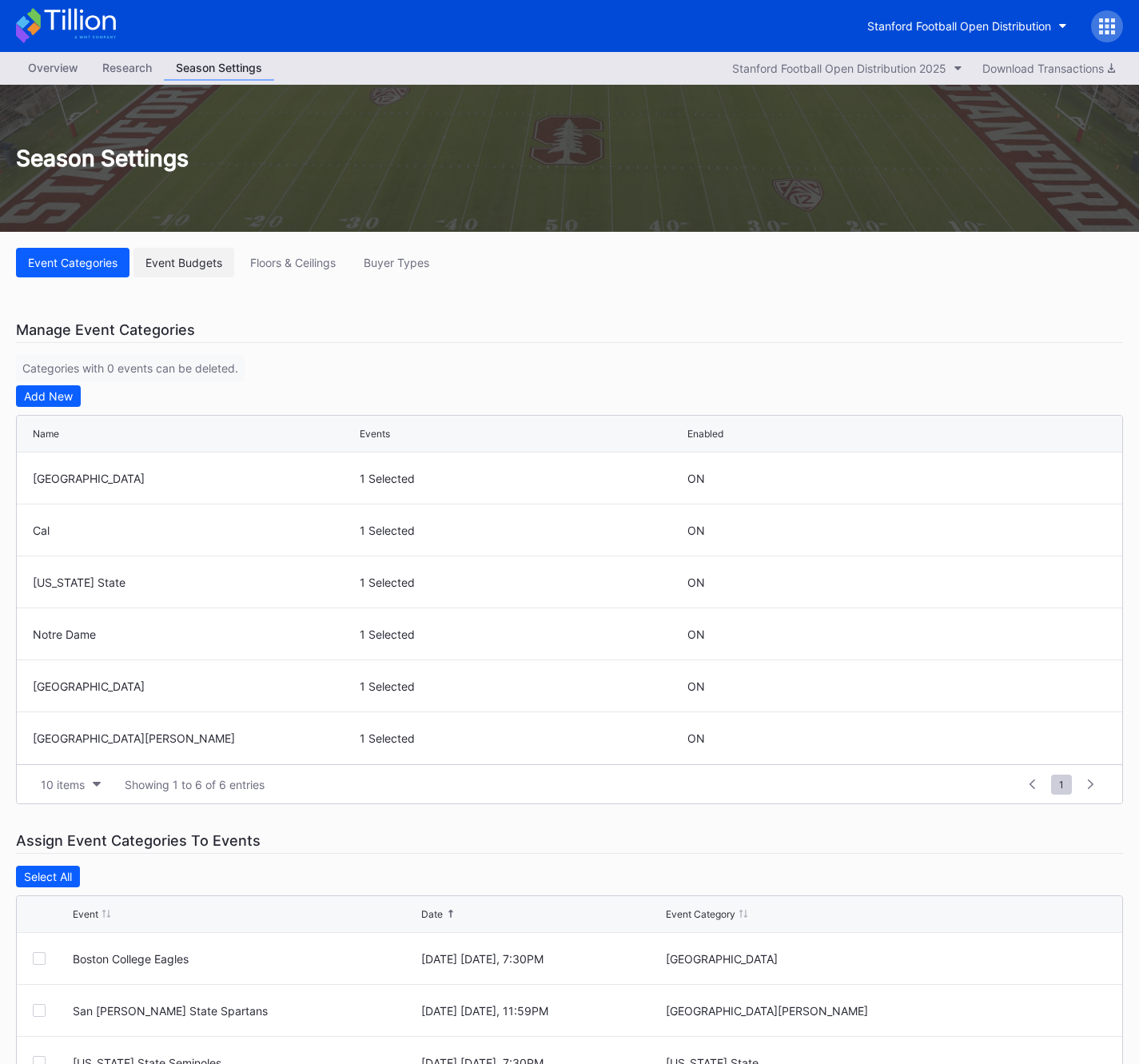
click at [192, 261] on div "Event Budgets" at bounding box center [183, 263] width 77 height 13
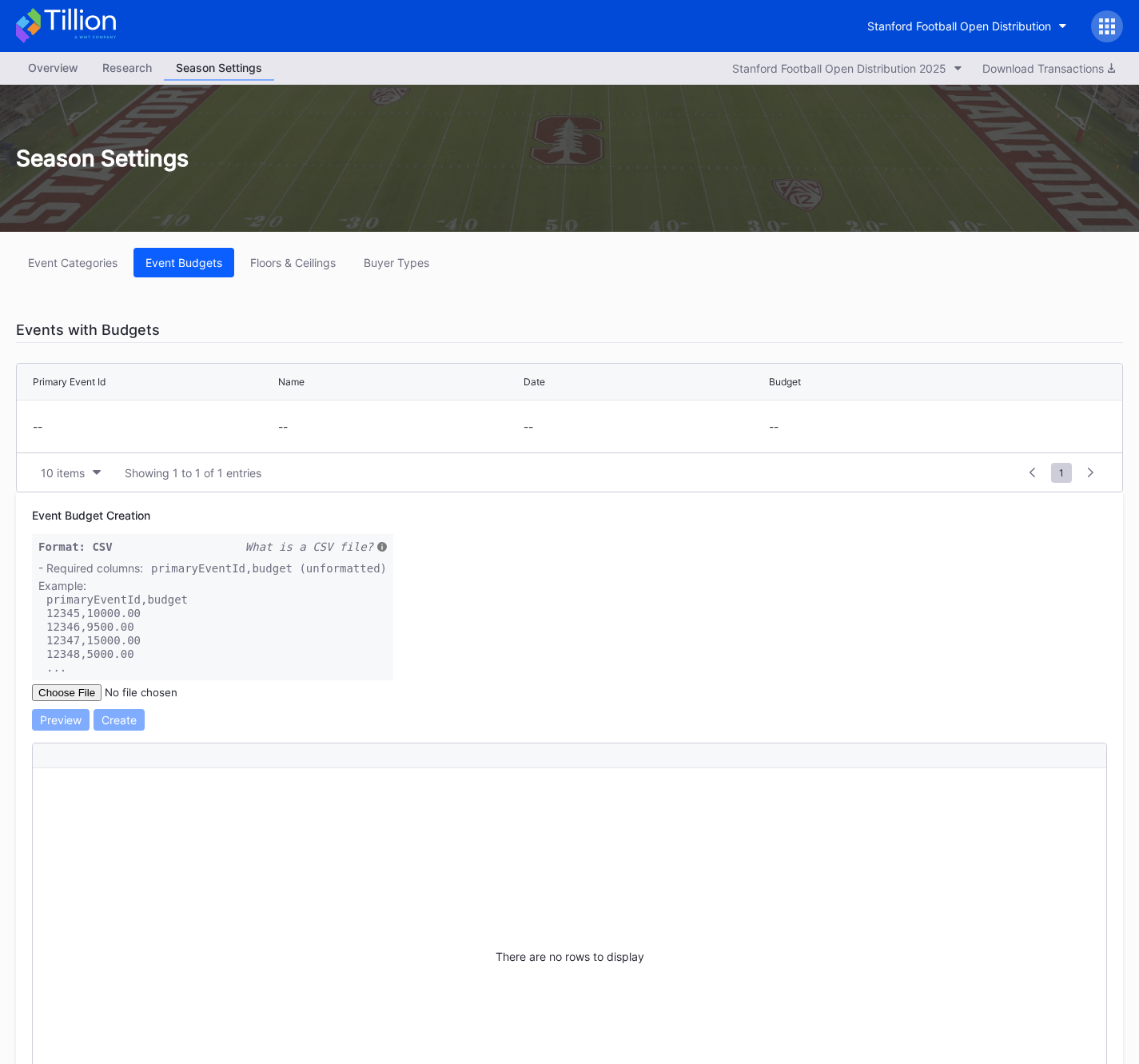
click at [65, 63] on div "Overview" at bounding box center [53, 67] width 74 height 23
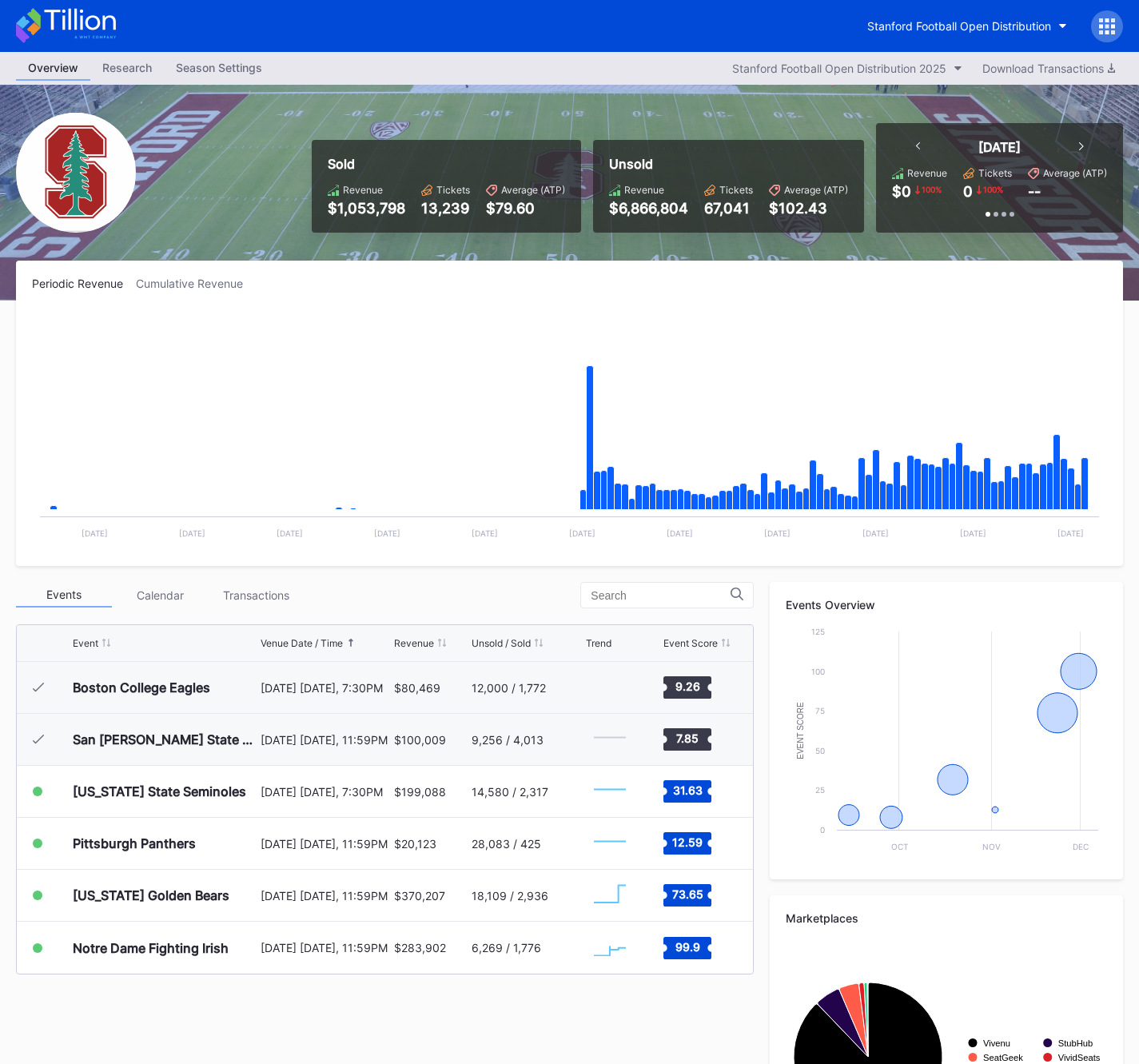
click at [468, 596] on div "Events Calendar Transactions" at bounding box center [384, 595] width 738 height 27
